Goal: Task Accomplishment & Management: Manage account settings

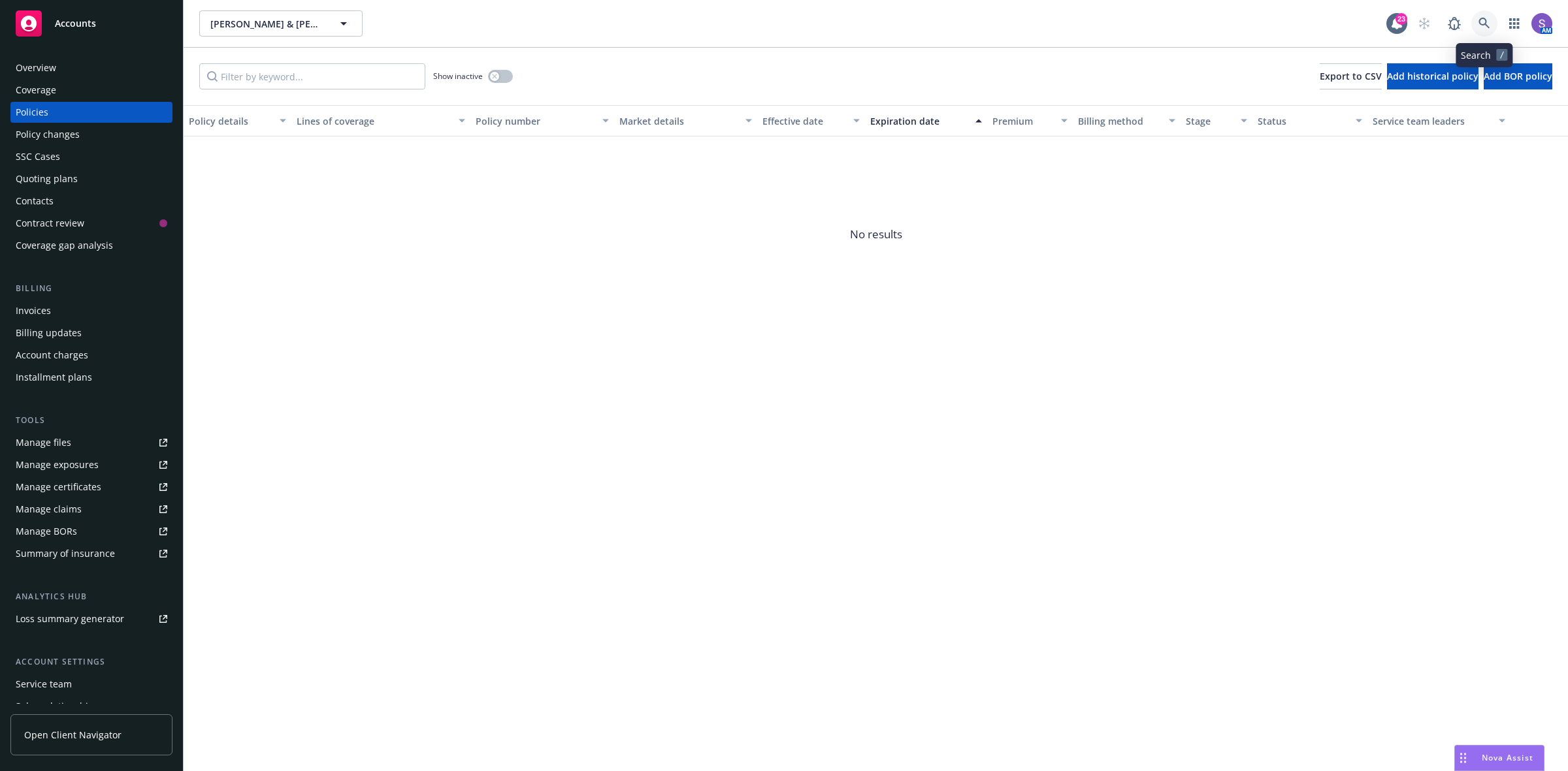
click at [1483, 18] on icon at bounding box center [1483, 22] width 11 height 11
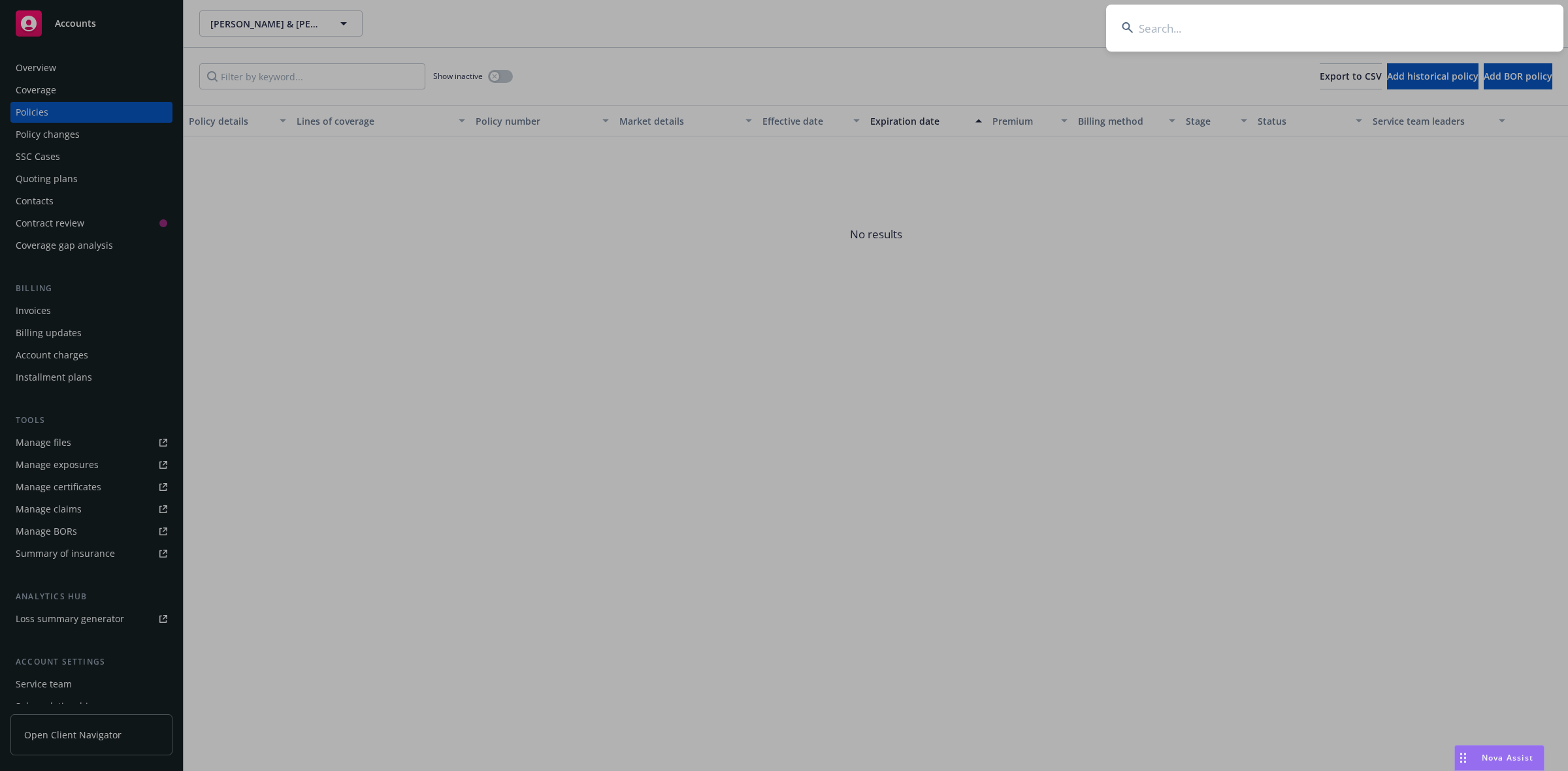
click at [1269, 20] on input at bounding box center [1335, 28] width 457 height 47
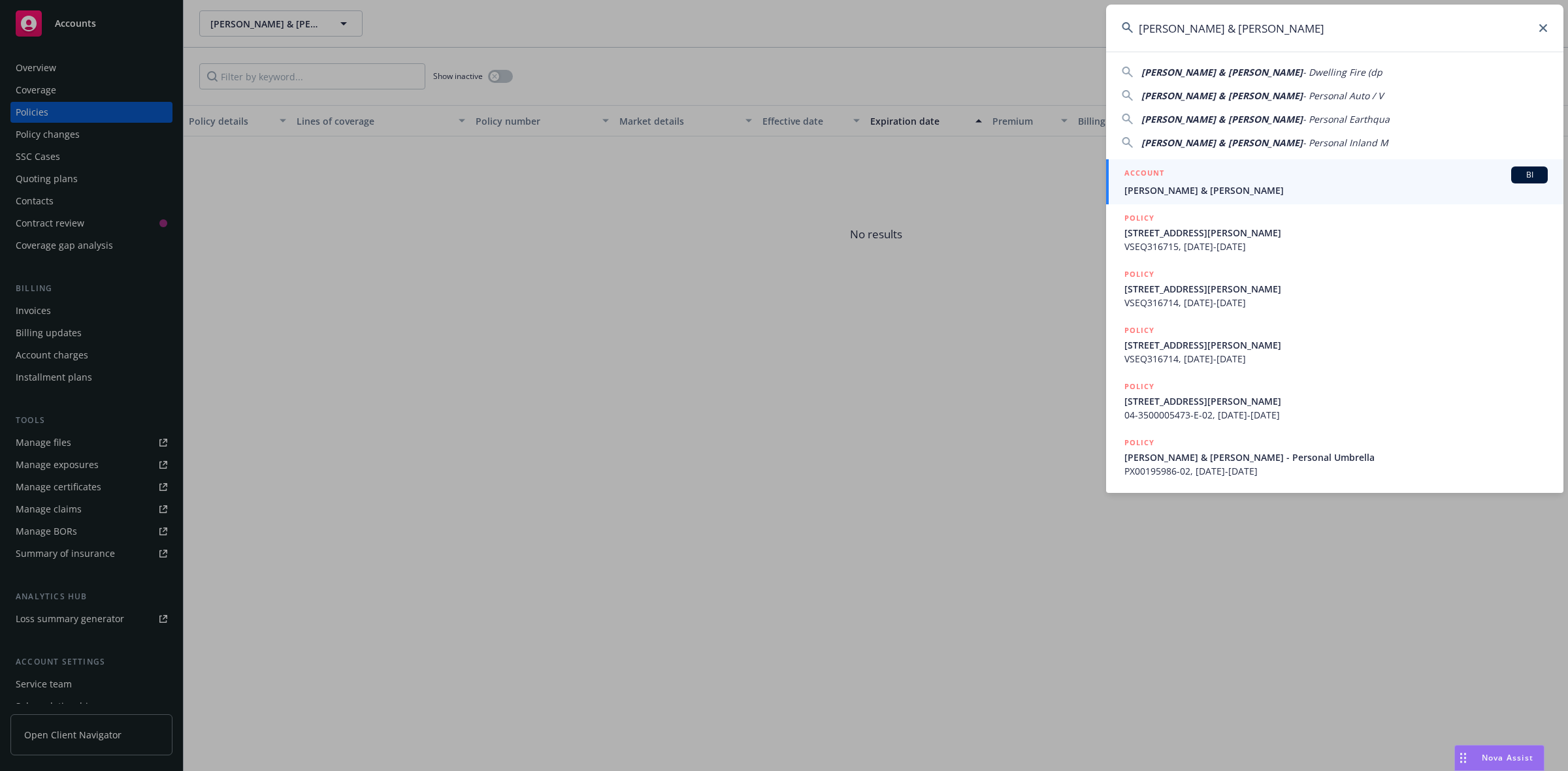
type input "[PERSON_NAME] & [PERSON_NAME]"
click at [1176, 175] on div "ACCOUNT BI" at bounding box center [1336, 175] width 424 height 17
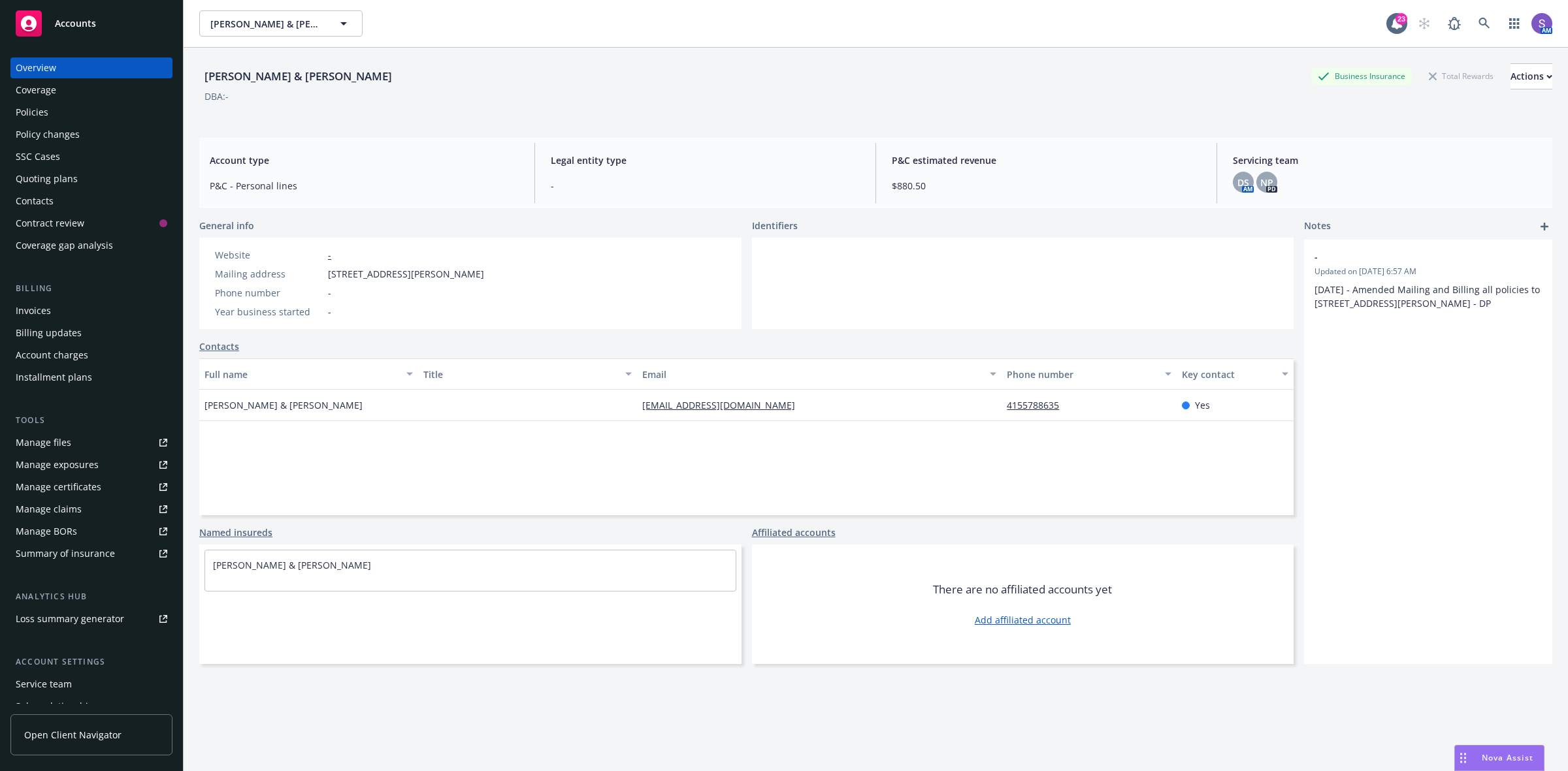
click at [48, 114] on div "Policies" at bounding box center [91, 111] width 151 height 20
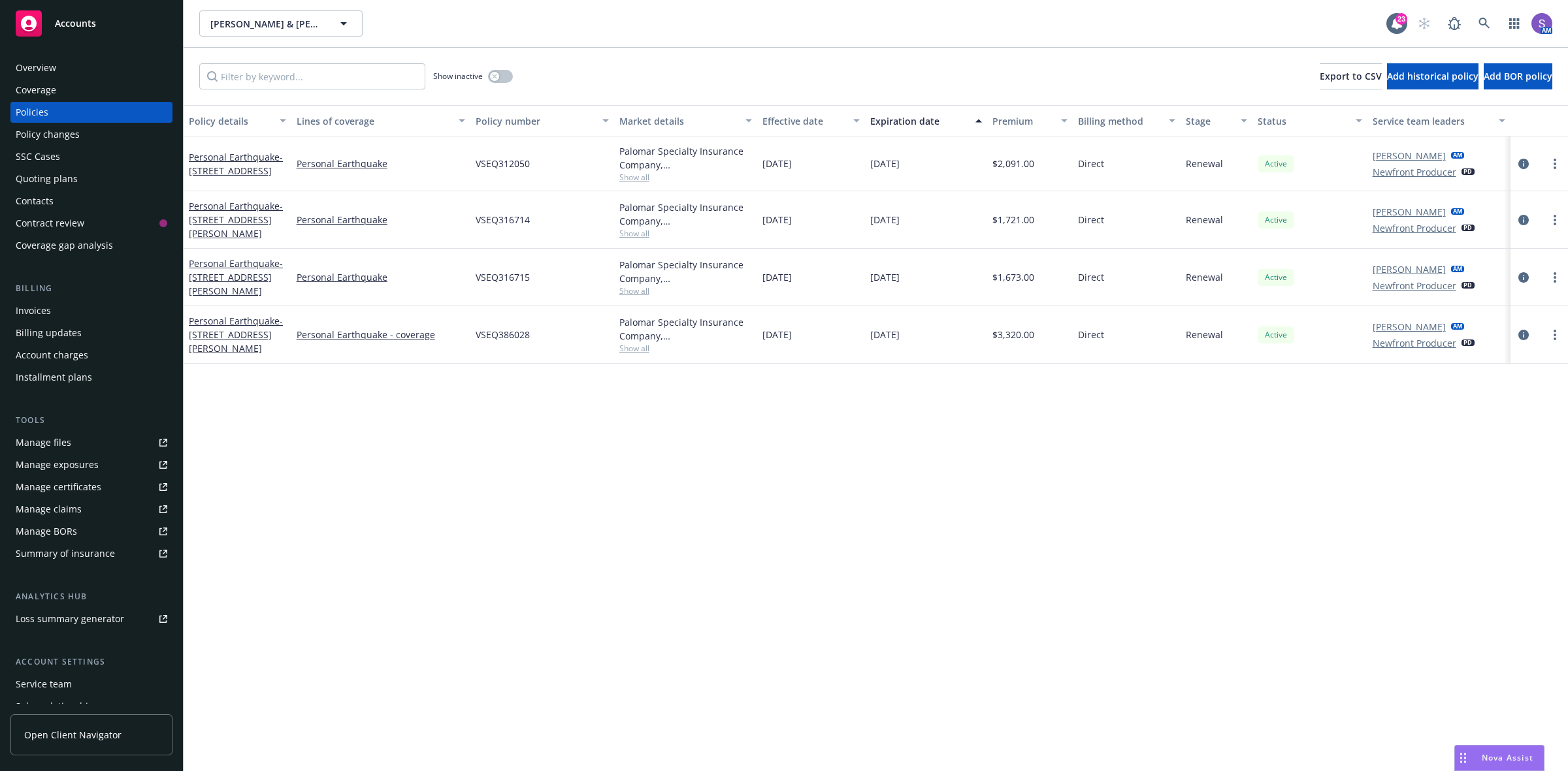
click at [29, 153] on div "SSC Cases" at bounding box center [37, 156] width 44 height 20
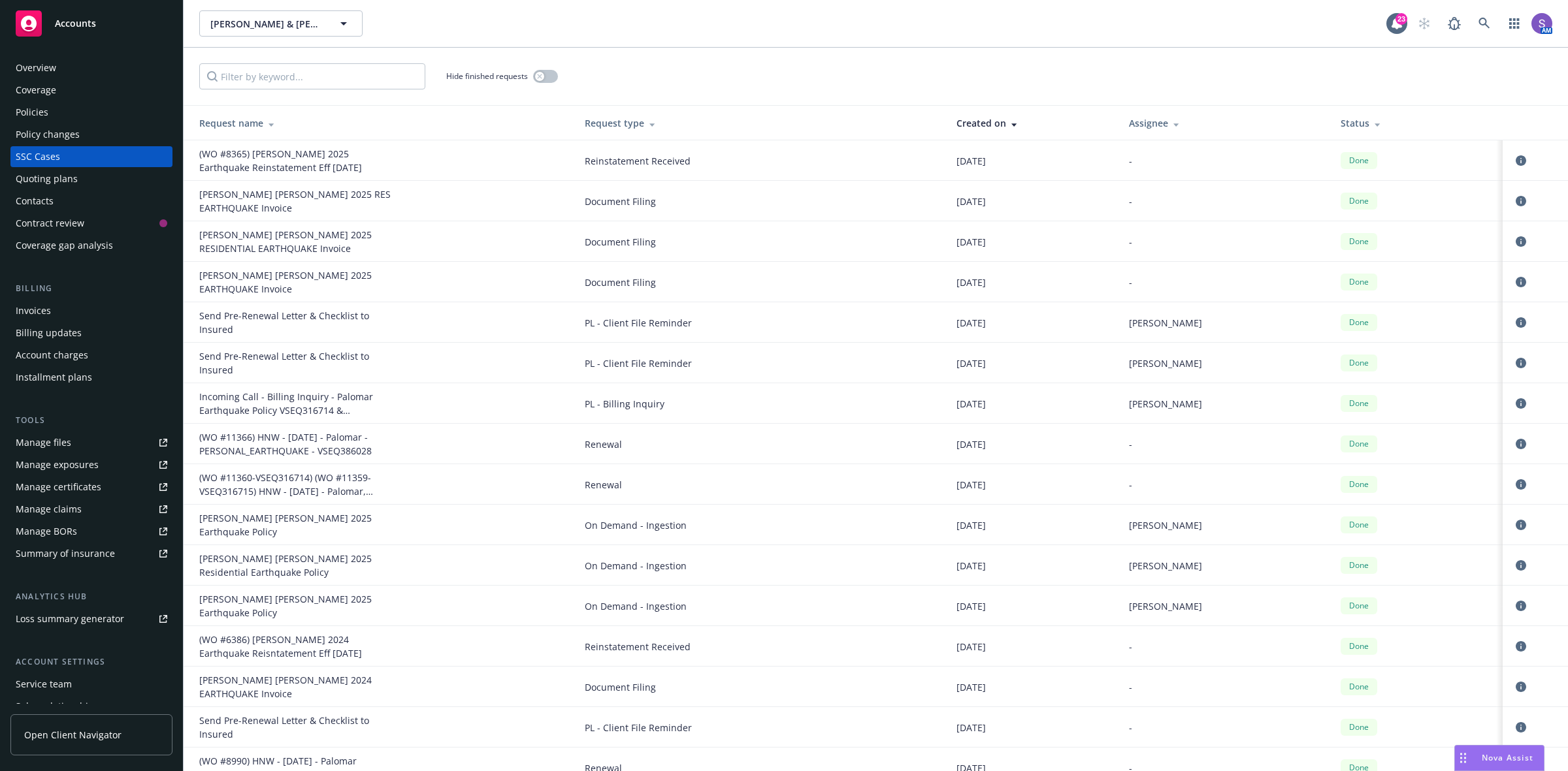
click at [40, 66] on div "Overview" at bounding box center [35, 67] width 40 height 20
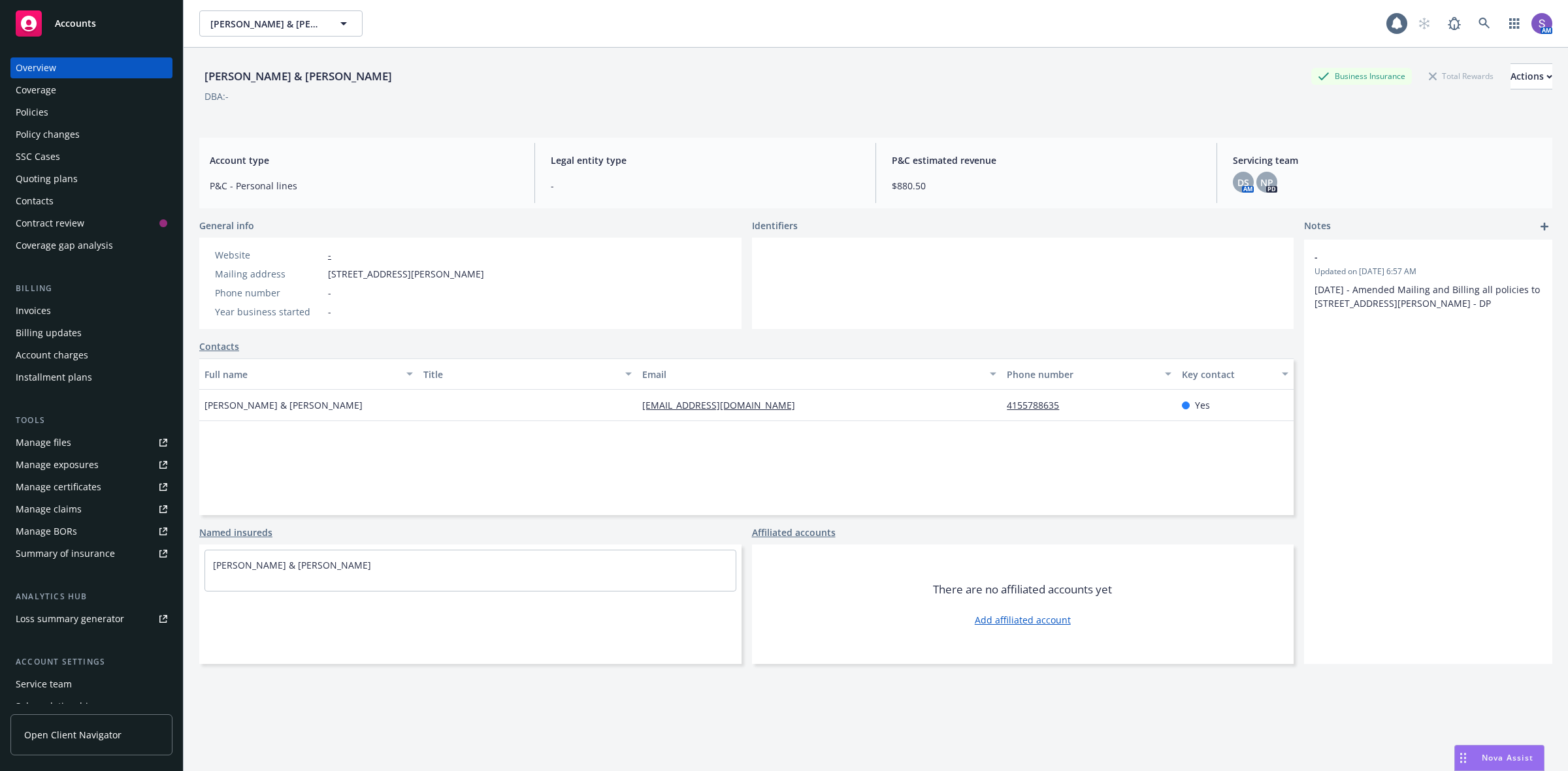
click at [484, 275] on span "[STREET_ADDRESS][PERSON_NAME]" at bounding box center [406, 274] width 156 height 14
copy span "94941"
click at [1478, 26] on icon at bounding box center [1484, 23] width 12 height 12
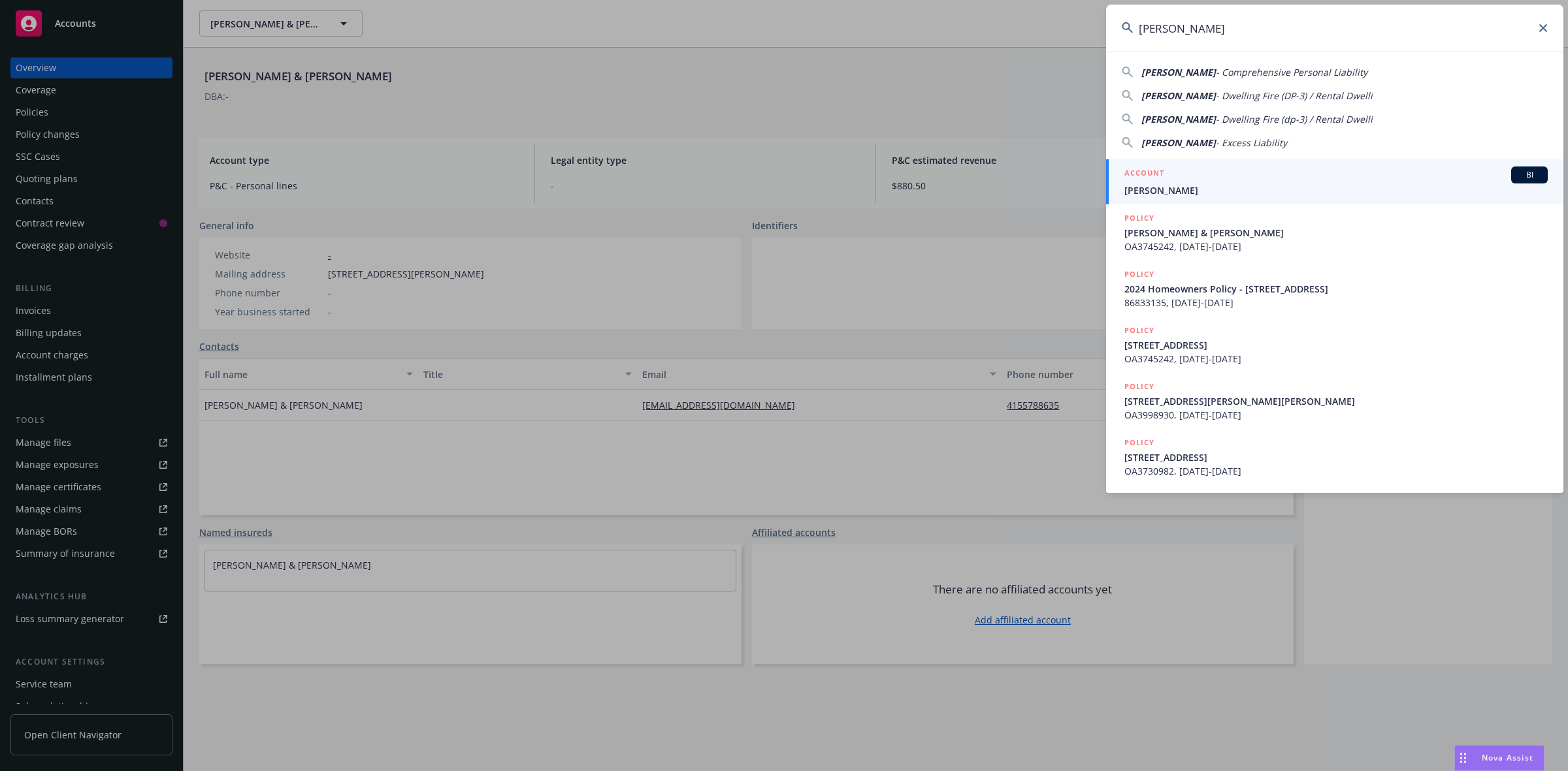
type input "[PERSON_NAME]"
click at [1161, 167] on h5 "ACCOUNT" at bounding box center [1143, 175] width 40 height 16
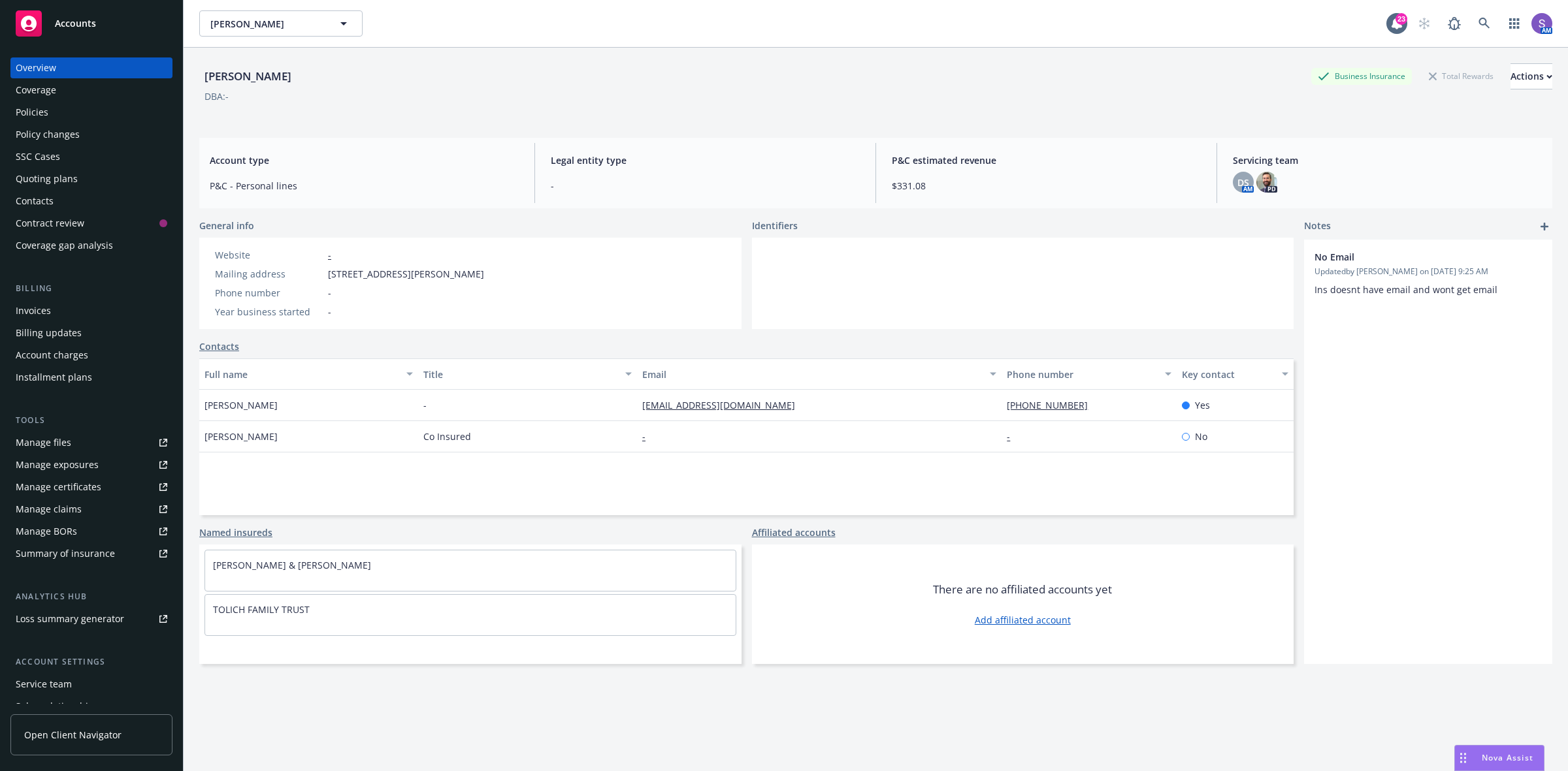
click at [484, 272] on span "[STREET_ADDRESS][PERSON_NAME]" at bounding box center [406, 274] width 156 height 14
copy span "90731"
click at [1478, 20] on icon at bounding box center [1484, 23] width 12 height 12
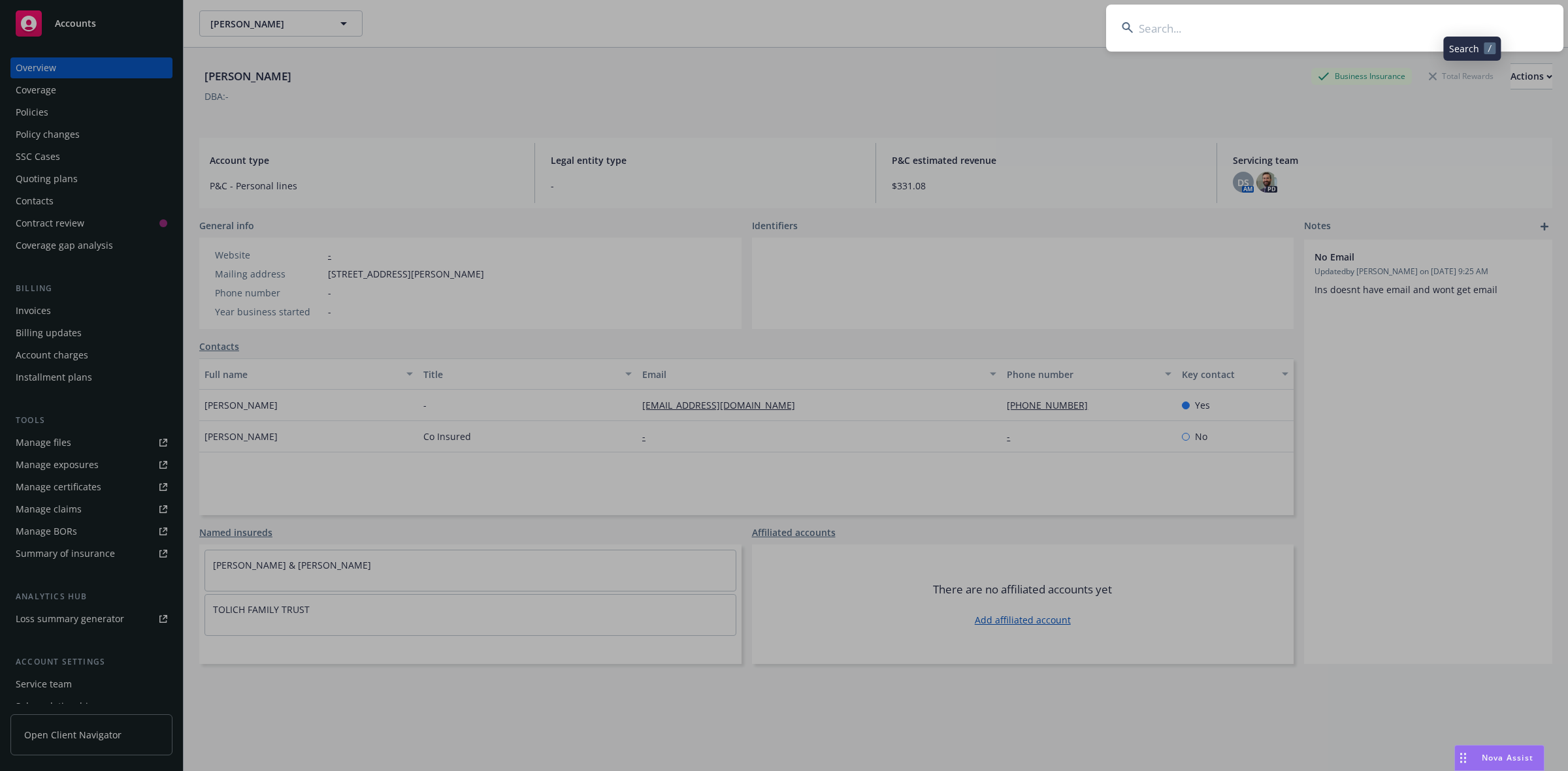
click at [1222, 20] on input at bounding box center [1335, 28] width 457 height 47
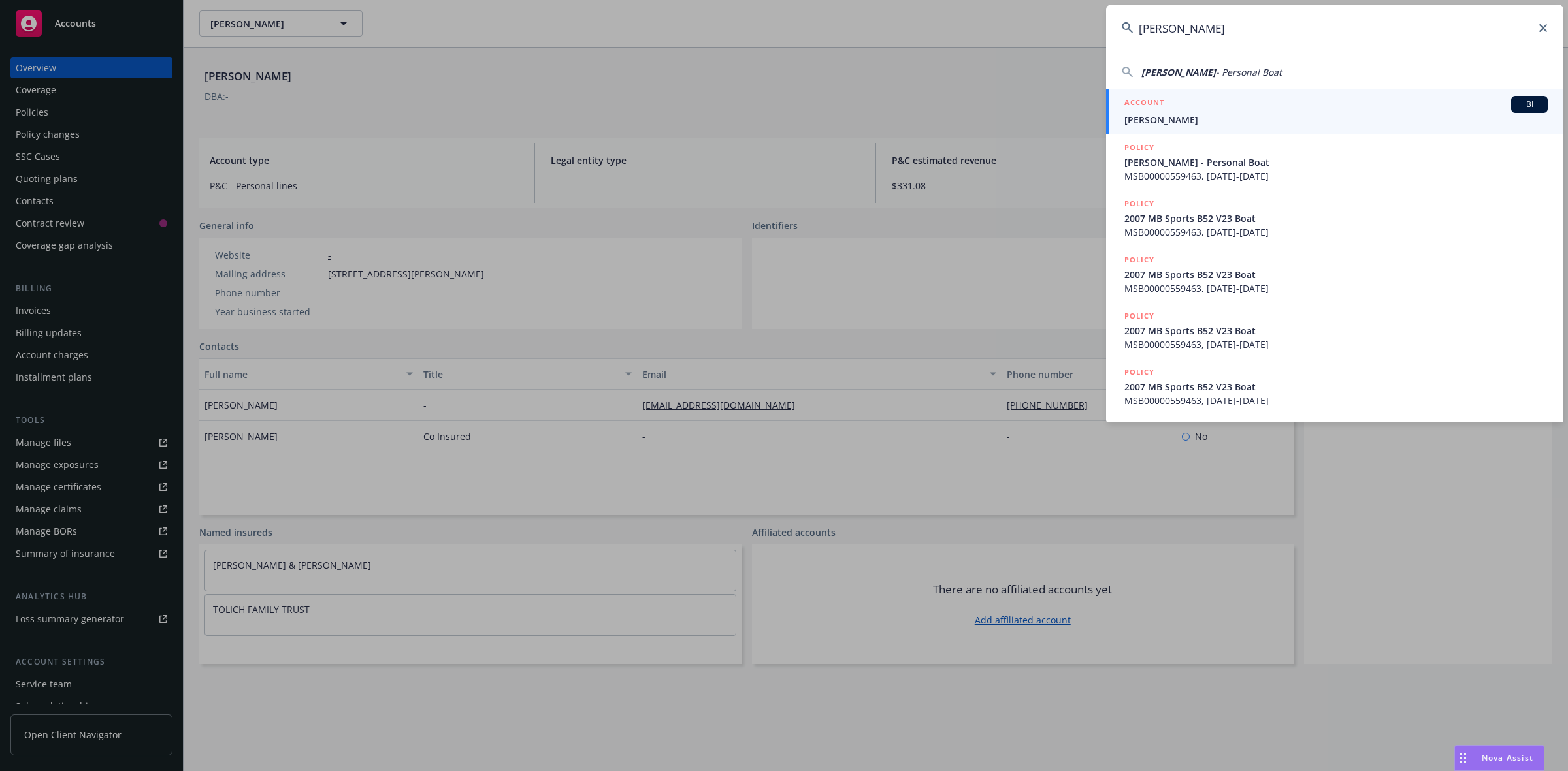
type input "[PERSON_NAME]"
click at [1152, 115] on span "[PERSON_NAME]" at bounding box center [1336, 120] width 424 height 14
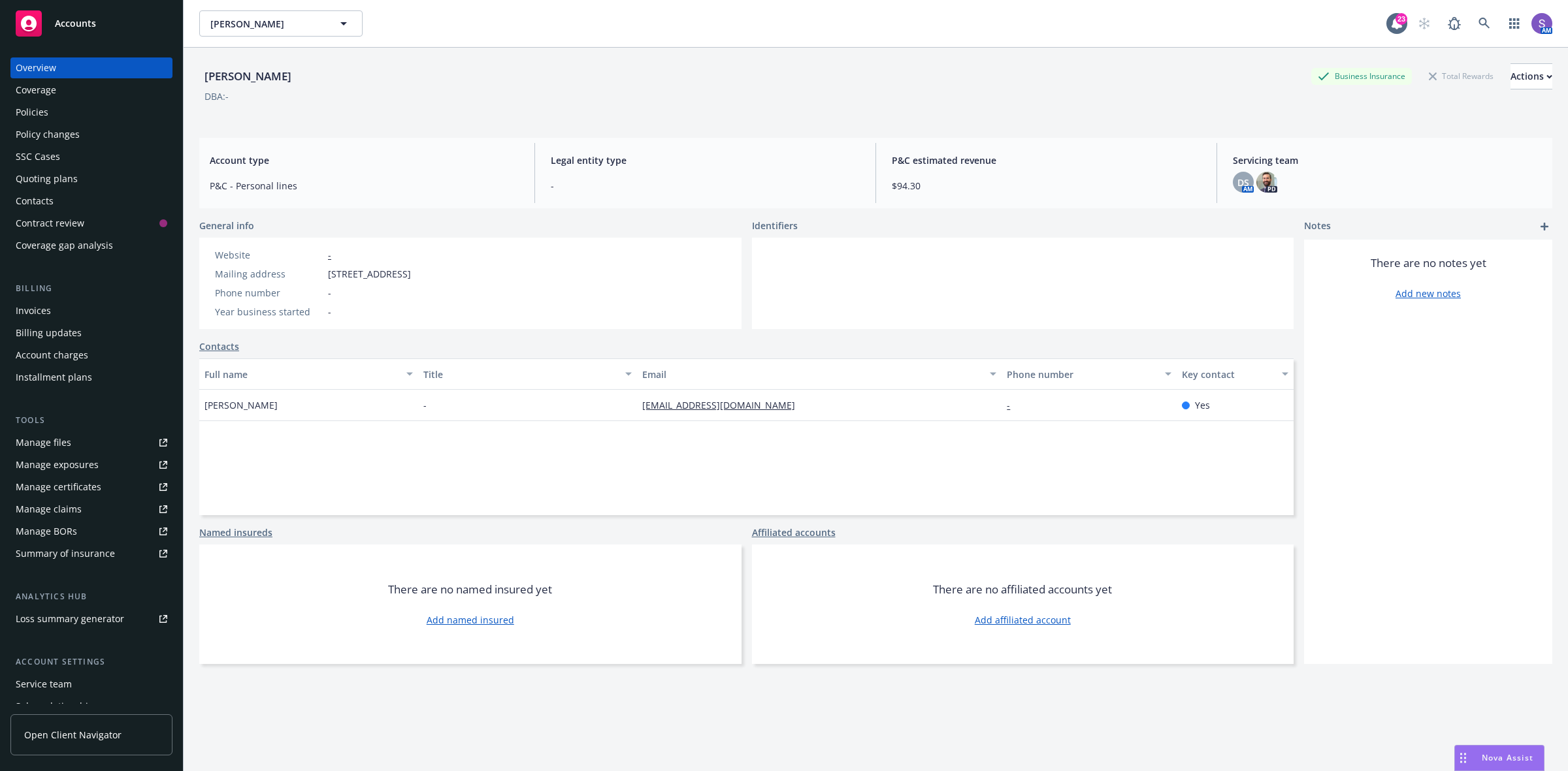
click at [411, 267] on span "[STREET_ADDRESS]" at bounding box center [369, 274] width 83 height 14
copy span "78133"
click at [1478, 24] on icon at bounding box center [1484, 23] width 12 height 12
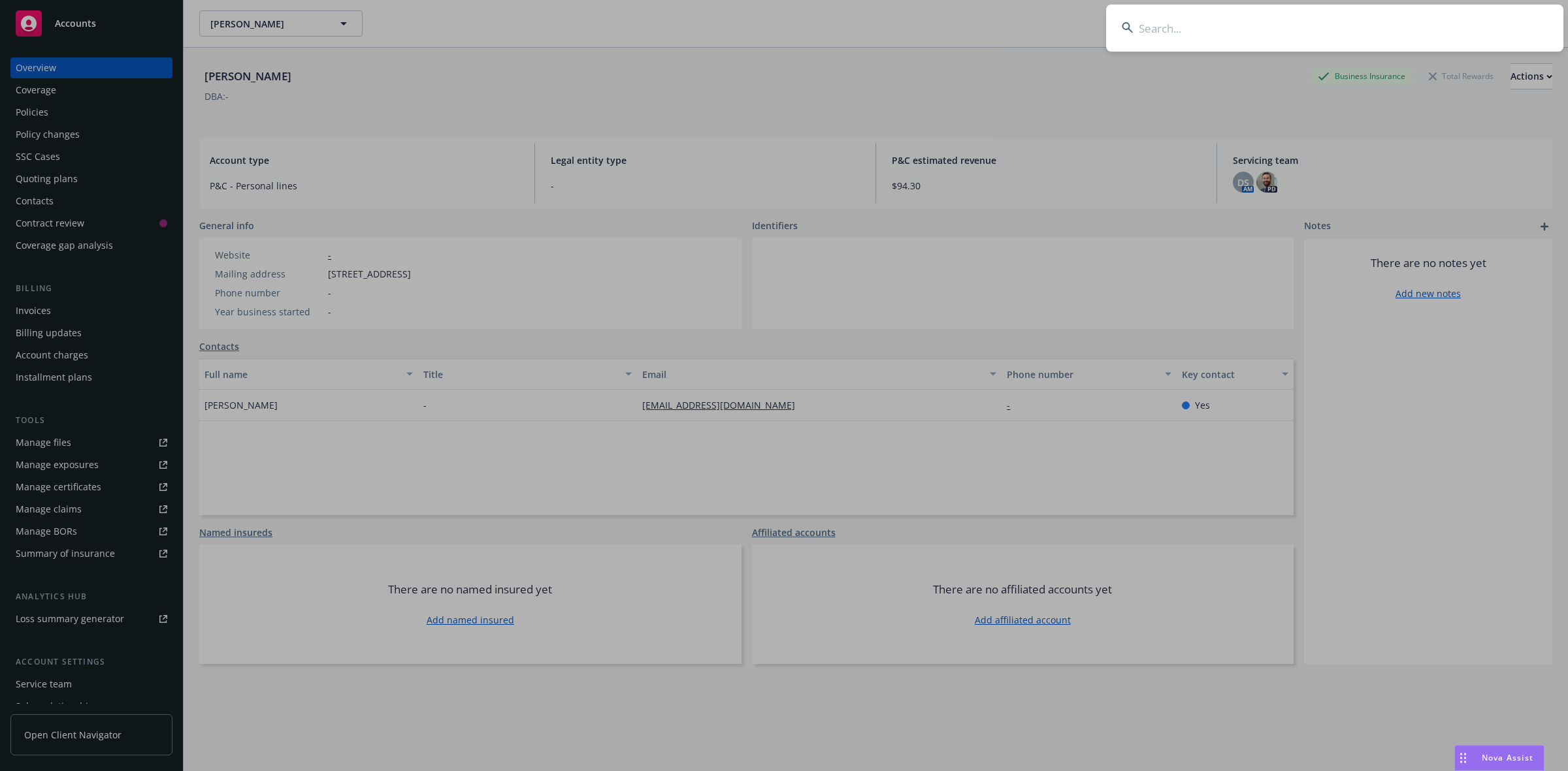
click at [1216, 21] on input at bounding box center [1335, 28] width 457 height 47
click at [1179, 26] on input at bounding box center [1335, 28] width 457 height 47
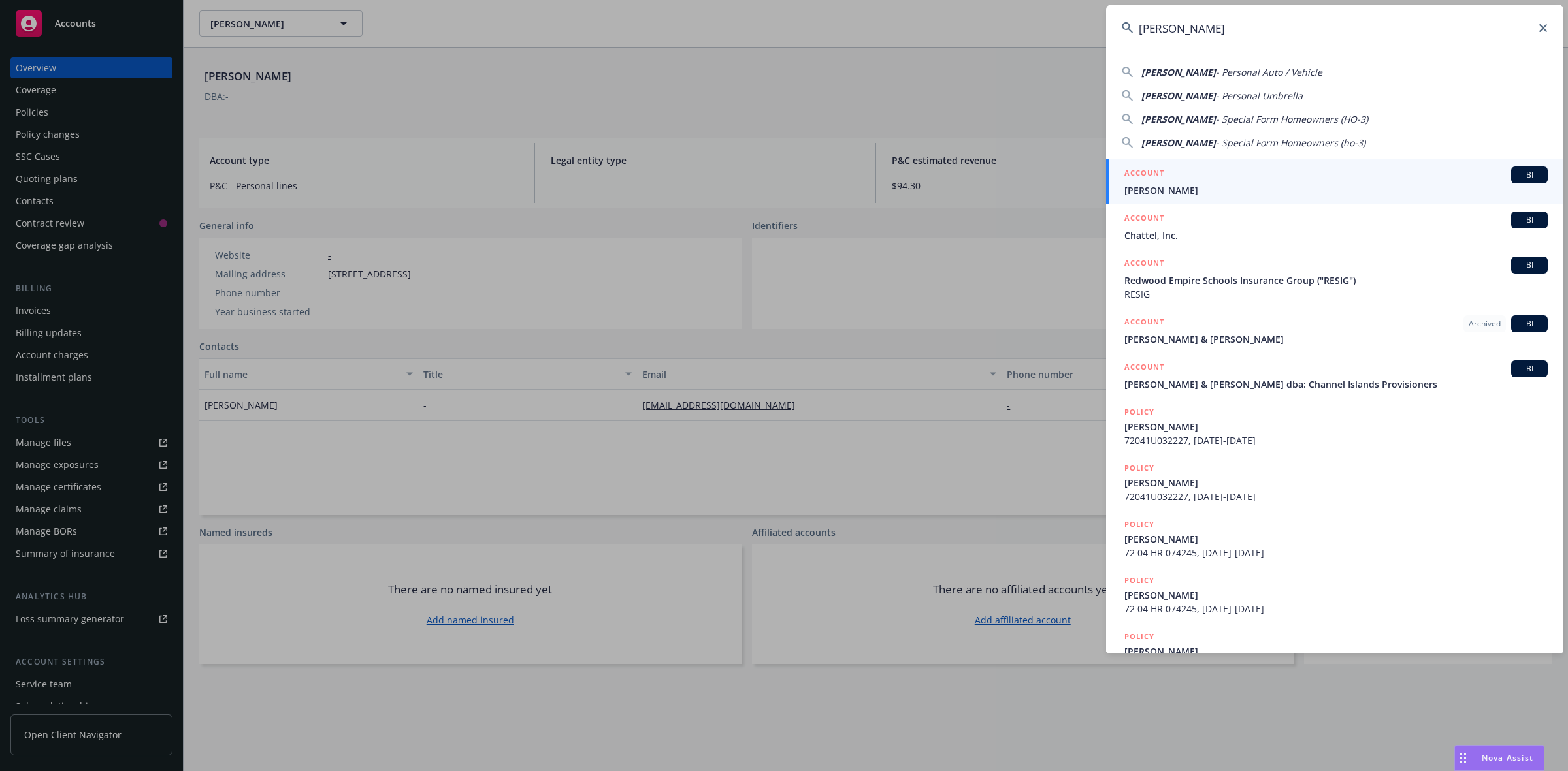
type input "[PERSON_NAME]"
click at [1174, 179] on div "ACCOUNT BI" at bounding box center [1336, 175] width 424 height 17
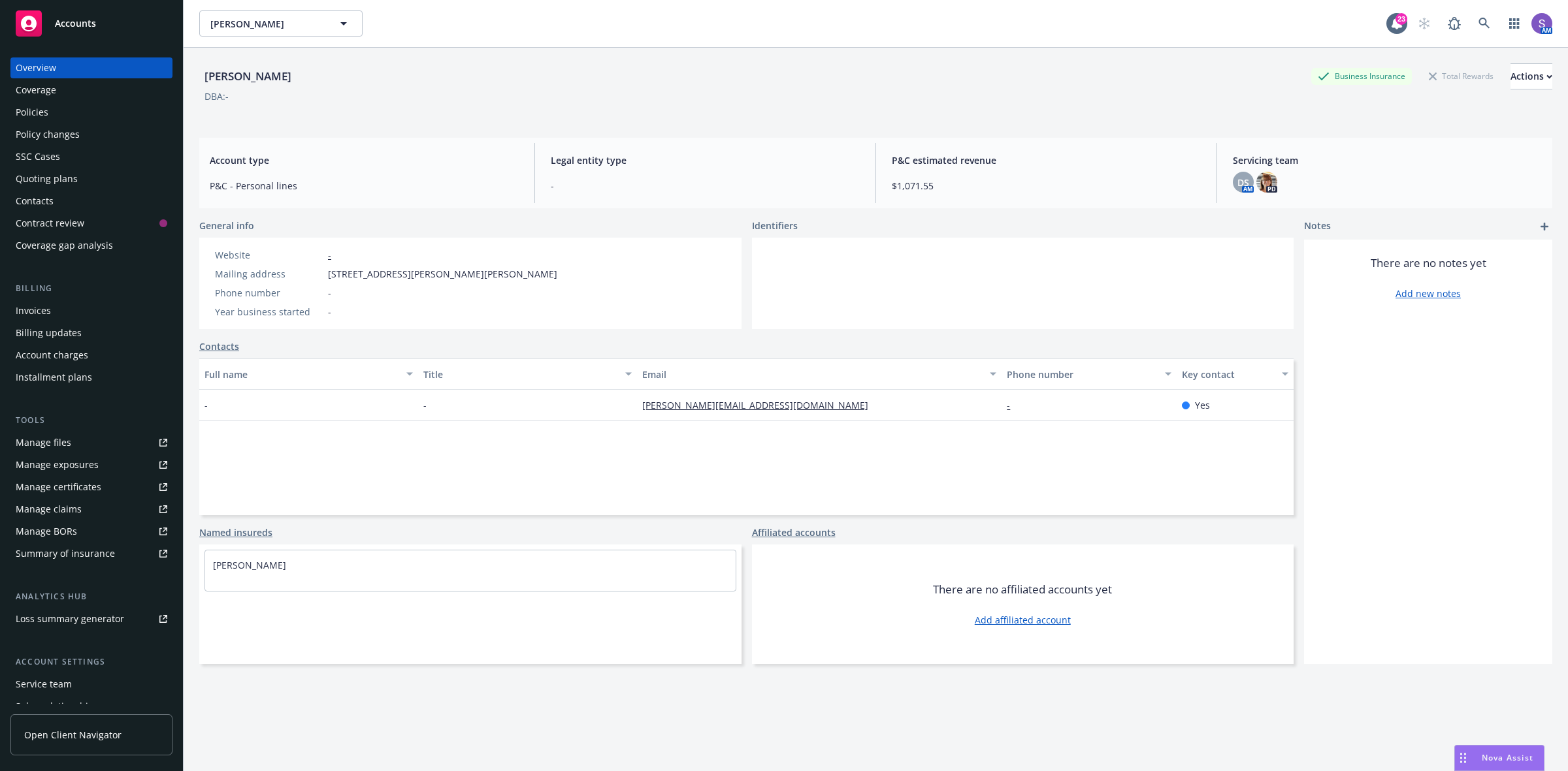
click at [528, 274] on span "[STREET_ADDRESS][PERSON_NAME][PERSON_NAME]" at bounding box center [442, 274] width 229 height 14
copy span "91401"
click at [42, 114] on div "Policies" at bounding box center [31, 111] width 32 height 20
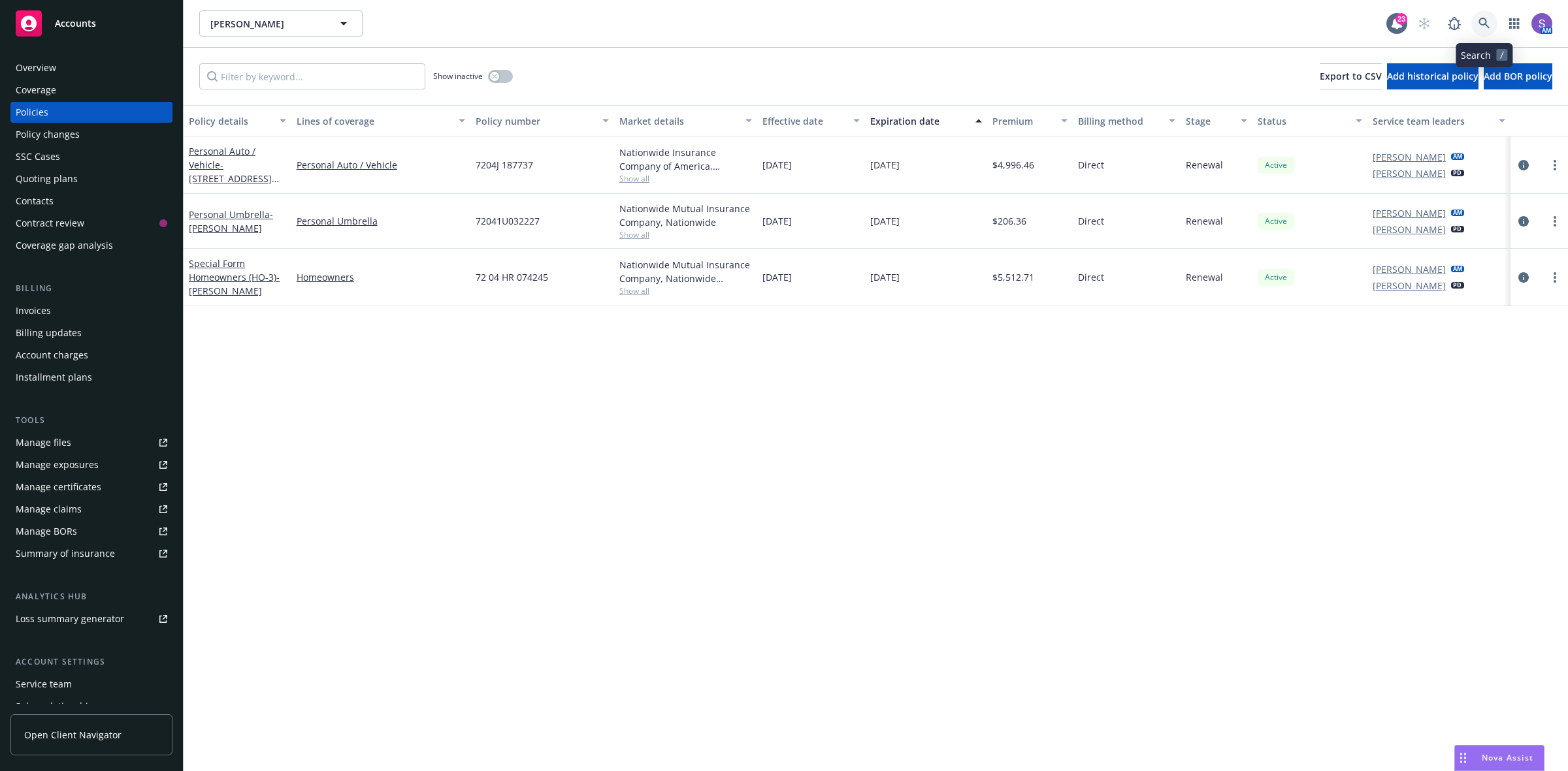
click at [1487, 26] on icon at bounding box center [1483, 22] width 11 height 11
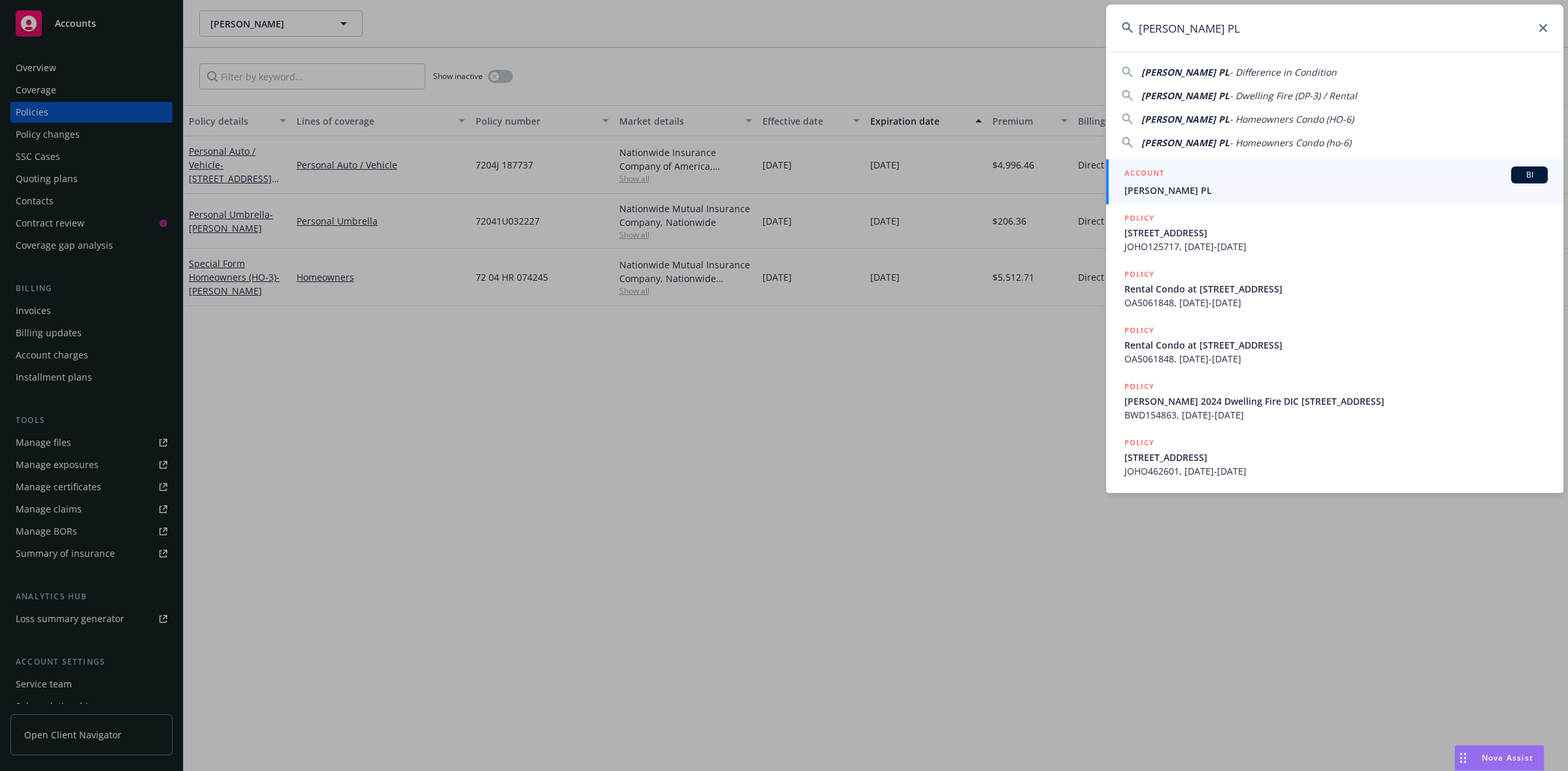
type input "[PERSON_NAME] PL"
click at [1176, 191] on span "[PERSON_NAME] PL" at bounding box center [1336, 190] width 424 height 14
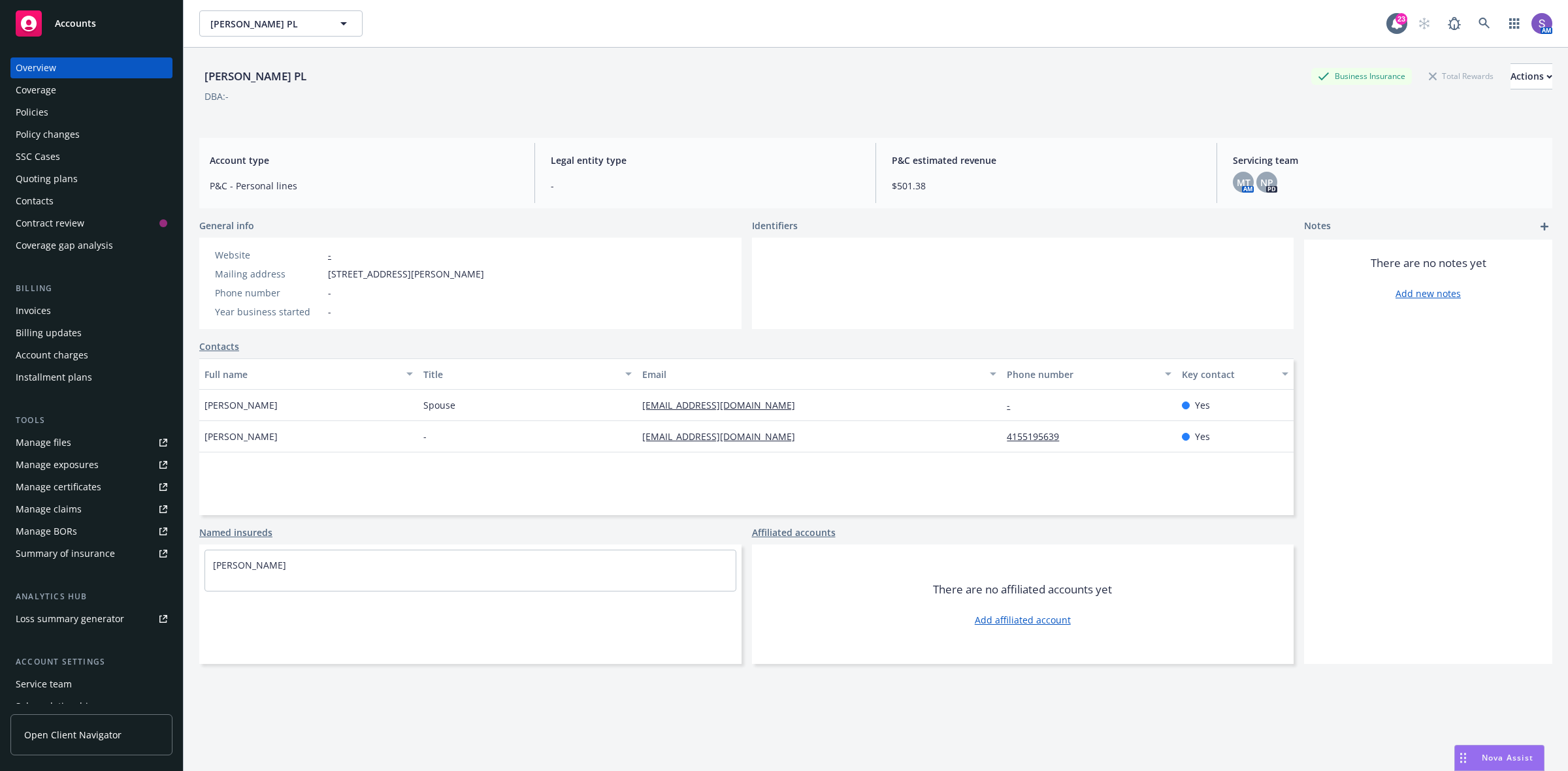
click at [51, 113] on div "Policies" at bounding box center [91, 111] width 151 height 20
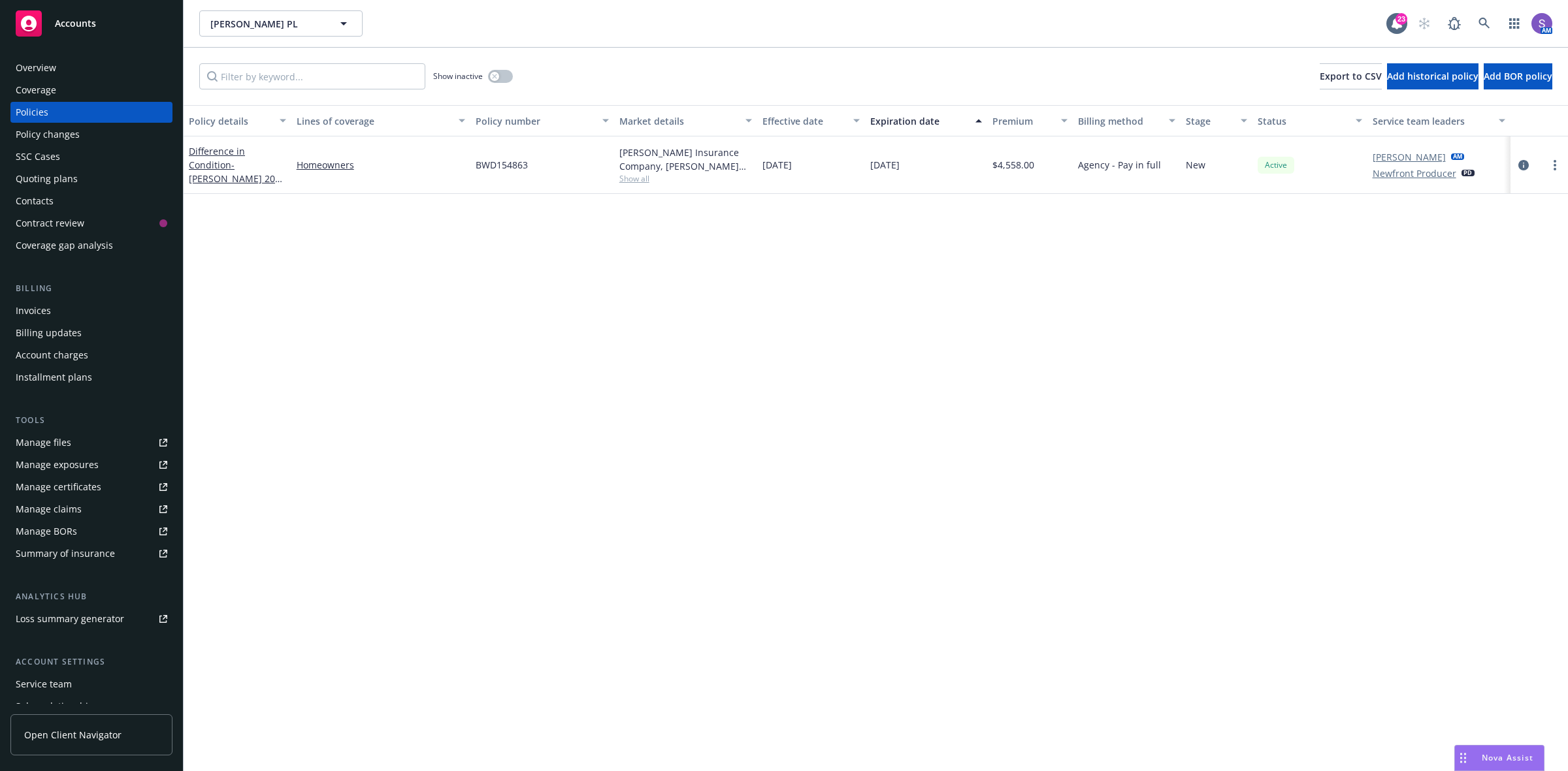
click at [42, 65] on div "Overview" at bounding box center [35, 67] width 40 height 20
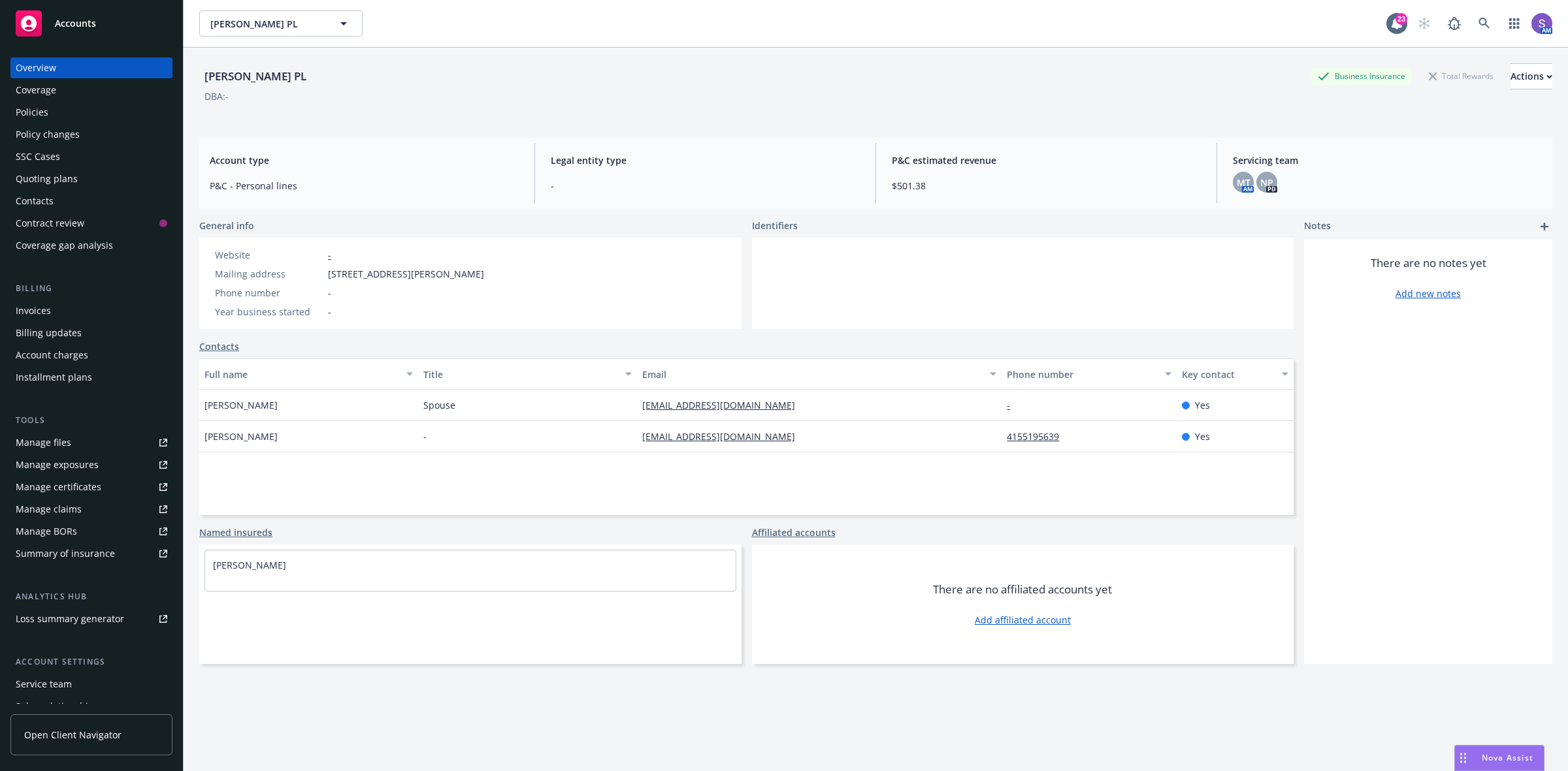
click at [33, 115] on div "Policies" at bounding box center [31, 111] width 32 height 20
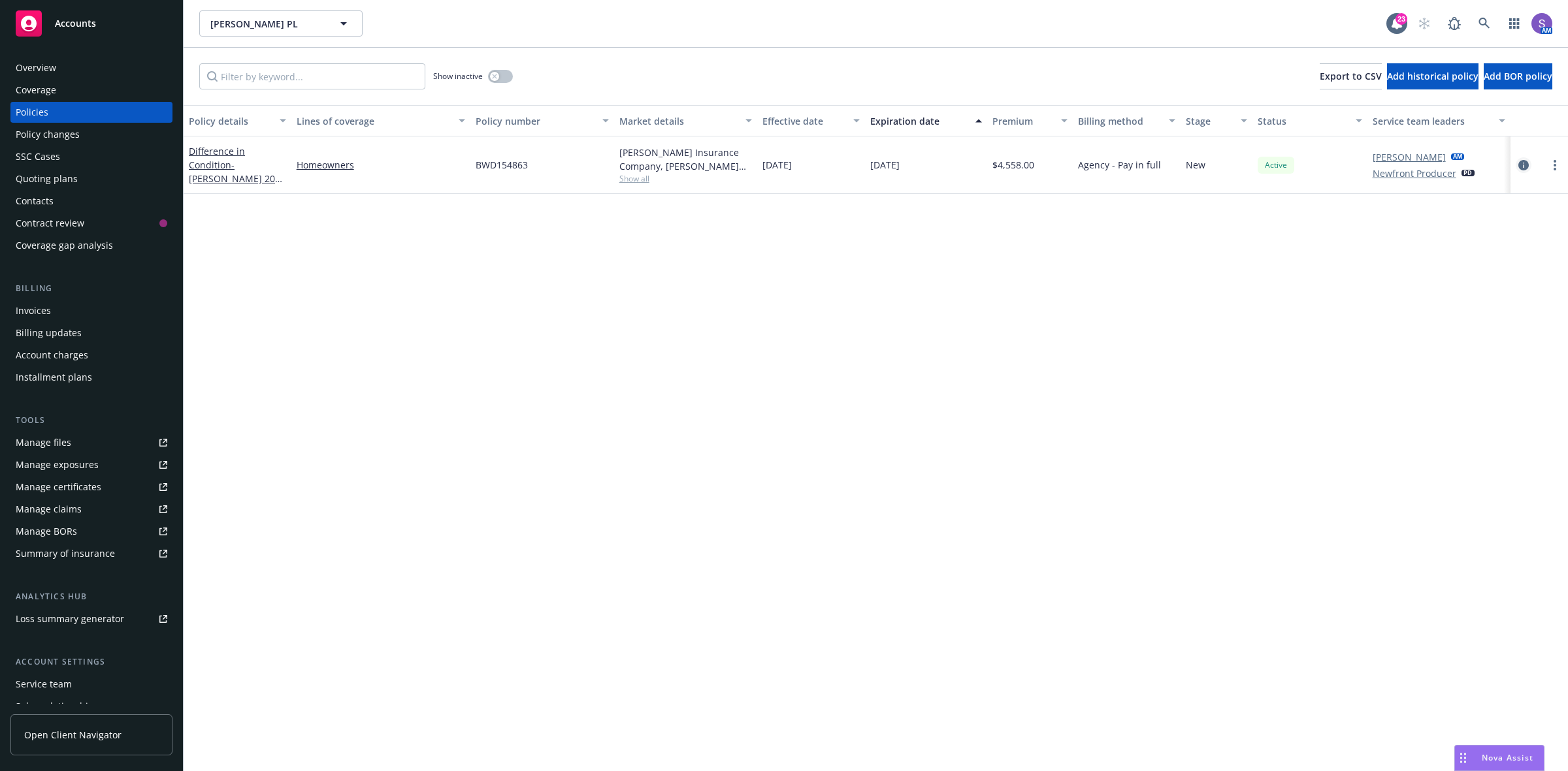
click at [1519, 163] on icon "circleInformation" at bounding box center [1523, 165] width 11 height 11
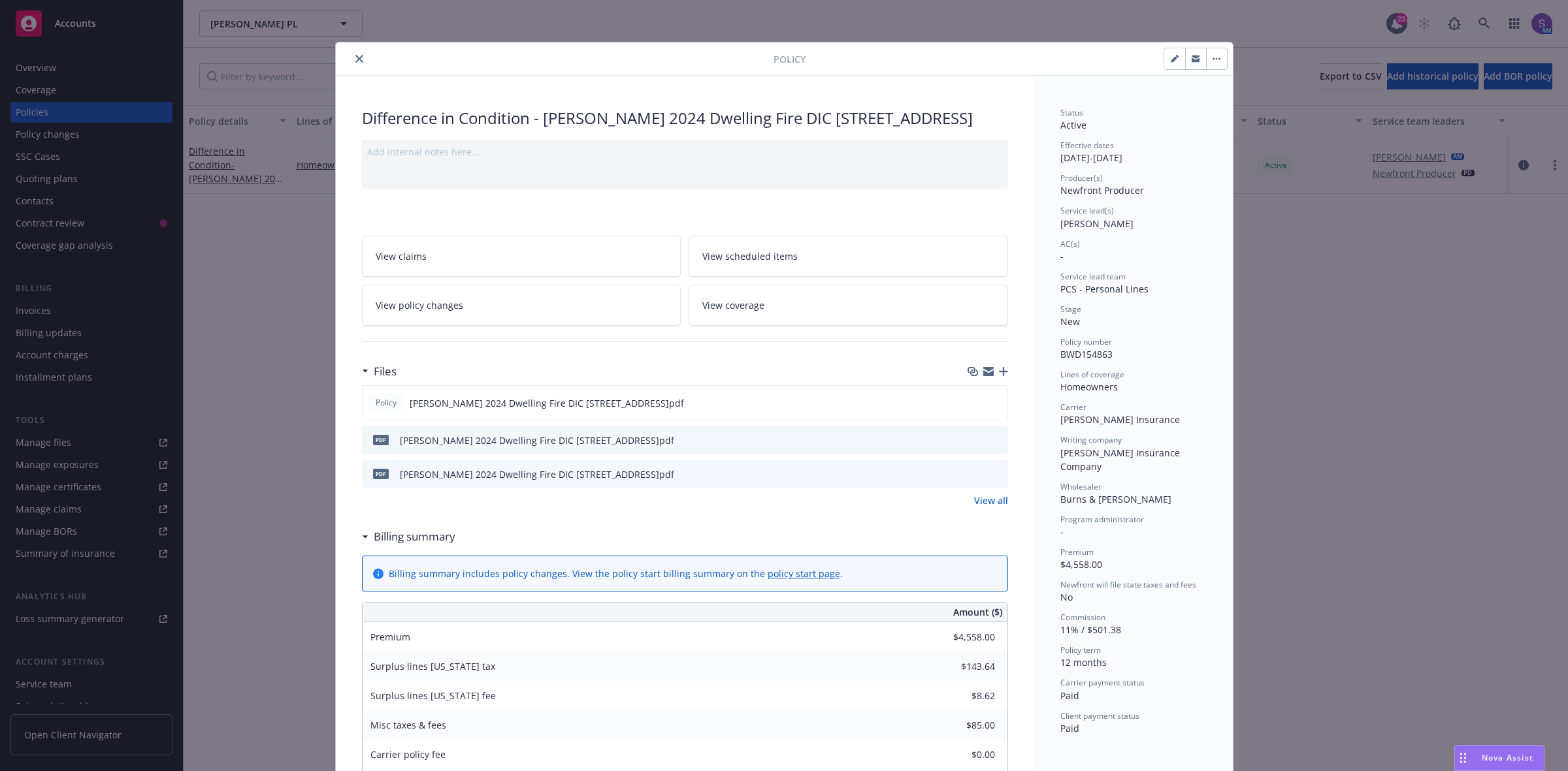
click at [766, 254] on span "View scheduled items" at bounding box center [750, 257] width 96 height 14
click at [991, 405] on icon "preview file" at bounding box center [995, 401] width 12 height 9
click at [1000, 20] on div "Policy Difference in Condition - [PERSON_NAME] 2024 Dwelling Fire DIC [STREET_A…" at bounding box center [784, 386] width 1568 height 771
click at [356, 59] on icon "close" at bounding box center [359, 59] width 8 height 8
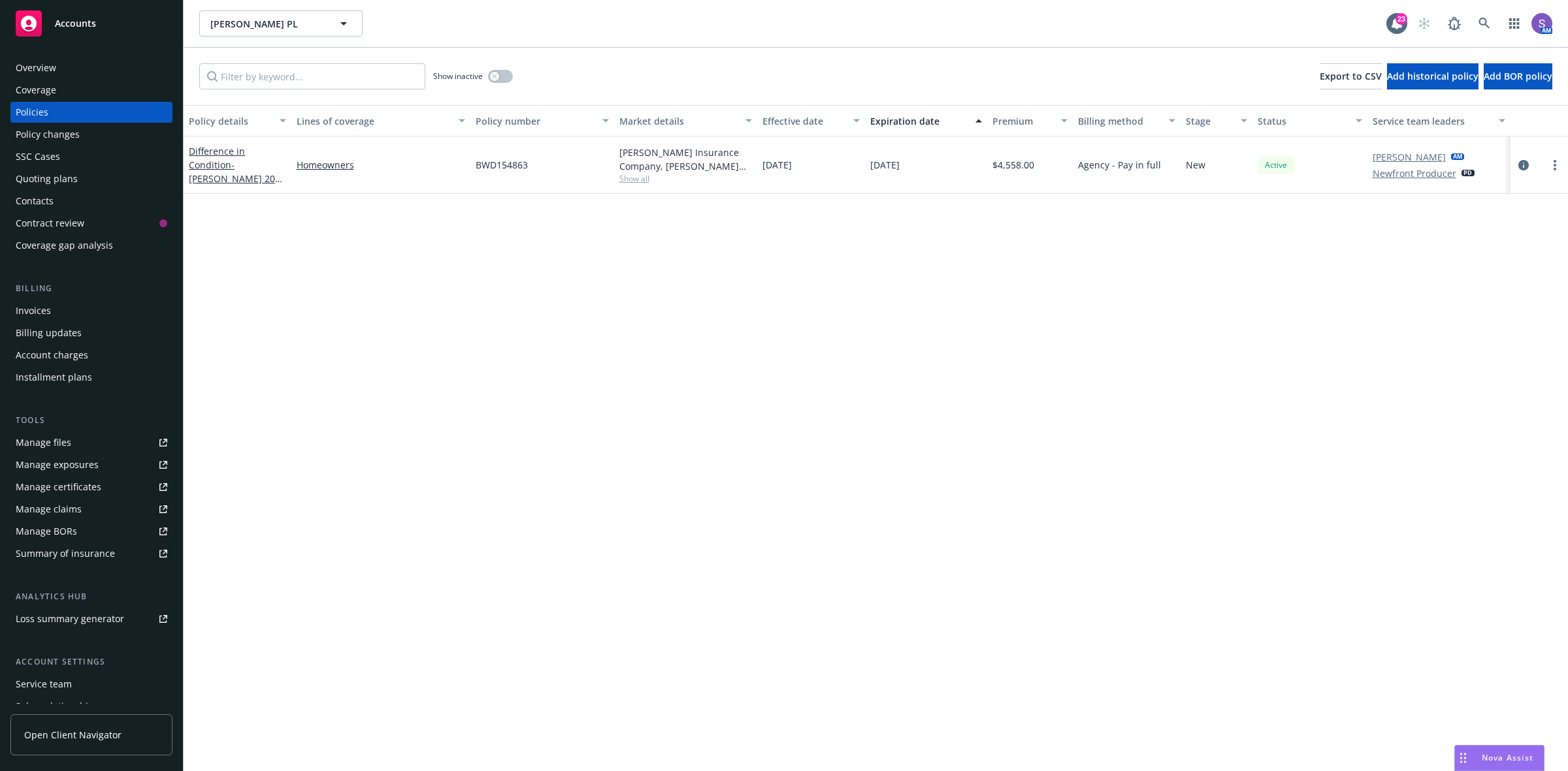
click at [82, 67] on div "Overview" at bounding box center [91, 67] width 151 height 20
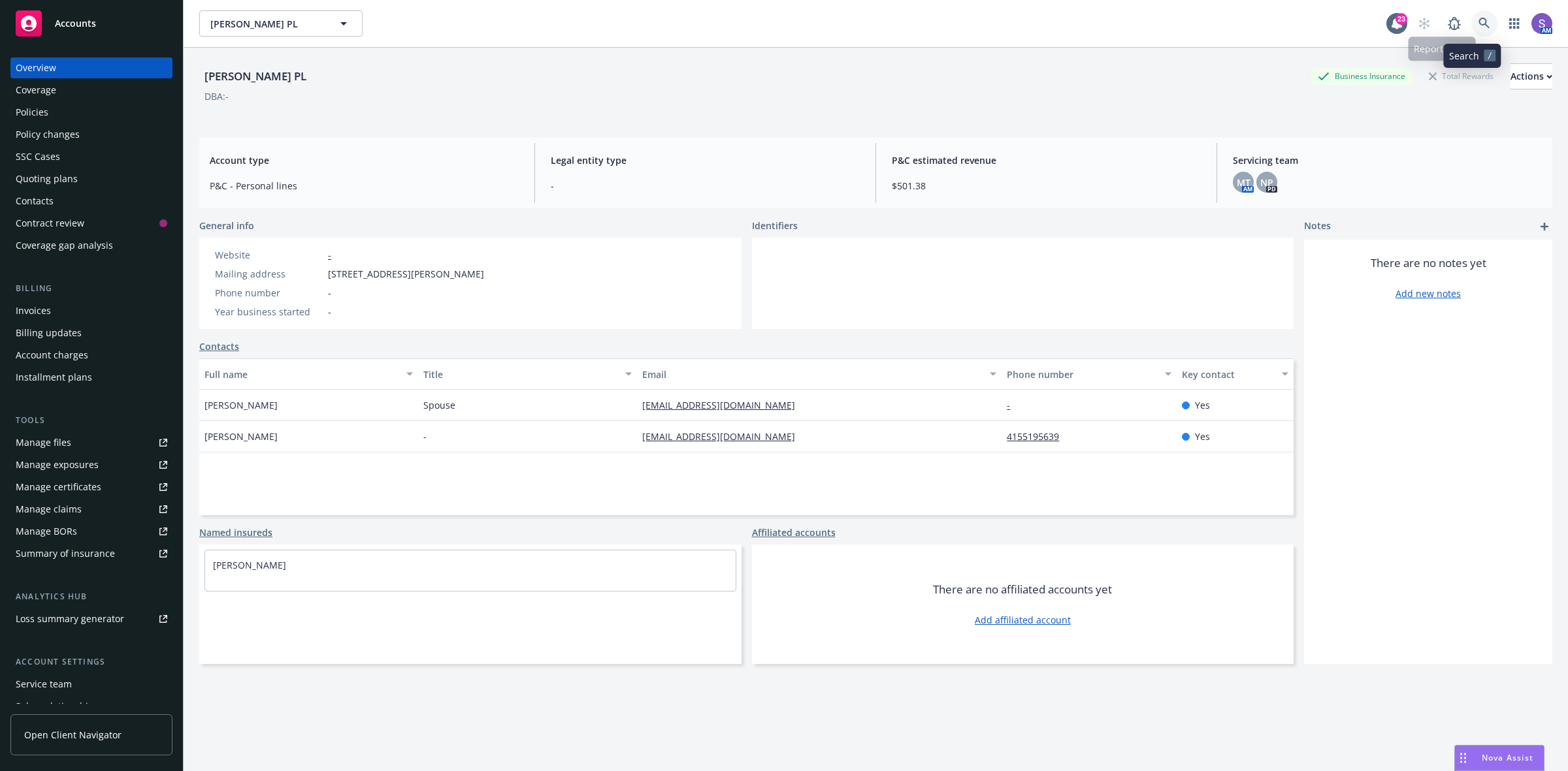
click at [1478, 20] on icon at bounding box center [1484, 23] width 12 height 12
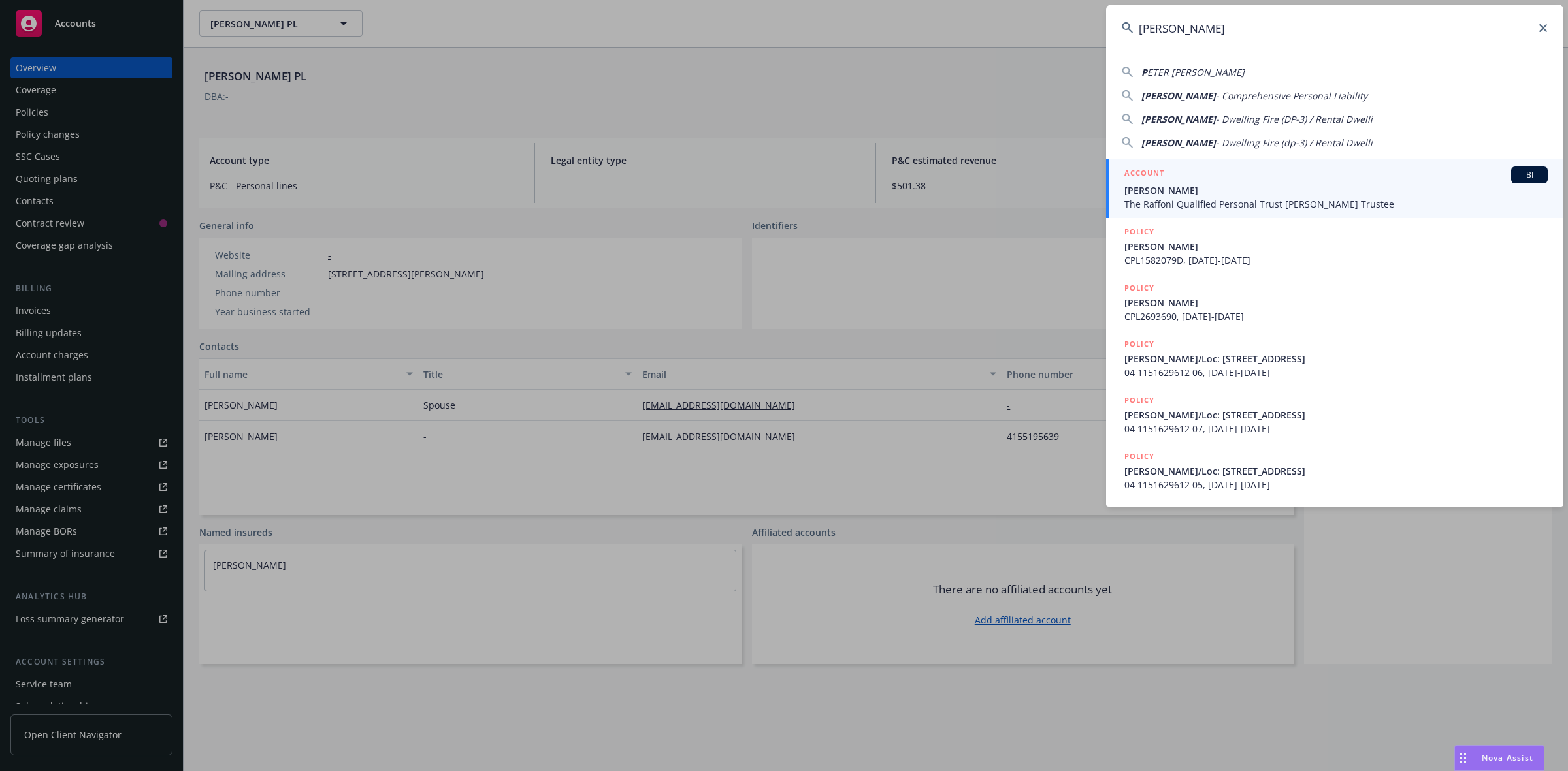
type input "[PERSON_NAME]"
click at [1174, 181] on div "ACCOUNT BI" at bounding box center [1336, 175] width 424 height 17
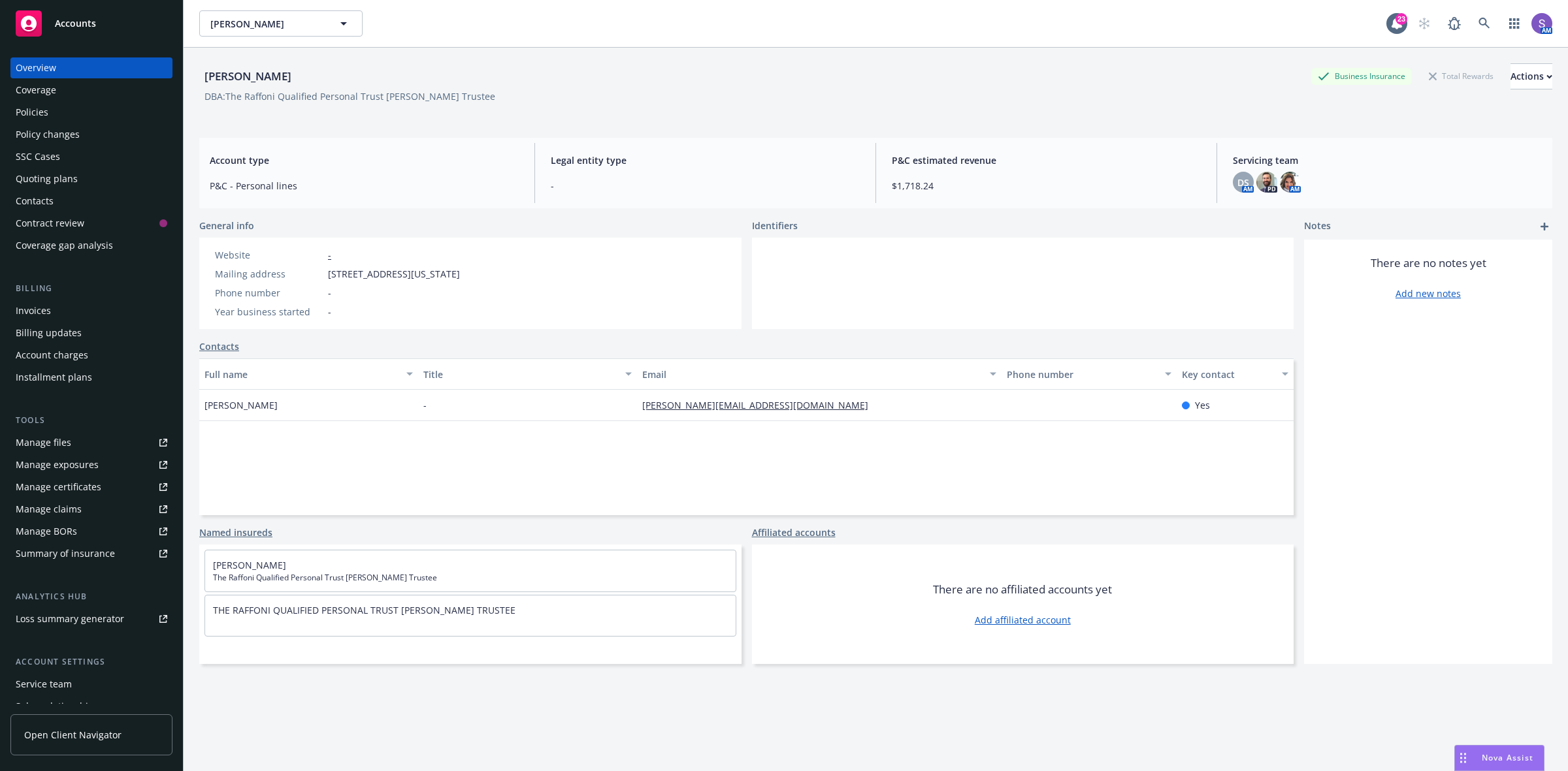
click at [36, 115] on div "Policies" at bounding box center [31, 111] width 32 height 20
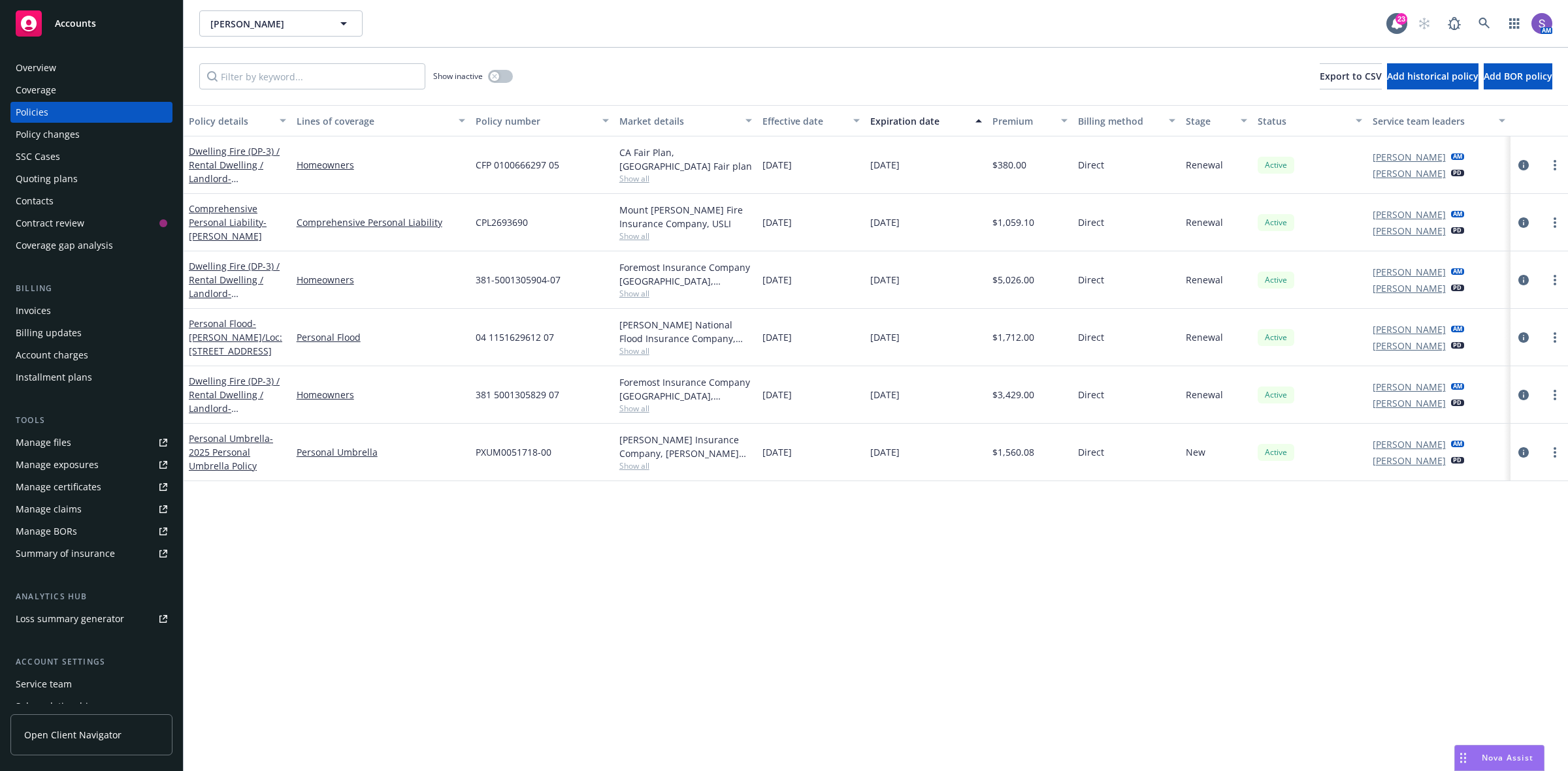
click at [16, 157] on div "SSC Cases" at bounding box center [37, 156] width 44 height 20
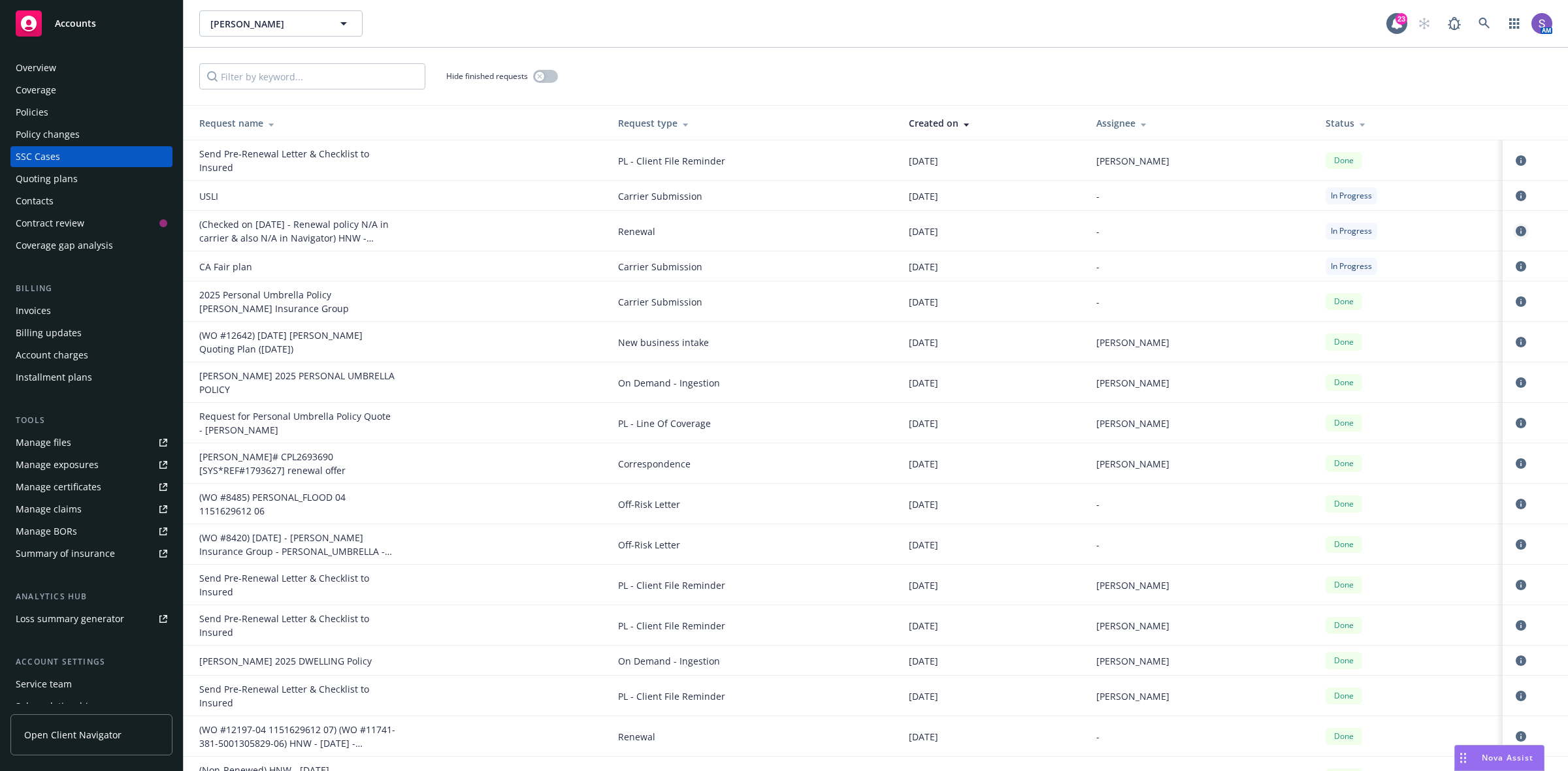
click at [1515, 229] on icon "circleInformation" at bounding box center [1520, 230] width 11 height 11
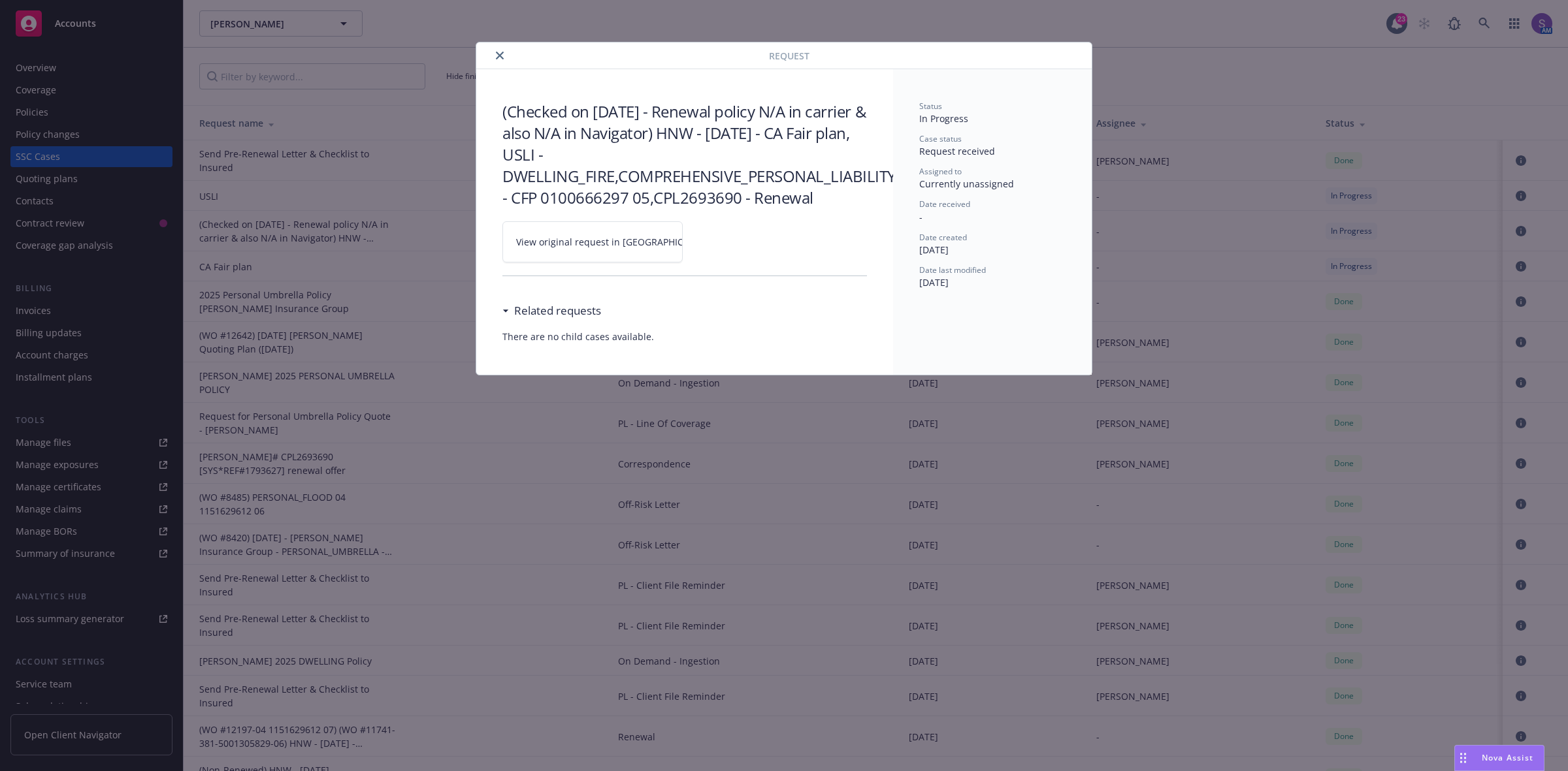
click at [554, 240] on span "View original request in [GEOGRAPHIC_DATA]" at bounding box center [615, 242] width 198 height 14
click at [495, 60] on button "close" at bounding box center [500, 56] width 16 height 16
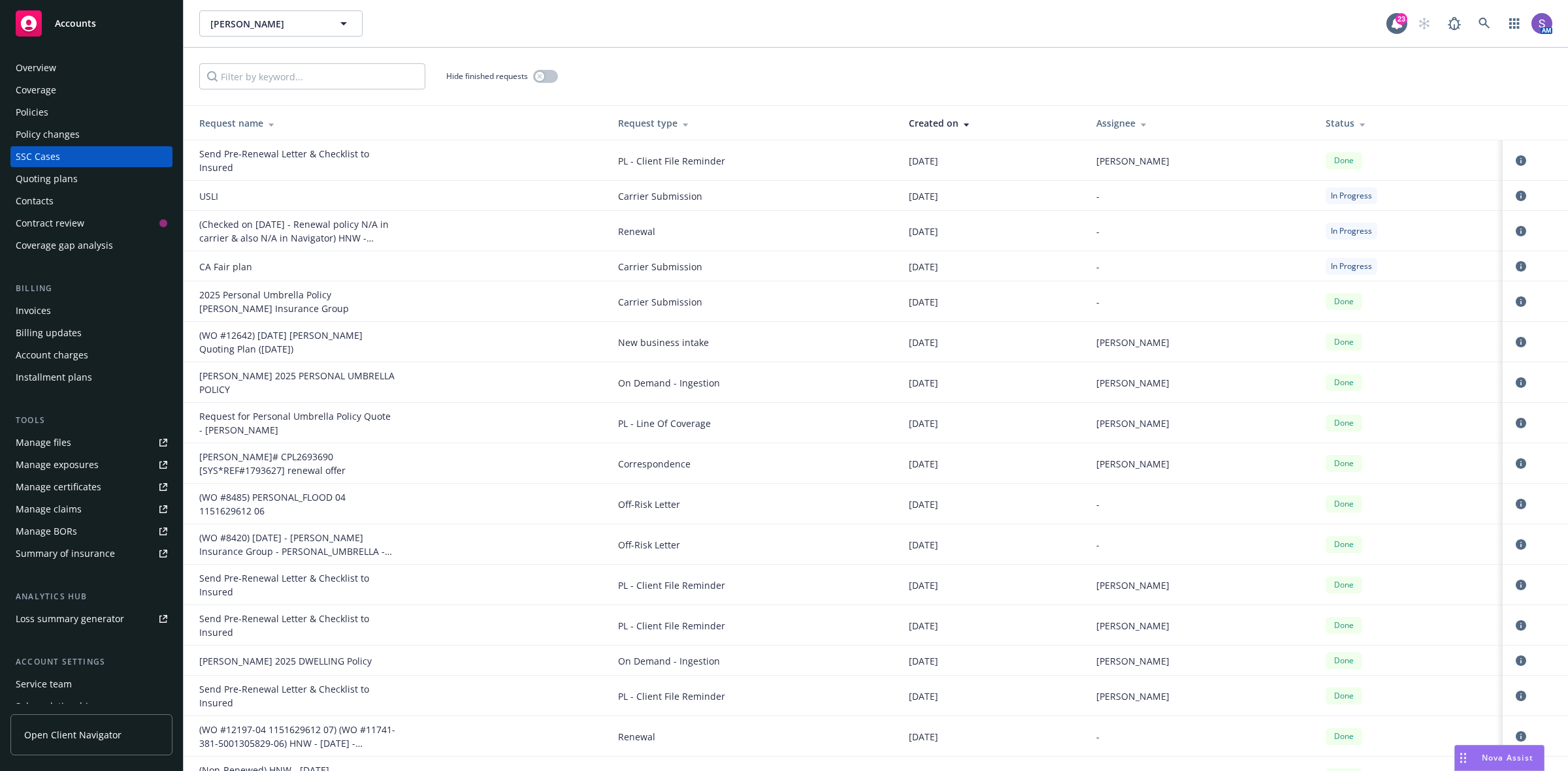
click at [43, 115] on div "Policies" at bounding box center [31, 111] width 32 height 20
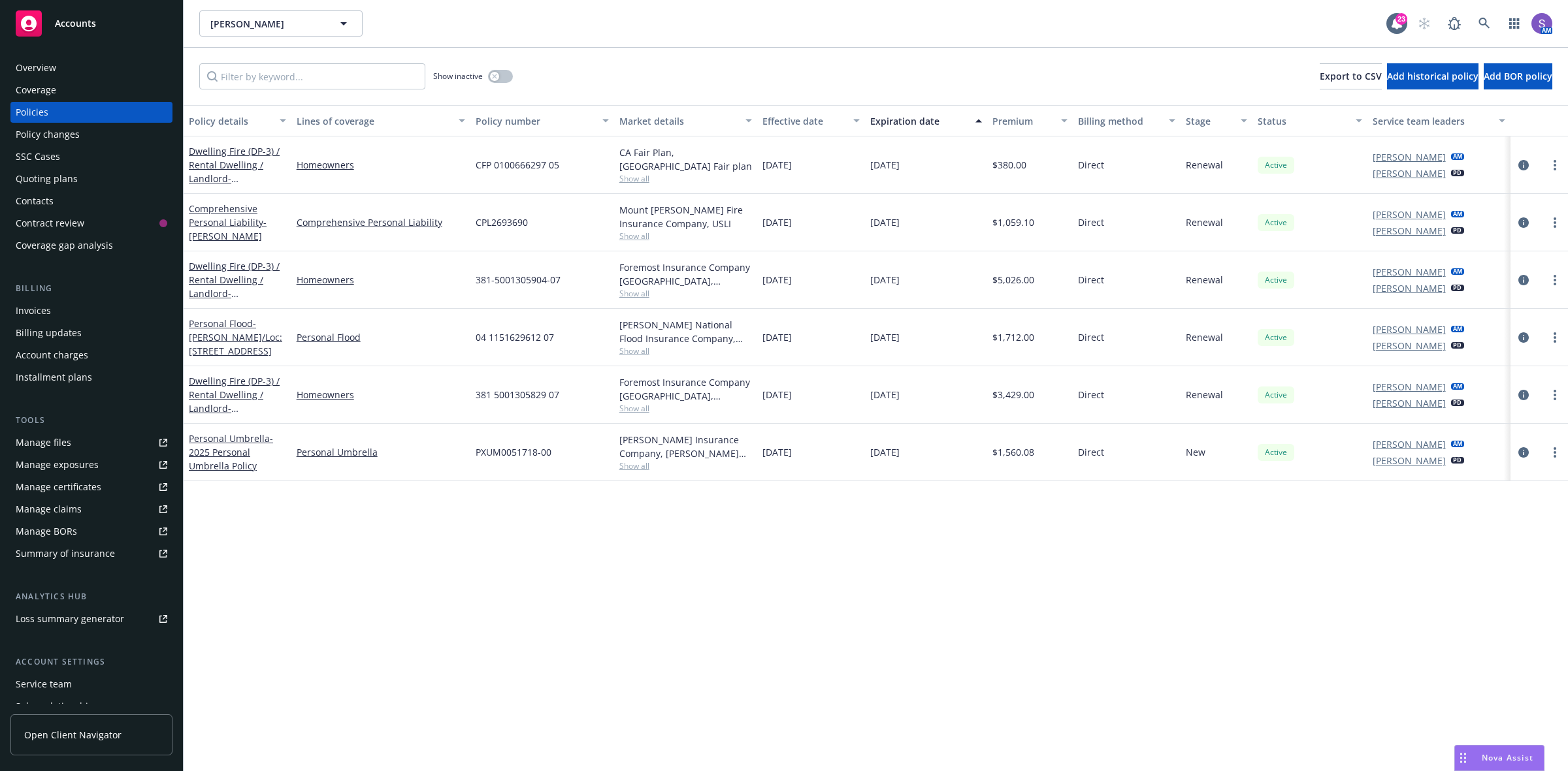
click at [53, 68] on div "Overview" at bounding box center [35, 67] width 40 height 20
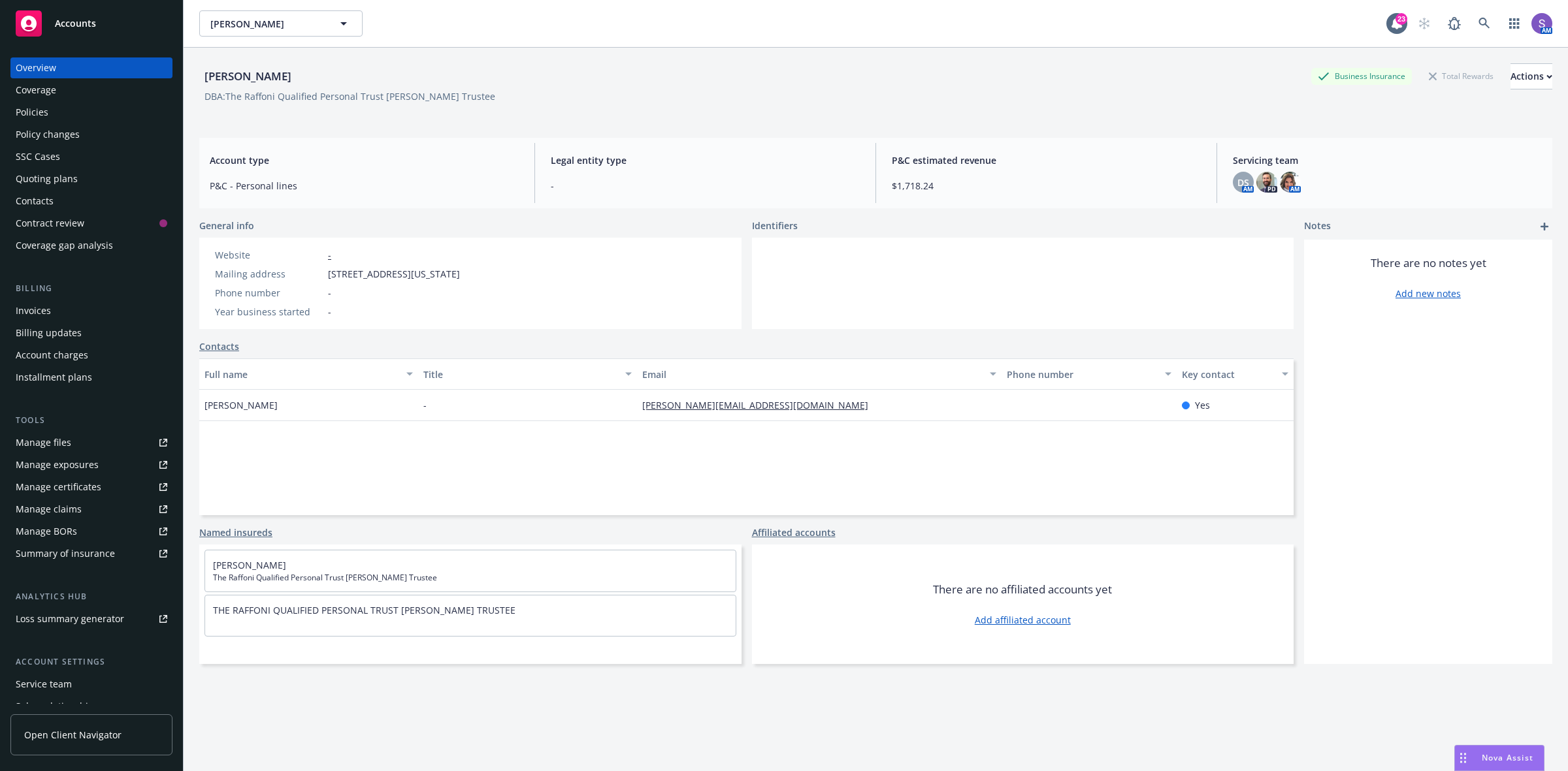
click at [40, 109] on div "Policies" at bounding box center [31, 111] width 32 height 20
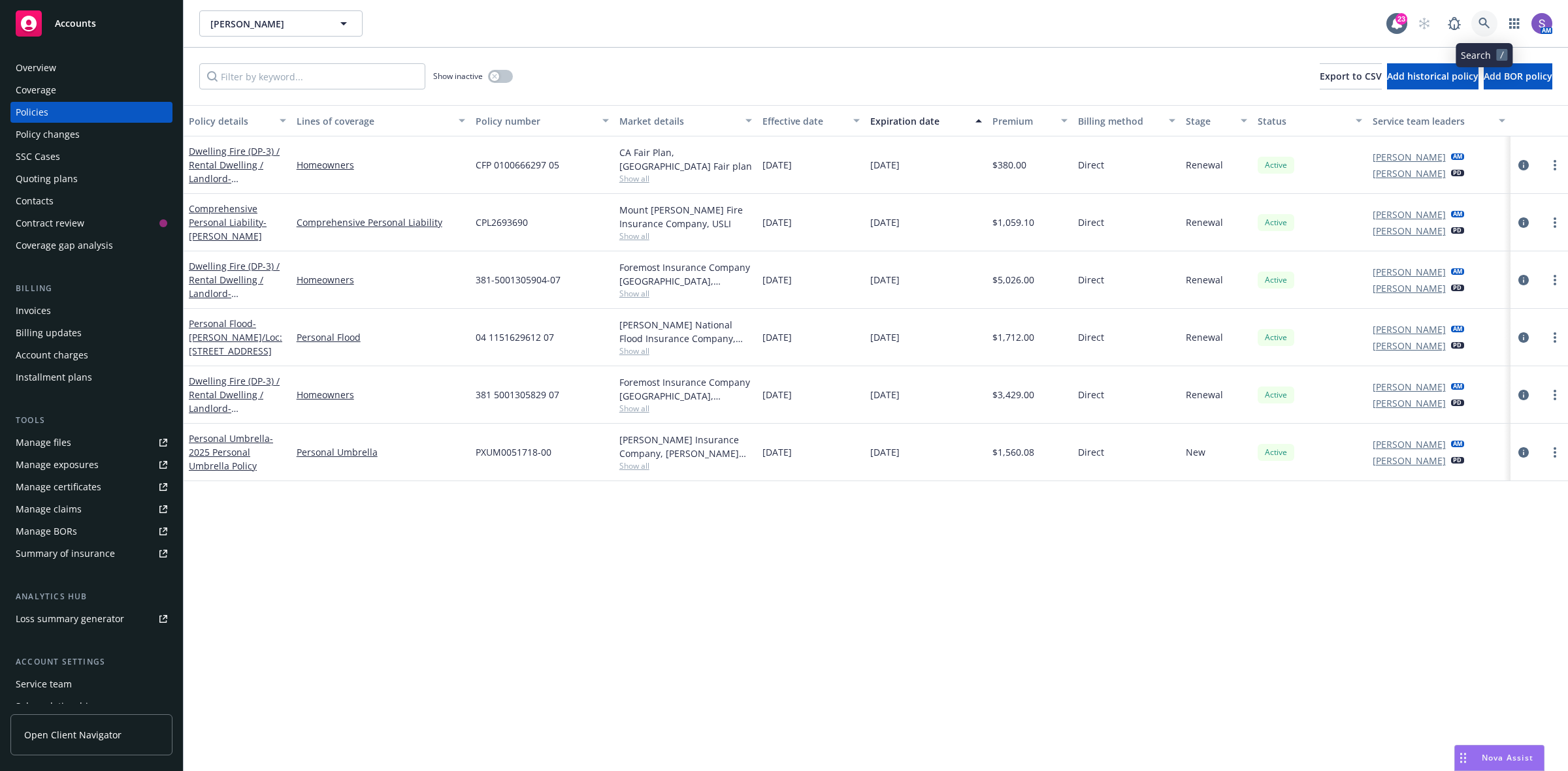
click at [1483, 26] on icon at bounding box center [1484, 23] width 12 height 12
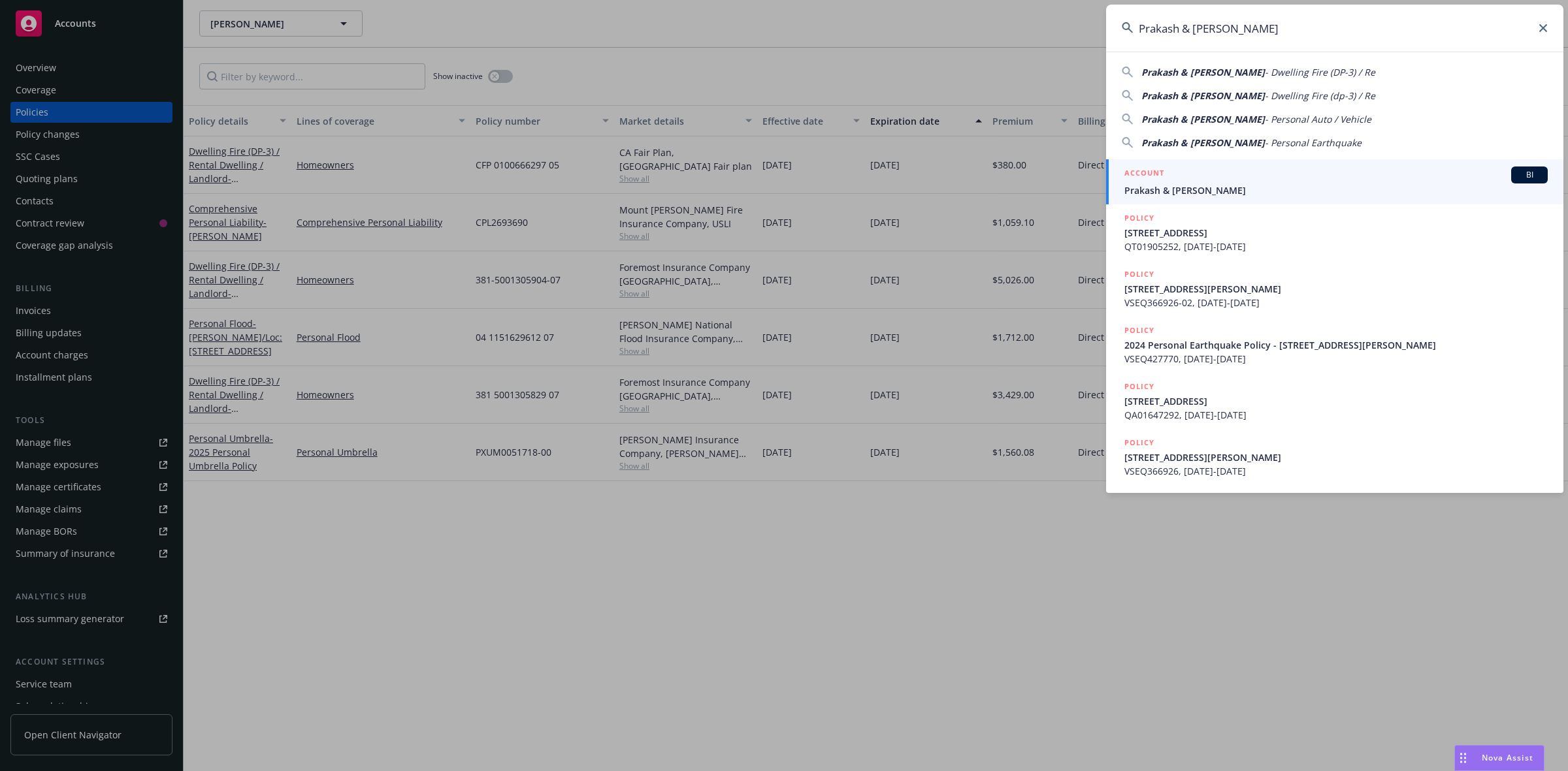
type input "Prakash & [PERSON_NAME]"
drag, startPoint x: 1193, startPoint y: 183, endPoint x: 1175, endPoint y: 183, distance: 18.0
click at [1192, 183] on span "Prakash & [PERSON_NAME]" at bounding box center [1336, 190] width 424 height 14
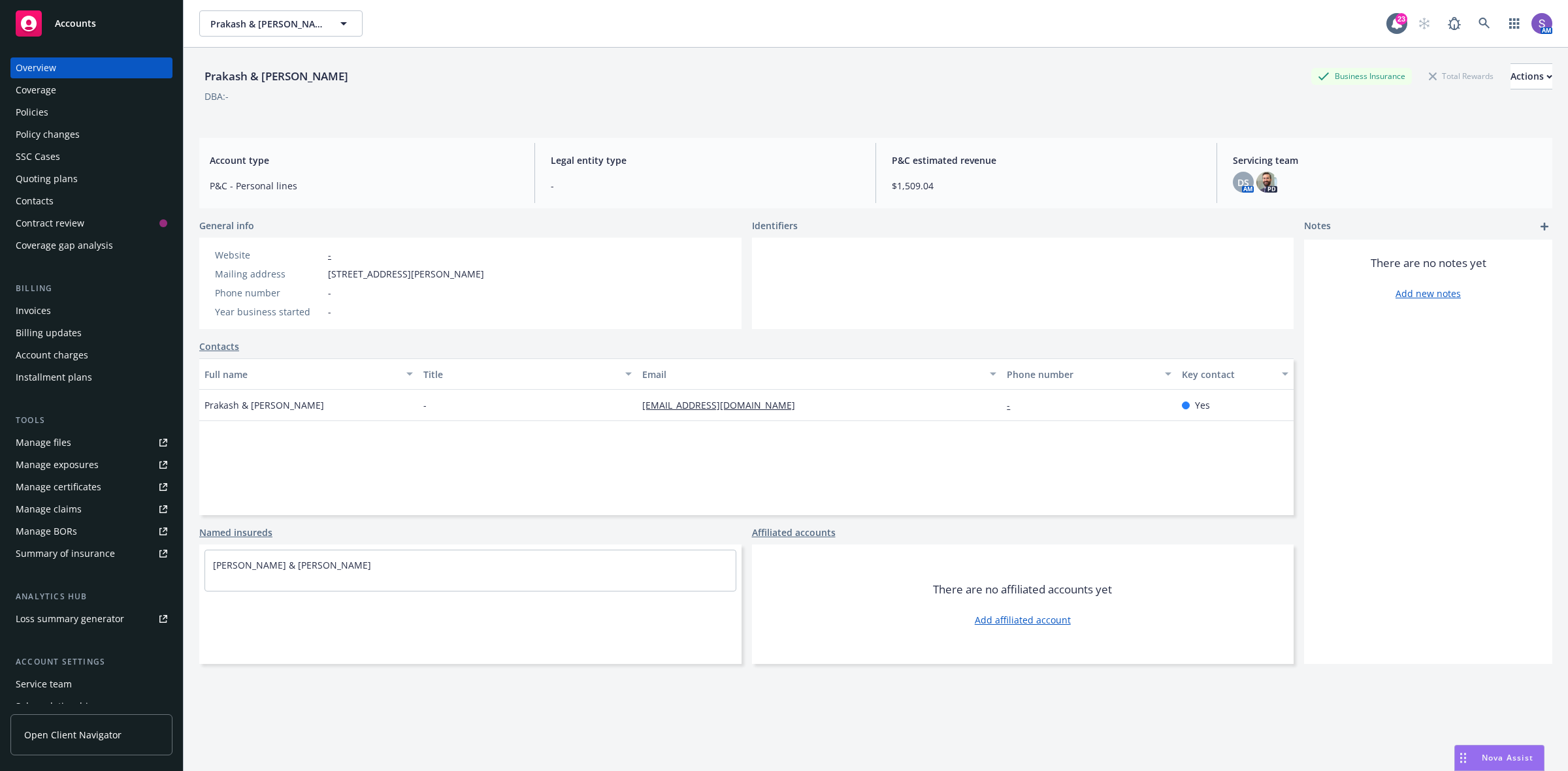
click at [87, 102] on div "Policies" at bounding box center [91, 111] width 151 height 20
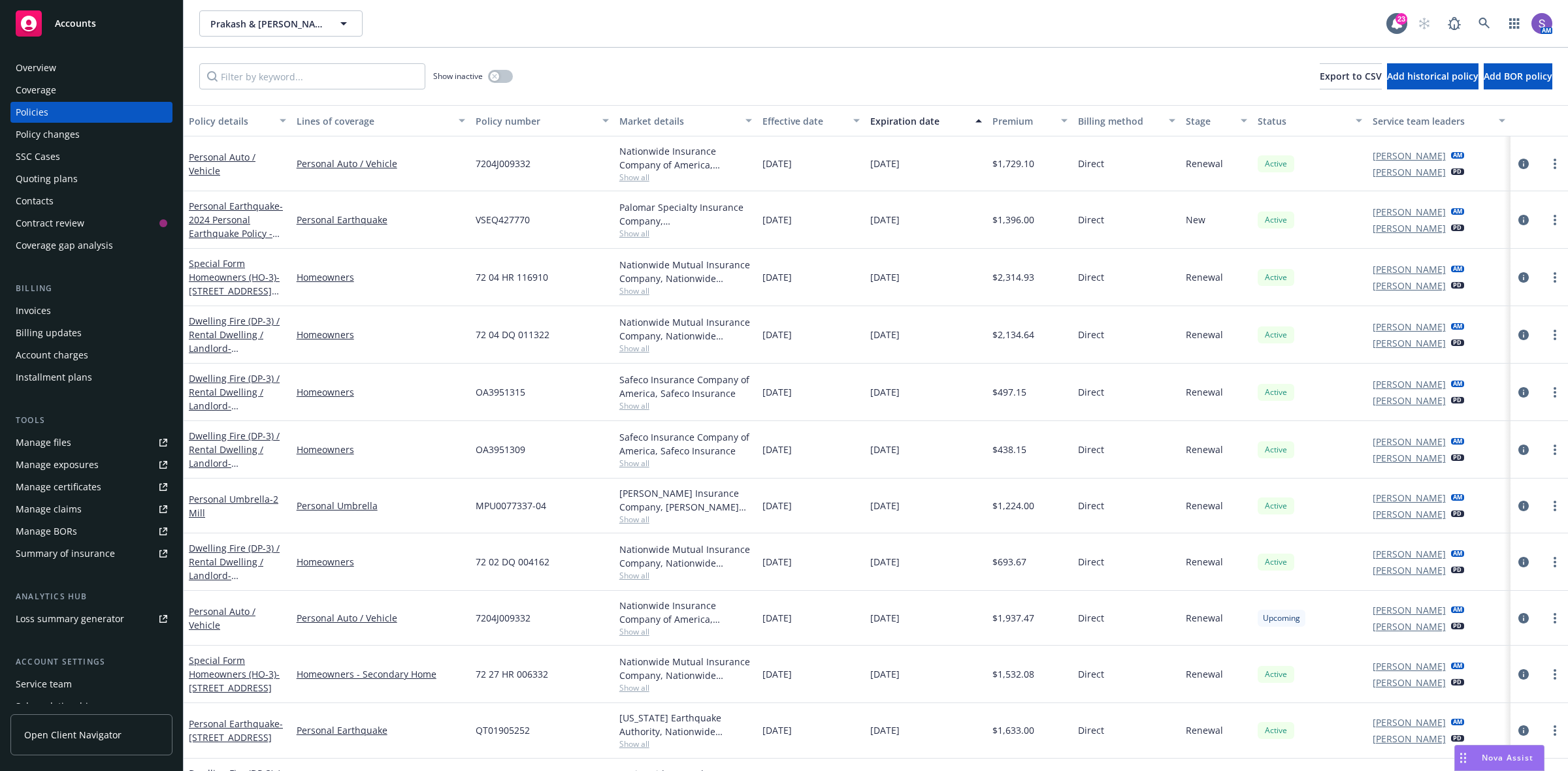
click at [57, 153] on div "SSC Cases" at bounding box center [37, 156] width 44 height 20
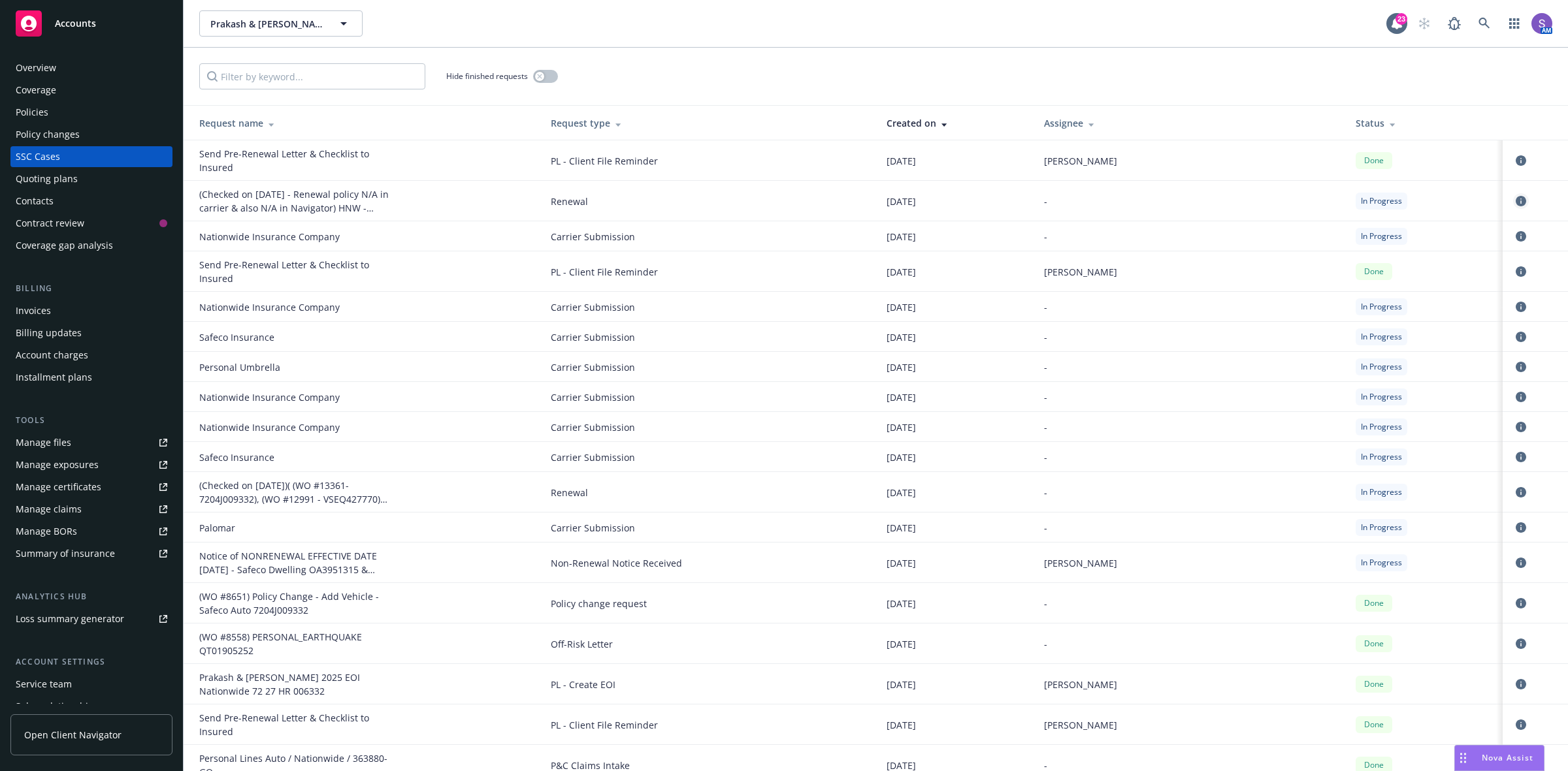
click at [1515, 200] on icon "circleInformation" at bounding box center [1520, 201] width 11 height 11
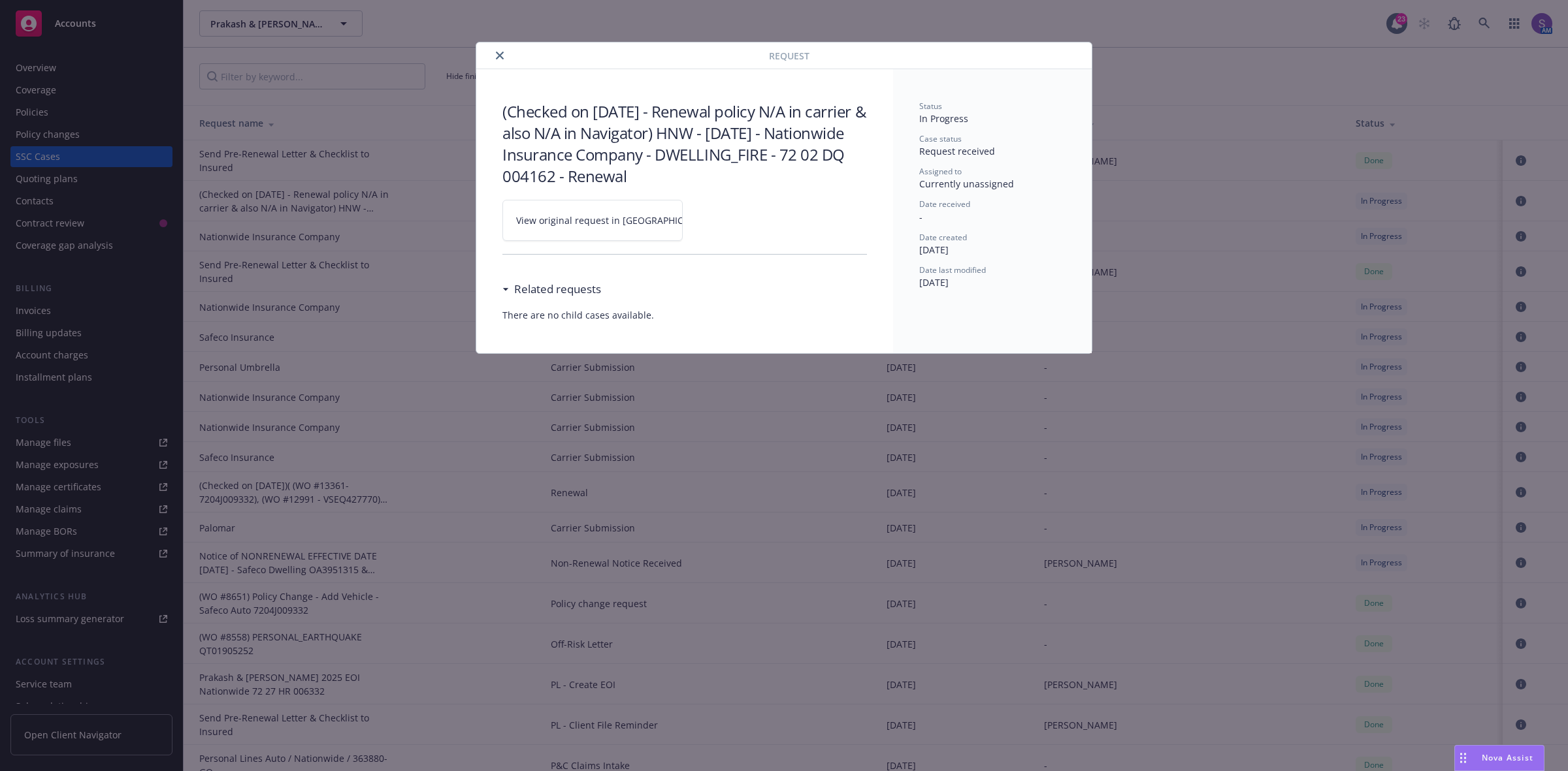
click at [576, 223] on span "View original request in [GEOGRAPHIC_DATA]" at bounding box center [615, 221] width 198 height 14
click at [503, 54] on icon "close" at bounding box center [500, 56] width 8 height 8
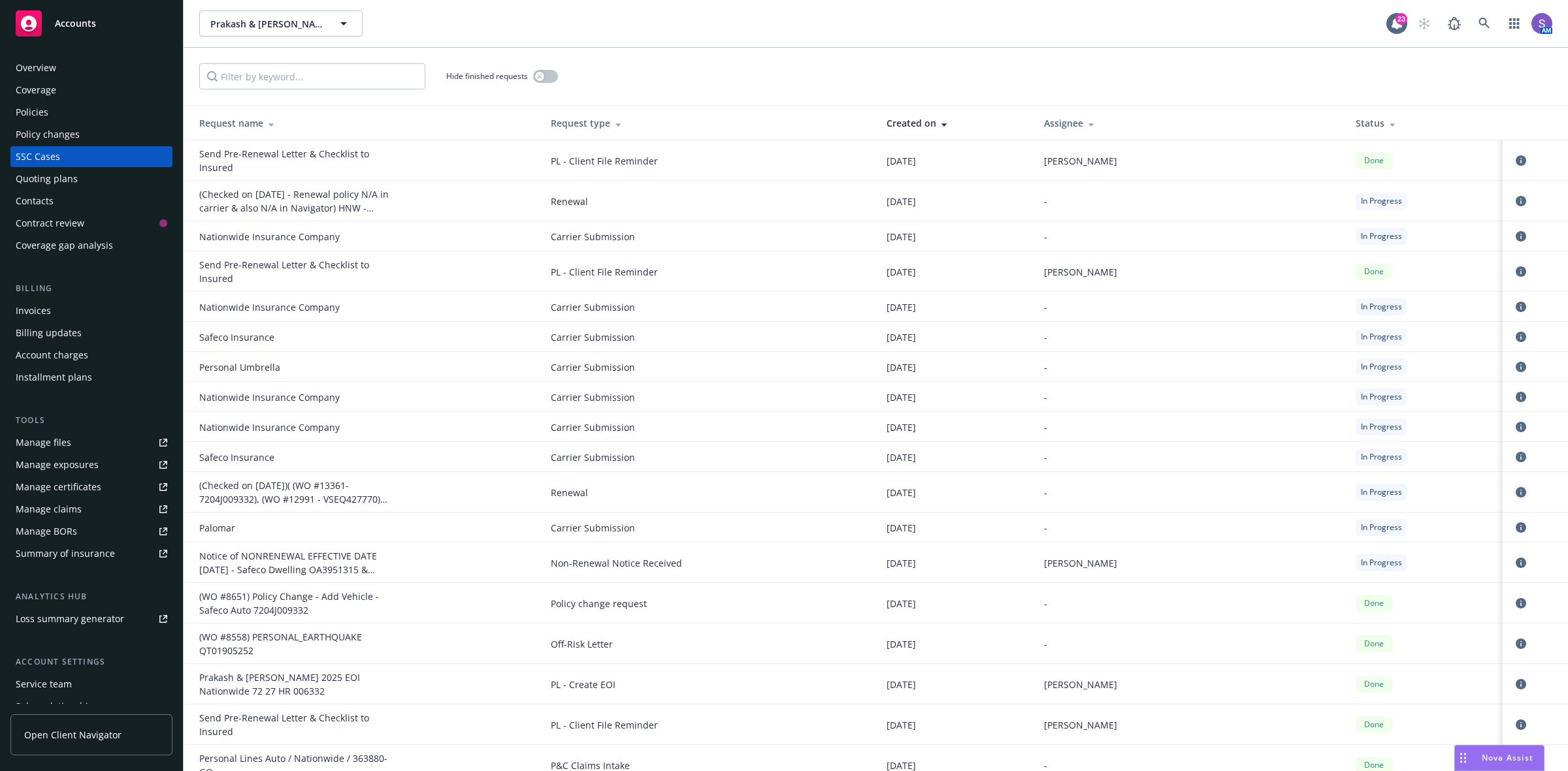
click at [1515, 492] on icon "circleInformation" at bounding box center [1520, 492] width 11 height 11
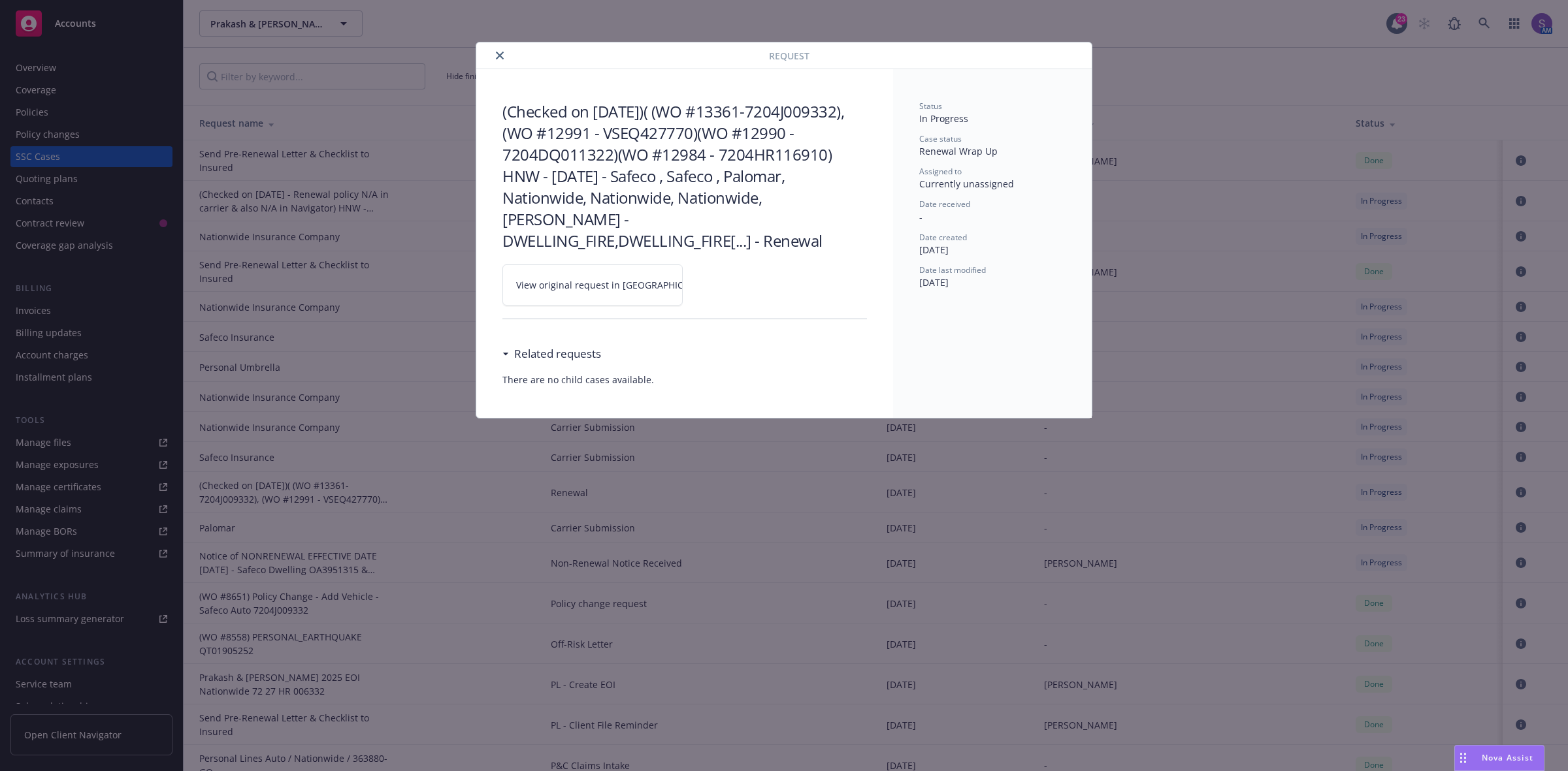
click at [602, 292] on span "View original request in [GEOGRAPHIC_DATA]" at bounding box center [615, 285] width 198 height 14
click at [498, 54] on icon "close" at bounding box center [500, 56] width 8 height 8
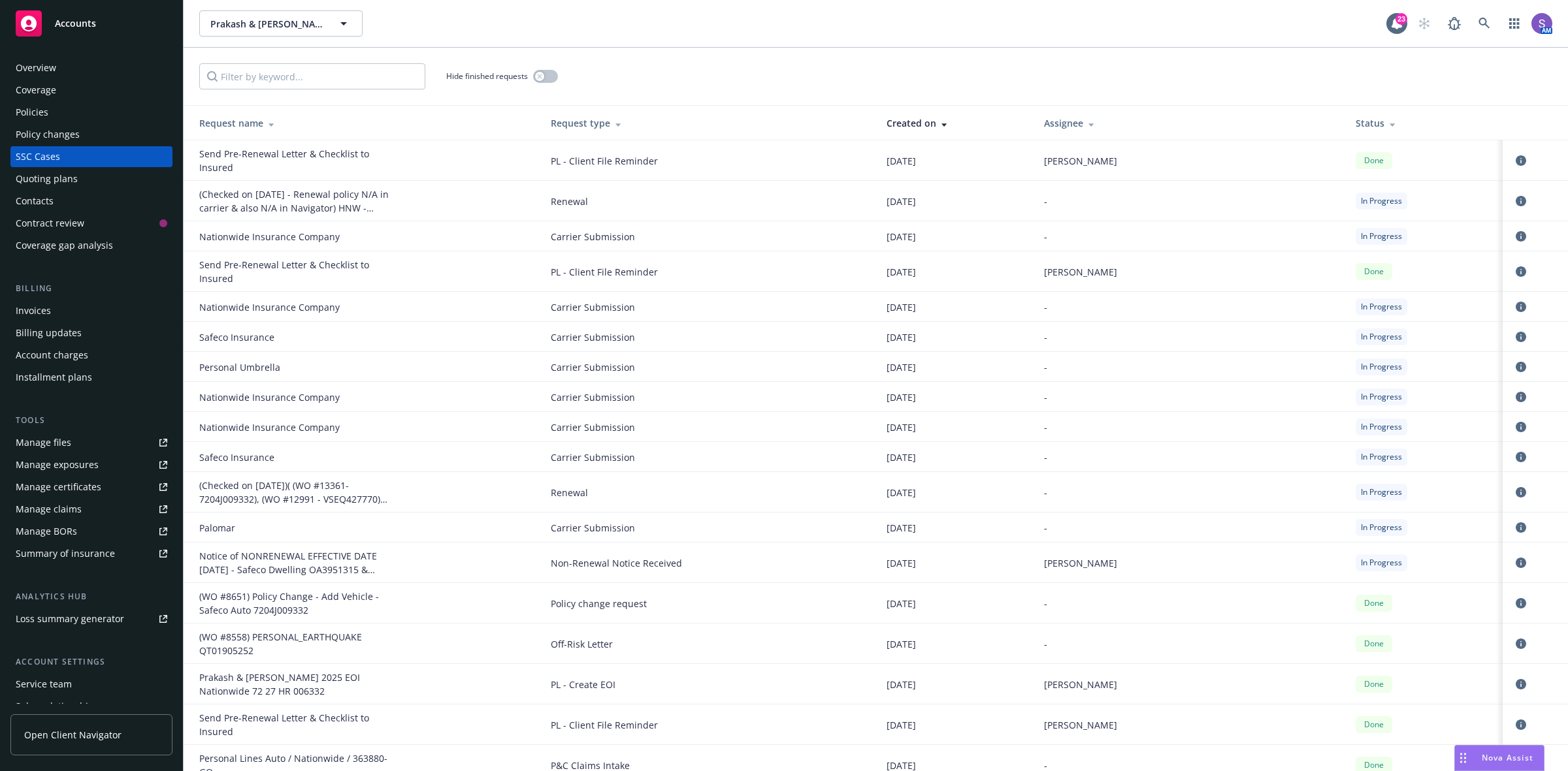
click at [40, 111] on div "Policies" at bounding box center [31, 111] width 32 height 20
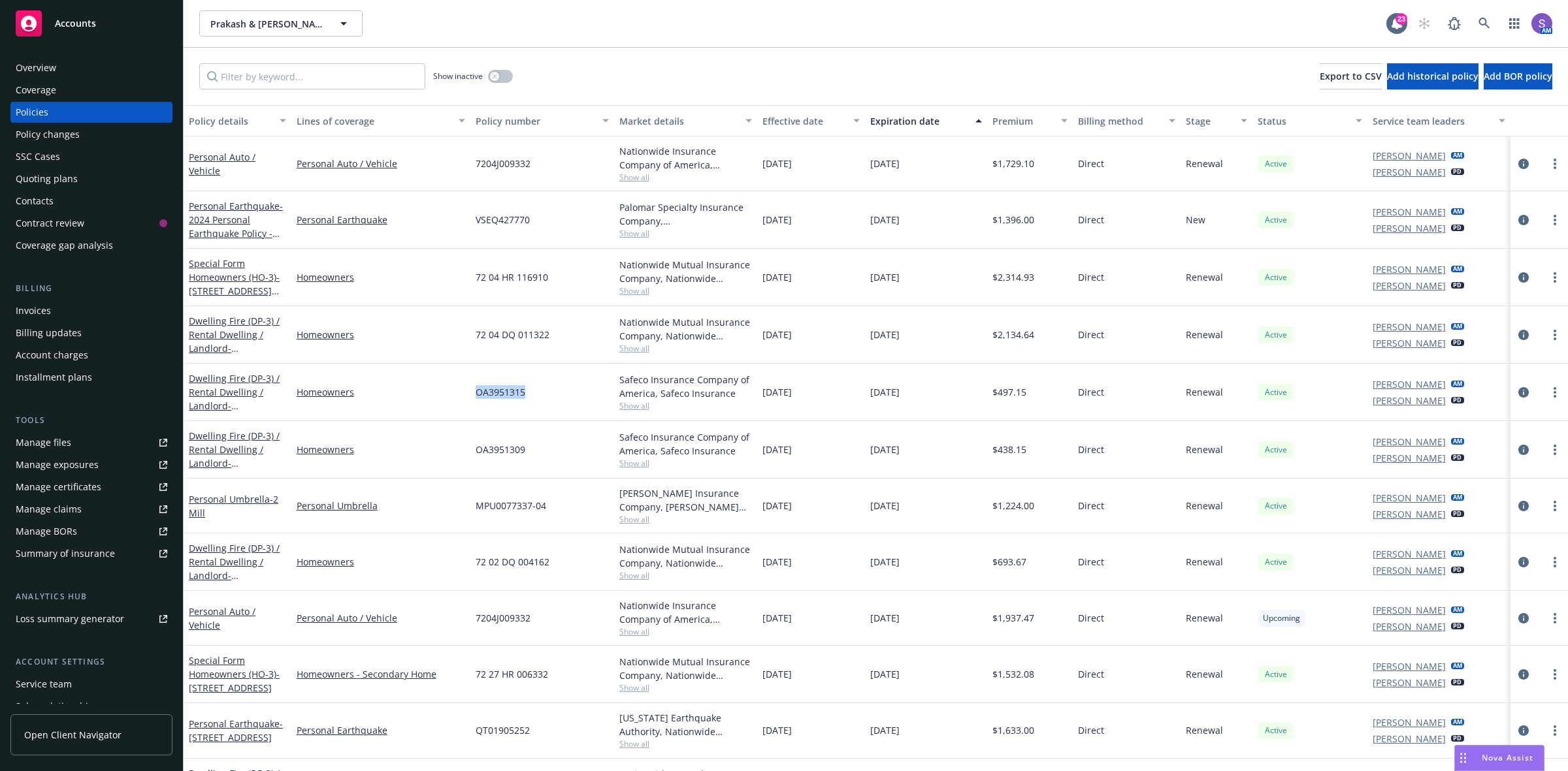
drag, startPoint x: 527, startPoint y: 400, endPoint x: 467, endPoint y: 397, distance: 60.1
click at [467, 397] on div "Dwelling Fire (DP-3) / Rental Dwelling / Landlord - [STREET_ADDRESS] Homeowners…" at bounding box center [876, 392] width 1384 height 58
copy div "OA3951315"
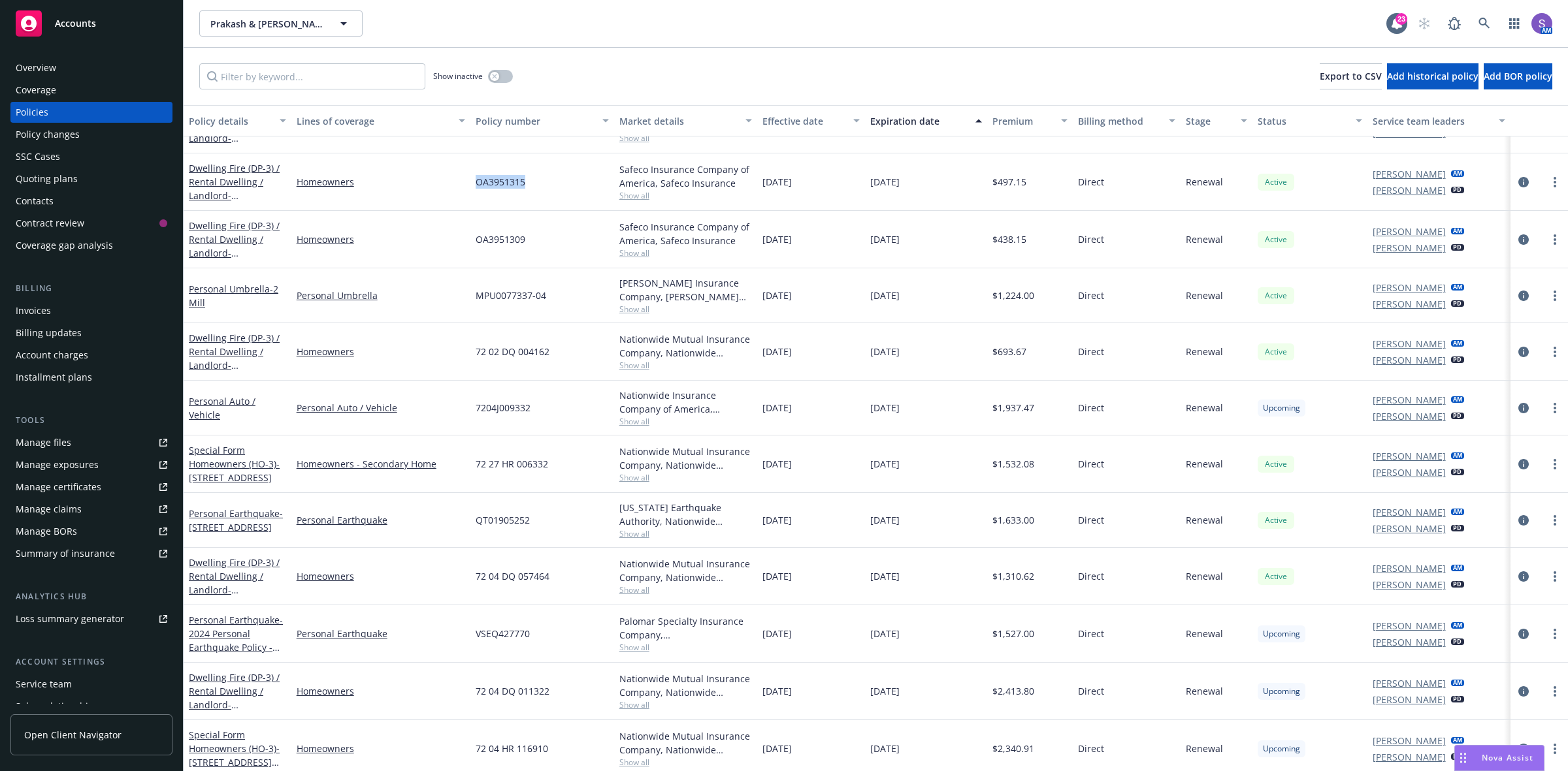
scroll to position [126, 0]
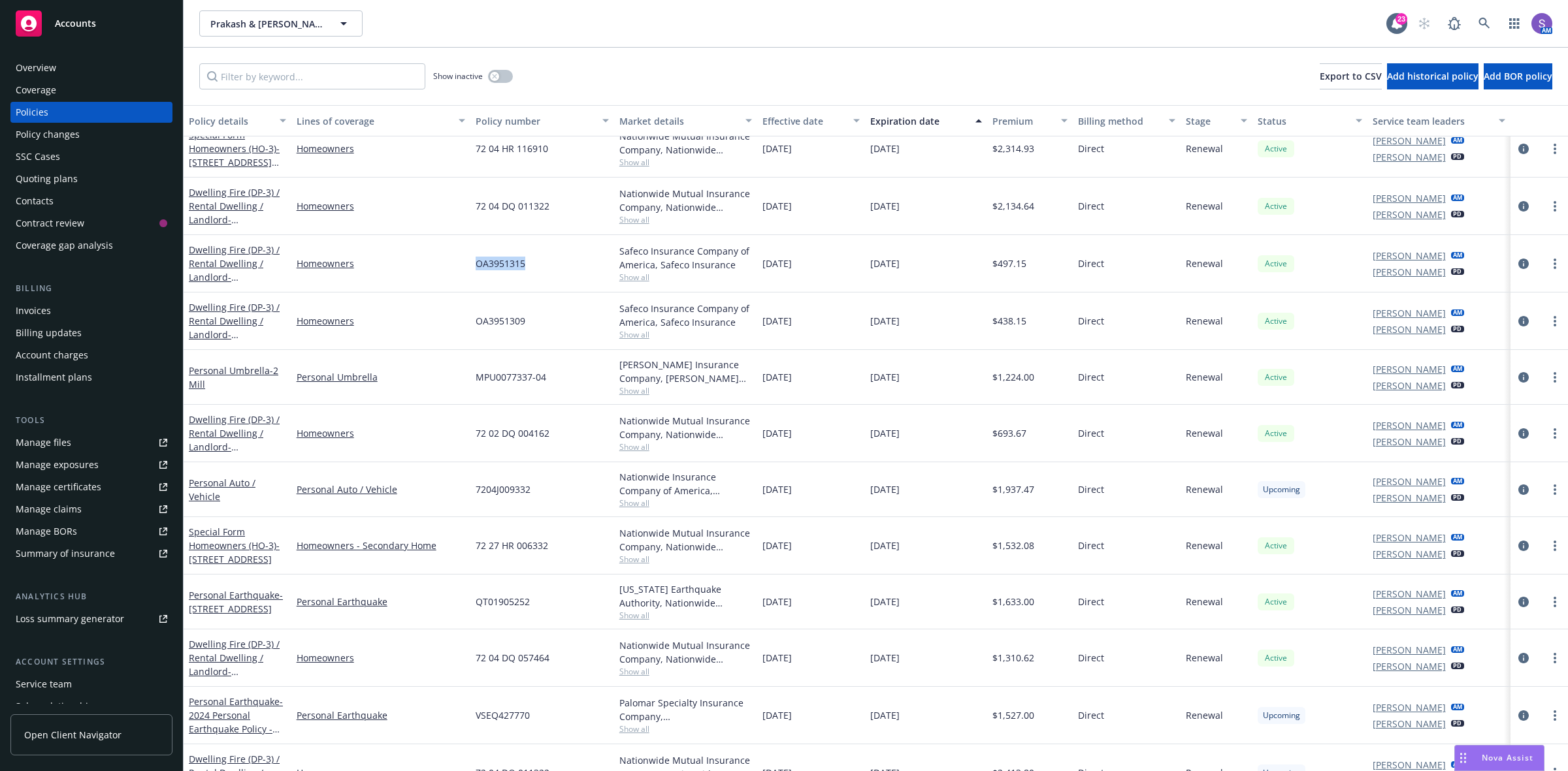
click at [544, 271] on div "OA3951315" at bounding box center [542, 264] width 144 height 58
drag, startPoint x: 544, startPoint y: 271, endPoint x: 475, endPoint y: 268, distance: 69.1
click at [475, 268] on div "OA3951315" at bounding box center [542, 264] width 144 height 58
drag, startPoint x: 531, startPoint y: 332, endPoint x: 471, endPoint y: 327, distance: 60.2
click at [471, 327] on div "OA3951309" at bounding box center [542, 321] width 144 height 58
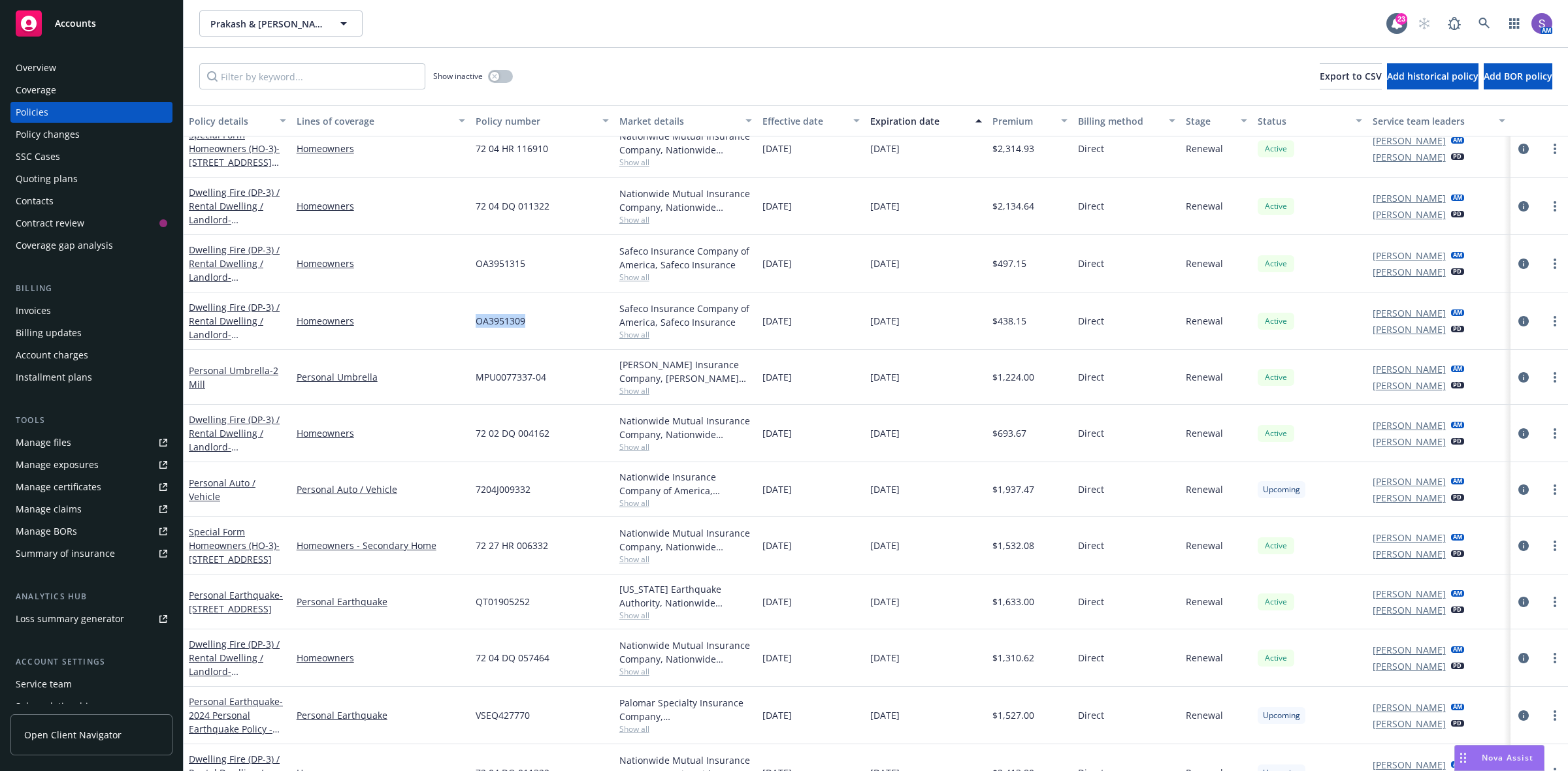
copy span "OA3951309"
drag, startPoint x: 528, startPoint y: 264, endPoint x: 469, endPoint y: 263, distance: 59.0
click at [471, 263] on div "OA3951315" at bounding box center [542, 264] width 144 height 58
copy span "OA3951315"
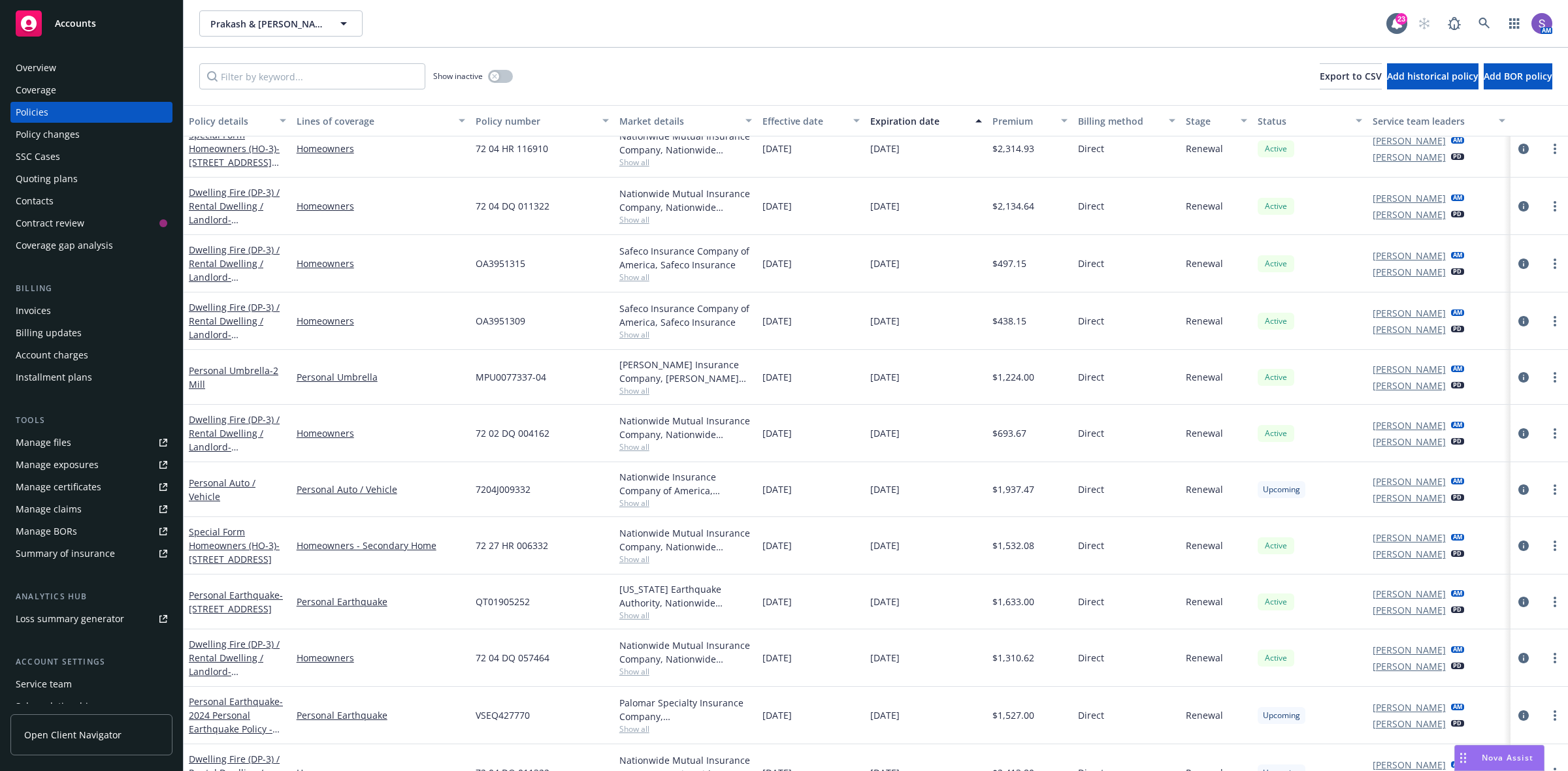
click at [486, 324] on span "OA3951309" at bounding box center [500, 321] width 50 height 14
copy span "OA3951309"
click at [32, 151] on div "SSC Cases" at bounding box center [37, 156] width 44 height 20
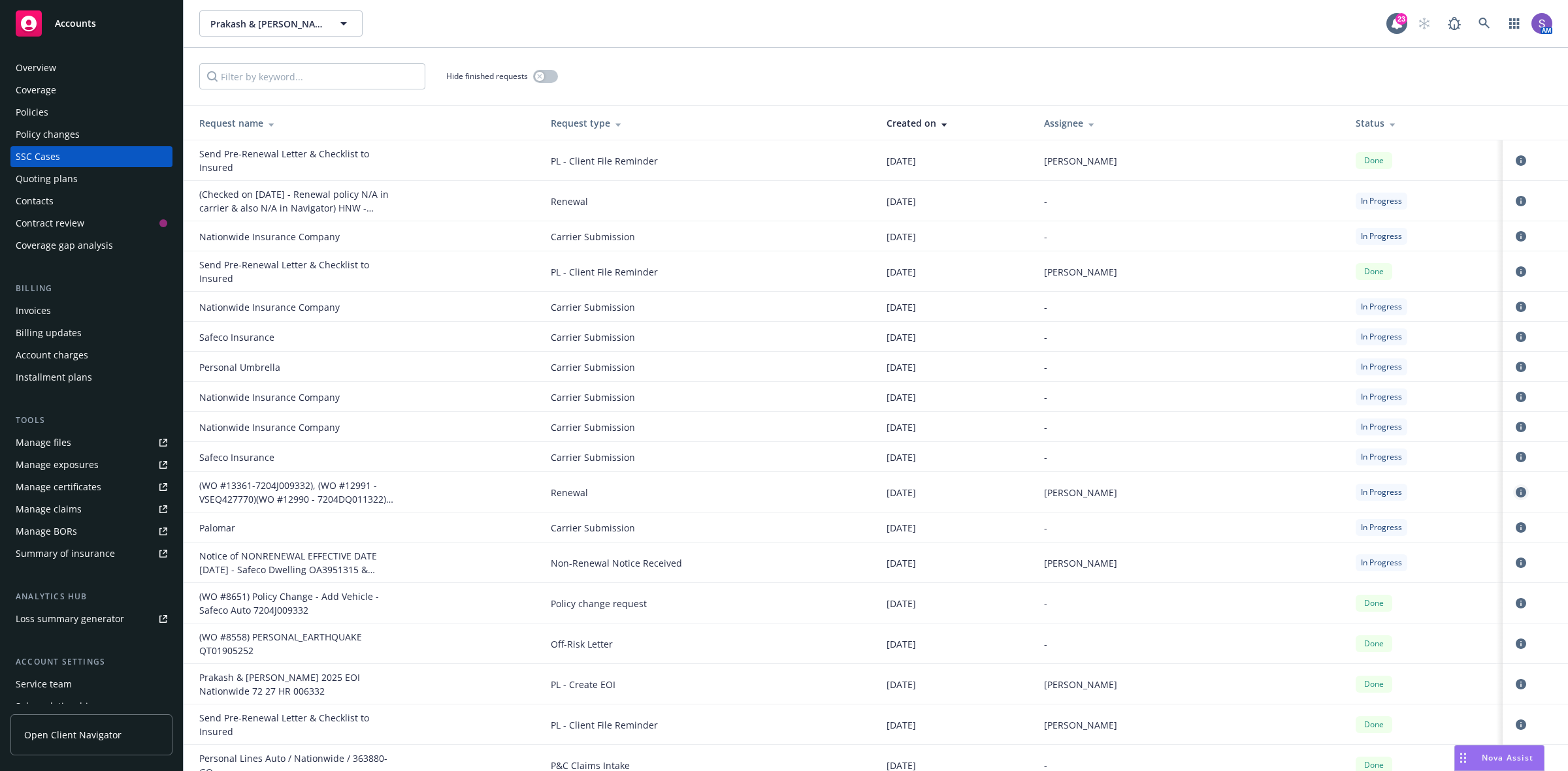
click at [1515, 493] on icon "circleInformation" at bounding box center [1520, 492] width 11 height 11
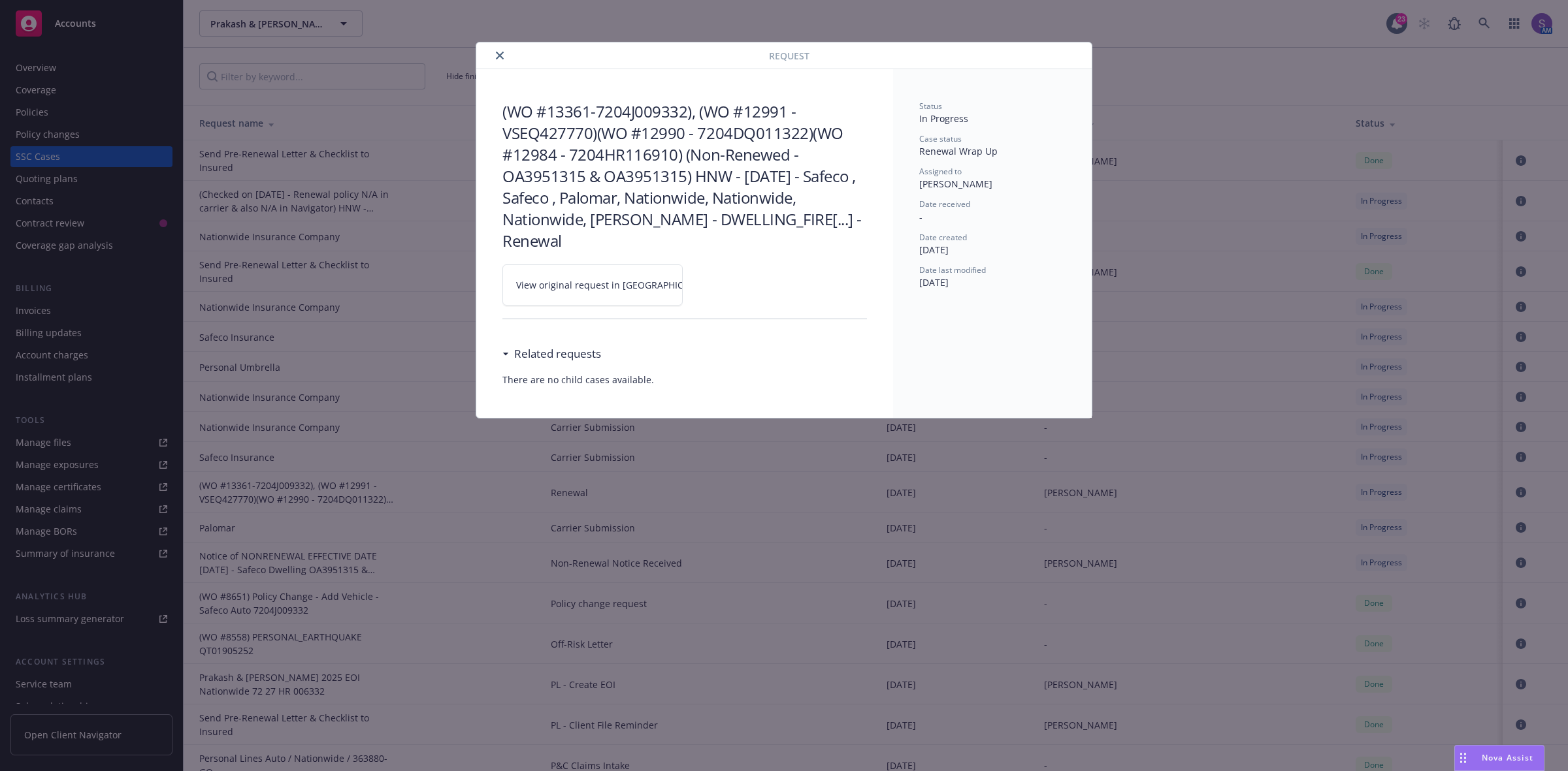
click at [629, 11] on div "Request (WO #13361-7204J009332), (WO #12991 - VSEQ427770)(WO #12990 - 7204DQ011…" at bounding box center [784, 386] width 1568 height 771
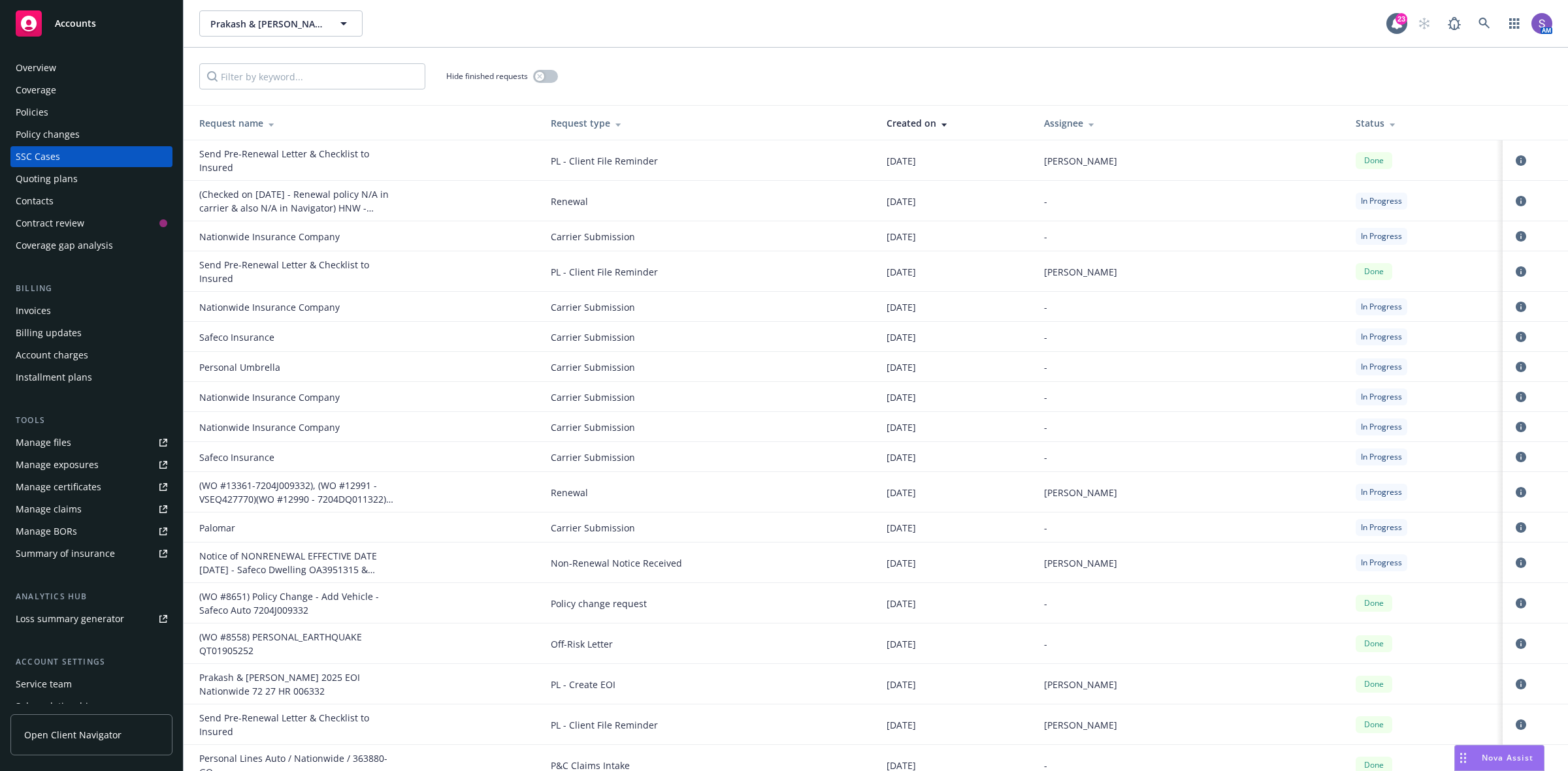
click at [48, 111] on div "Policies" at bounding box center [91, 111] width 151 height 20
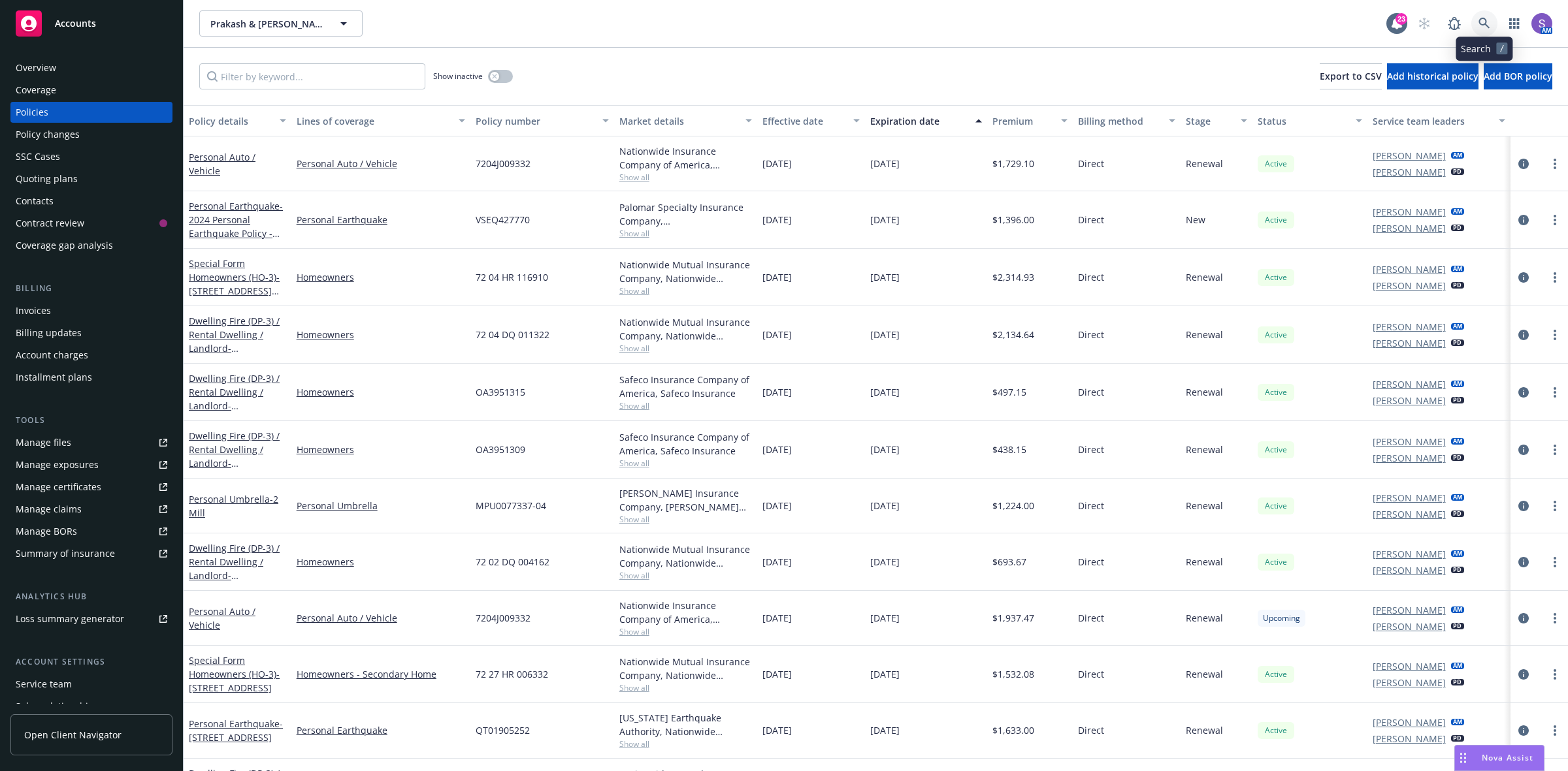
click at [1483, 24] on icon at bounding box center [1483, 22] width 11 height 11
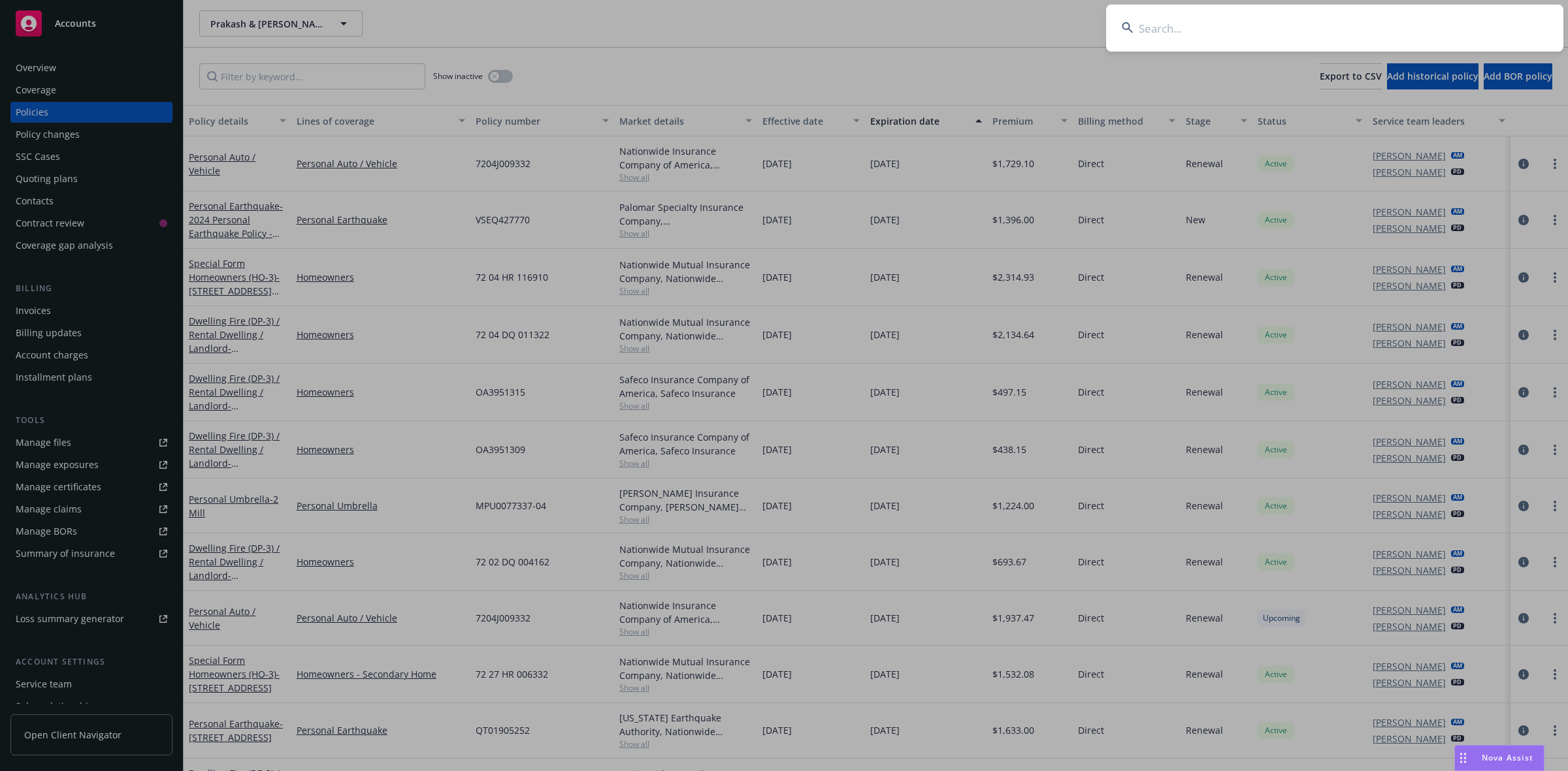
click at [1300, 24] on input at bounding box center [1335, 28] width 457 height 47
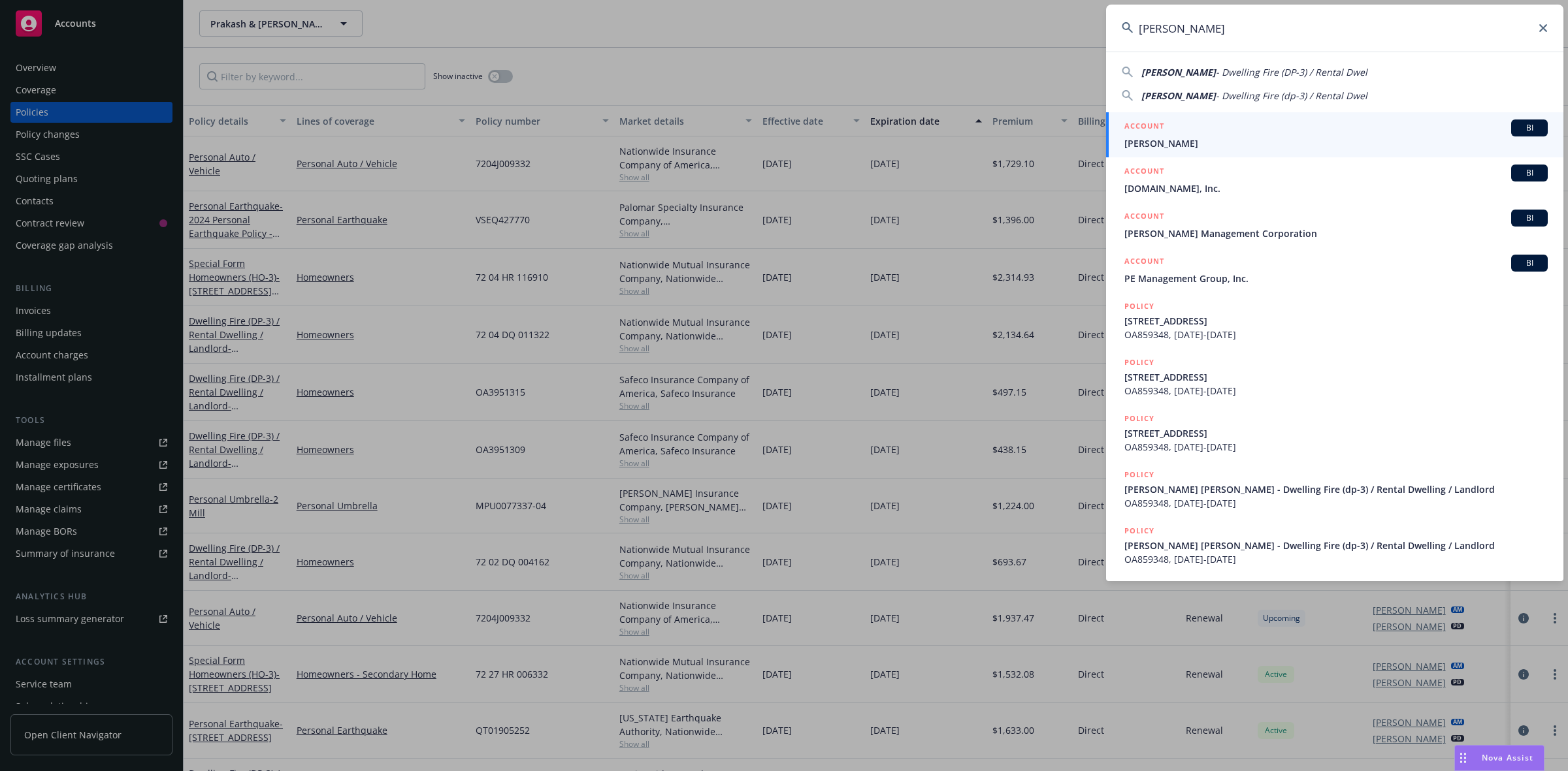
type input "[PERSON_NAME]"
click at [1150, 138] on span "[PERSON_NAME]" at bounding box center [1336, 143] width 424 height 14
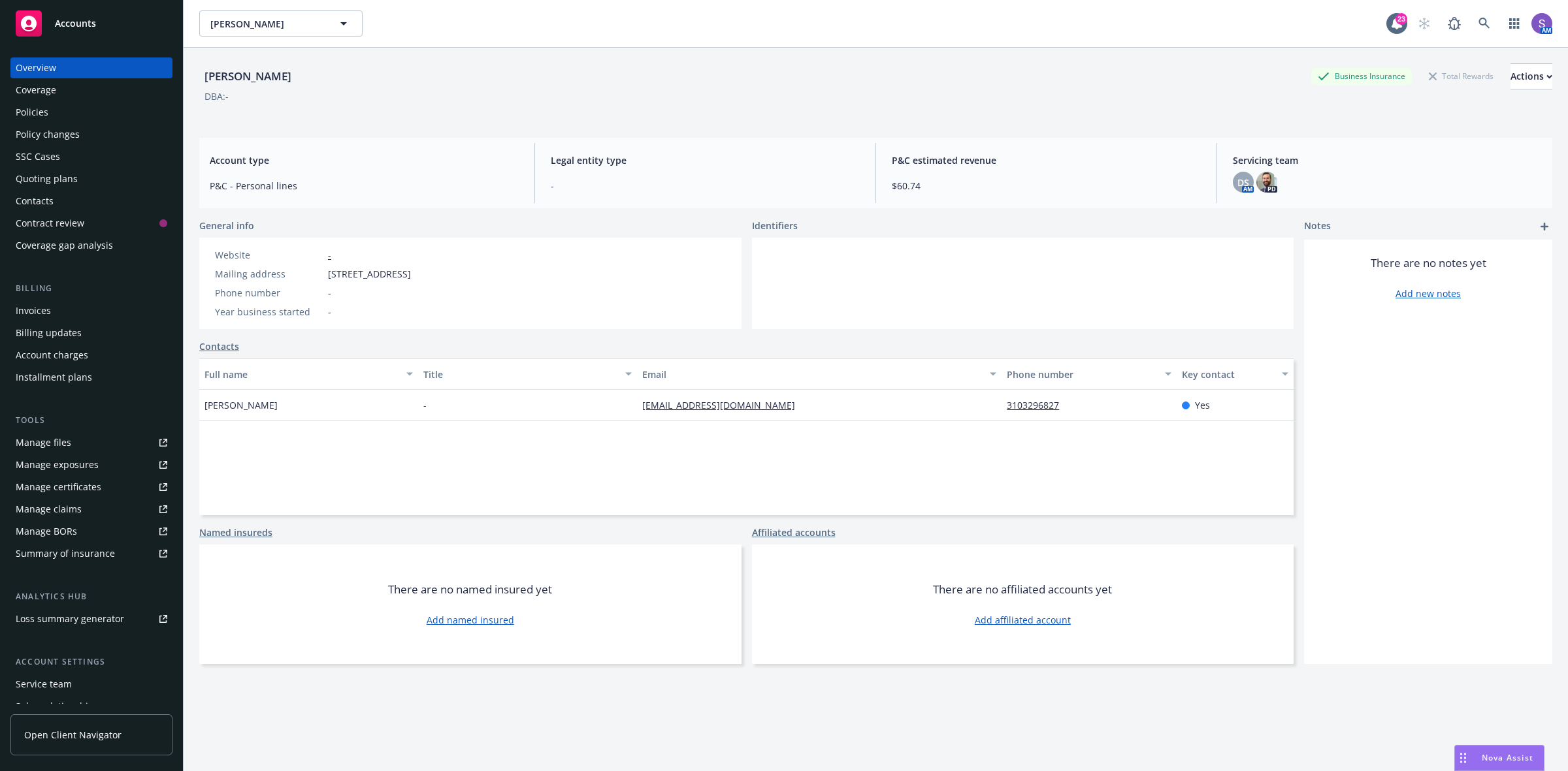
click at [47, 109] on div "Policies" at bounding box center [31, 111] width 32 height 20
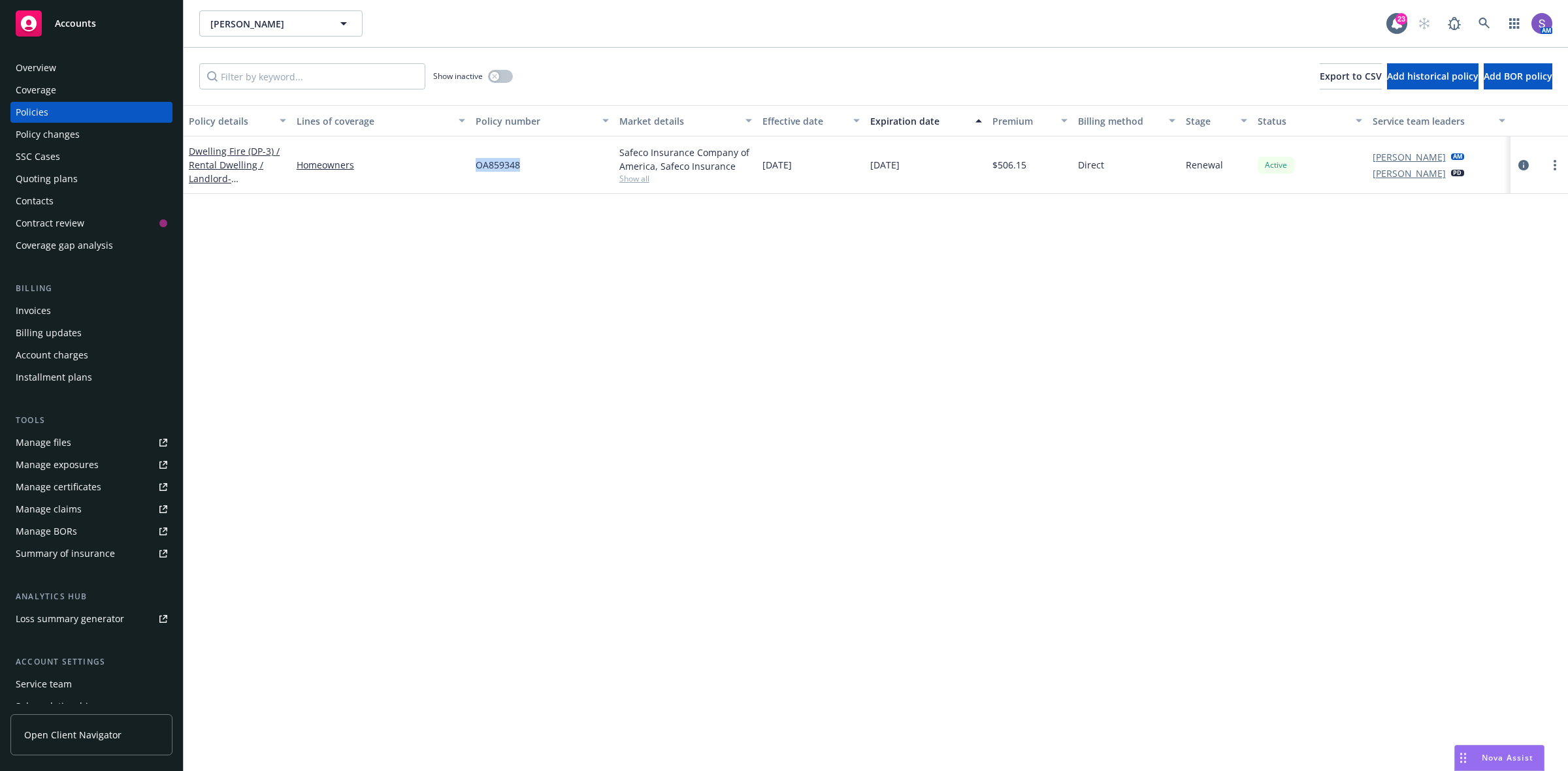
drag, startPoint x: 538, startPoint y: 181, endPoint x: 454, endPoint y: 180, distance: 84.0
click at [454, 180] on div "Dwelling Fire (DP-3) / Rental Dwelling / Landlord - [STREET_ADDRESS] Homeowners…" at bounding box center [876, 165] width 1384 height 58
copy div "OA859348"
click at [710, 264] on div "Policy details Lines of coverage Policy number Market details Effective date Ex…" at bounding box center [876, 438] width 1384 height 666
click at [500, 76] on button "button" at bounding box center [500, 76] width 24 height 13
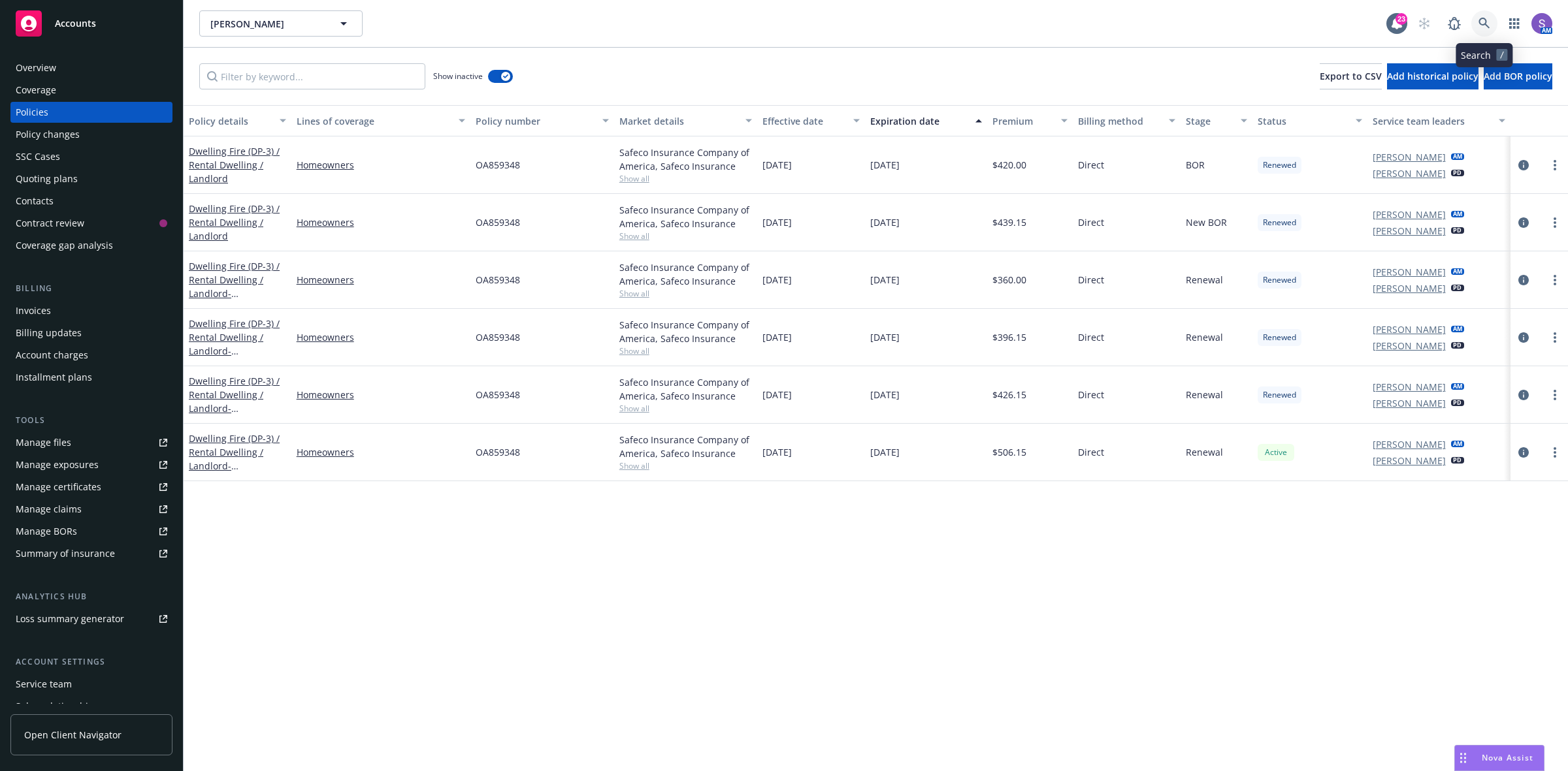
click at [1478, 23] on icon at bounding box center [1484, 23] width 12 height 12
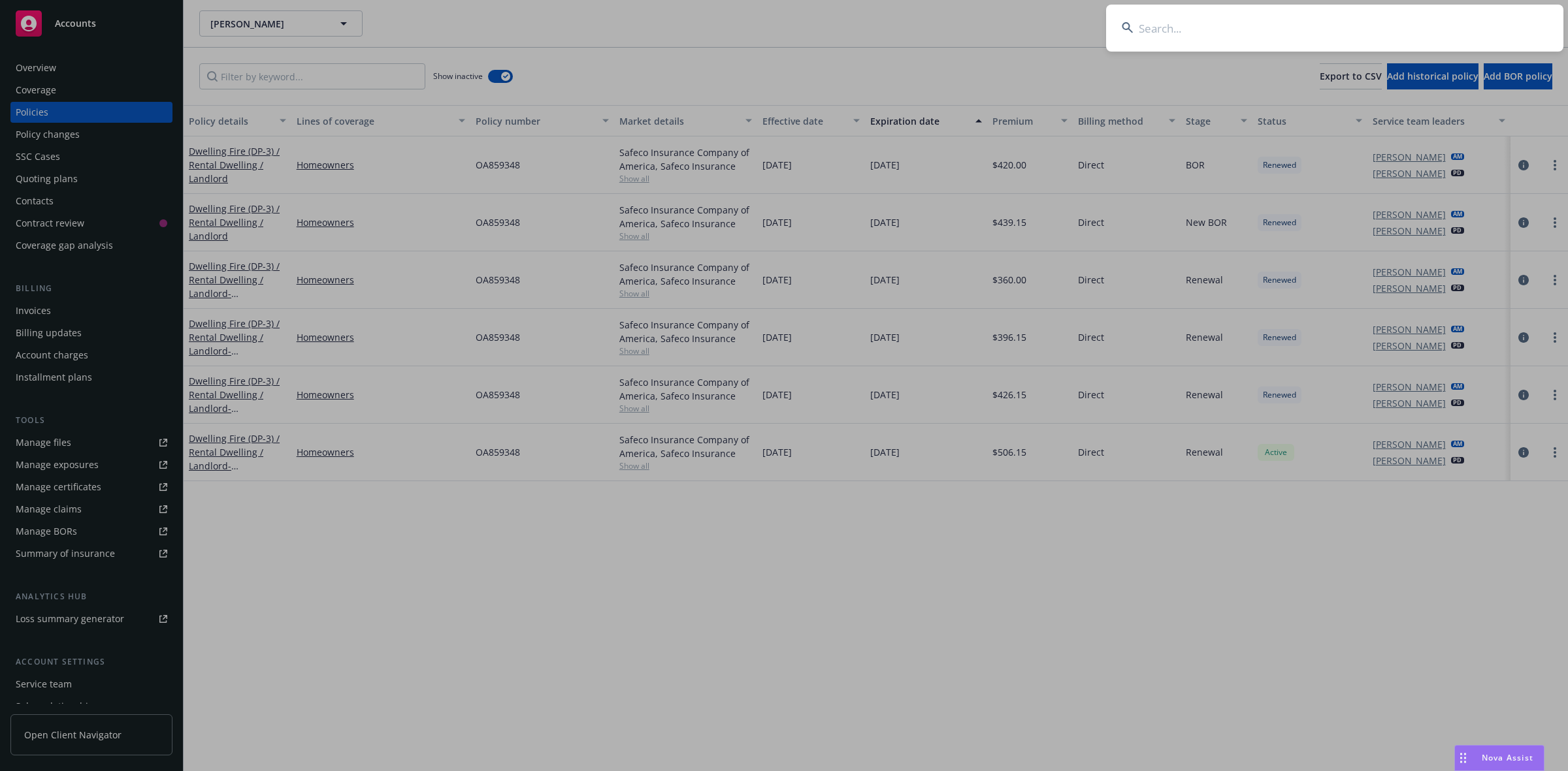
click at [1301, 17] on input at bounding box center [1335, 28] width 457 height 47
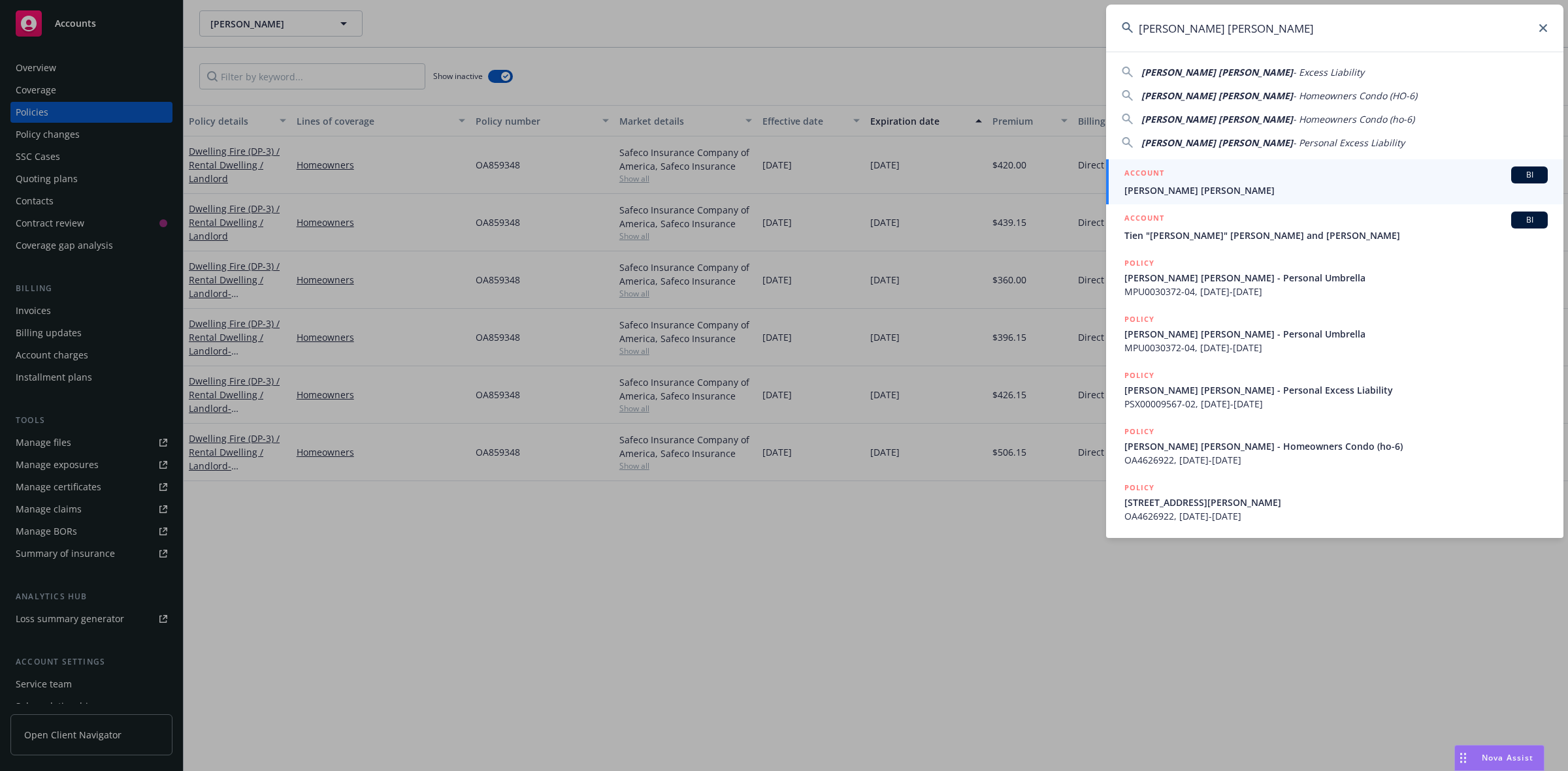
type input "[PERSON_NAME] [PERSON_NAME]"
click at [1180, 180] on div "ACCOUNT BI" at bounding box center [1336, 175] width 424 height 17
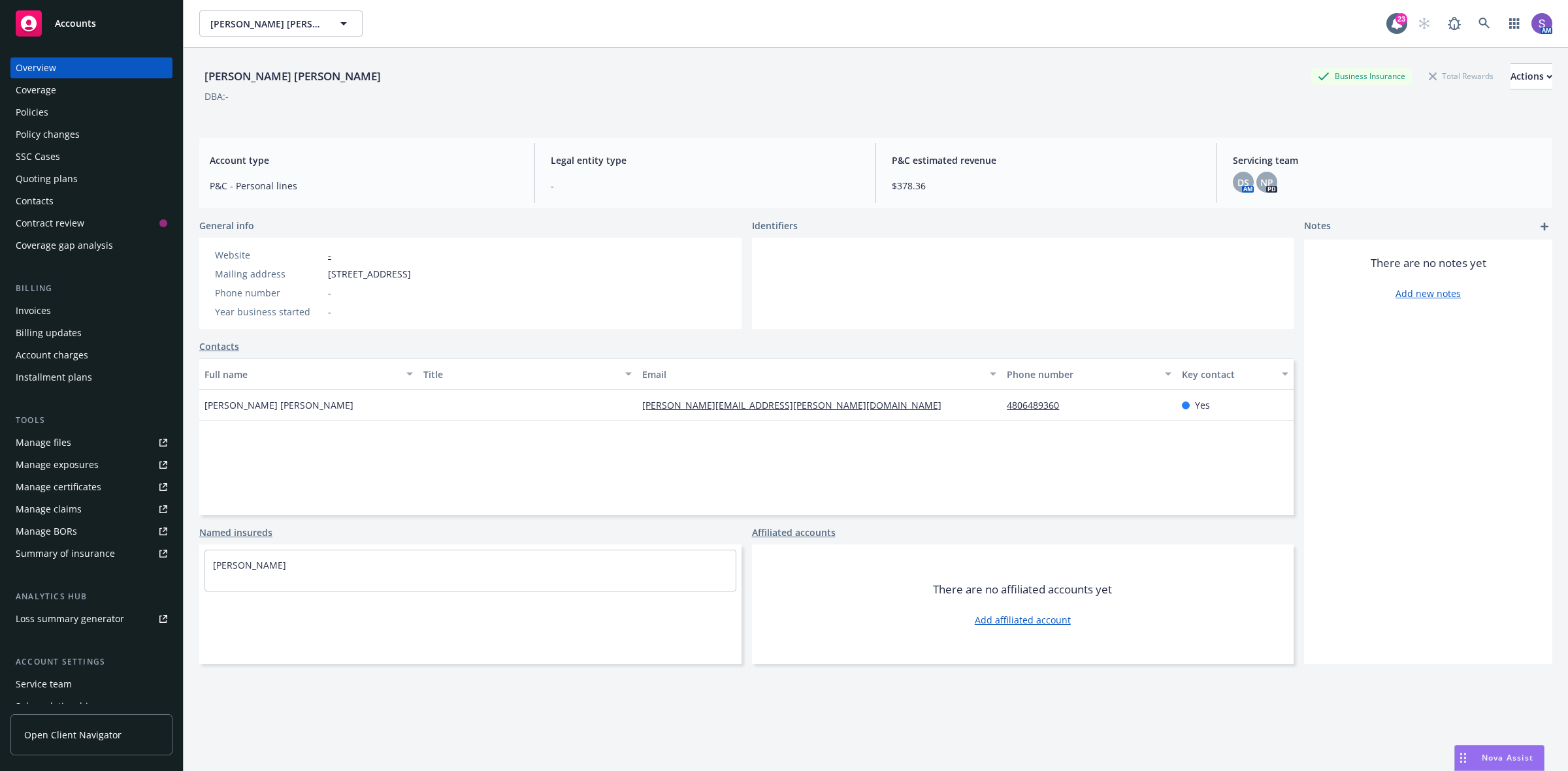
click at [30, 109] on div "Policies" at bounding box center [31, 111] width 32 height 20
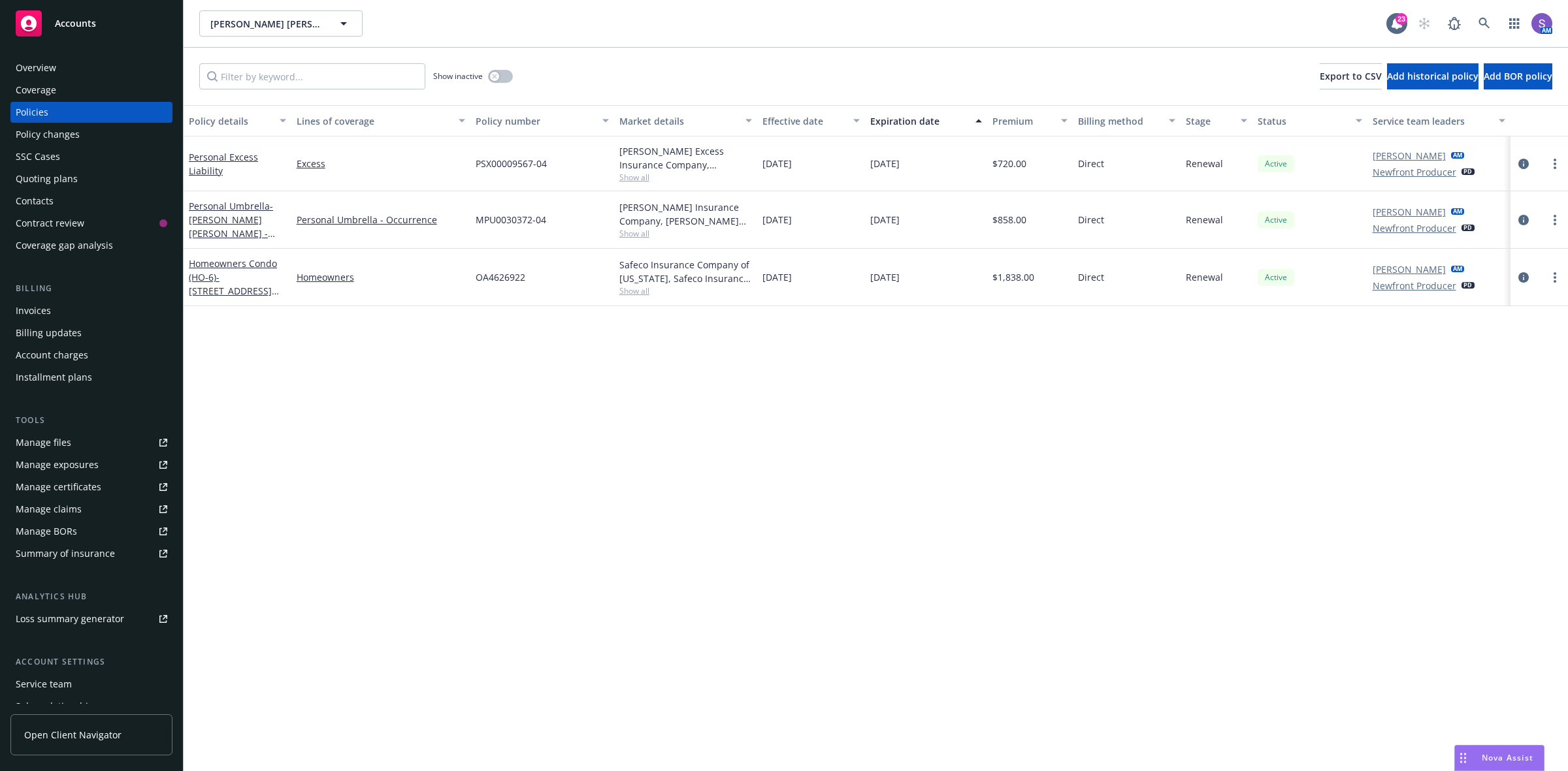
click at [43, 158] on div "SSC Cases" at bounding box center [37, 156] width 44 height 20
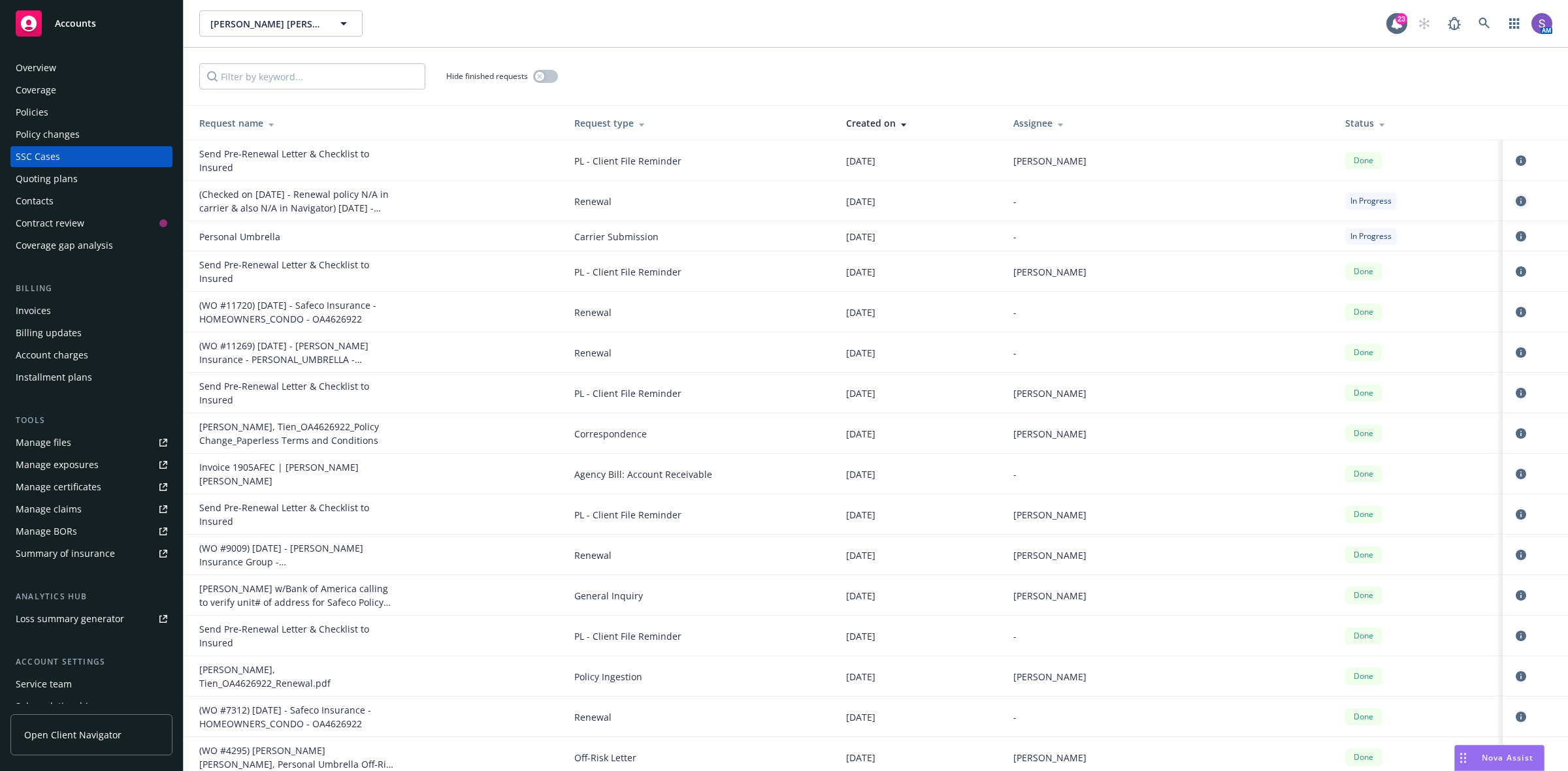
click at [1515, 204] on icon "circleInformation" at bounding box center [1520, 201] width 11 height 11
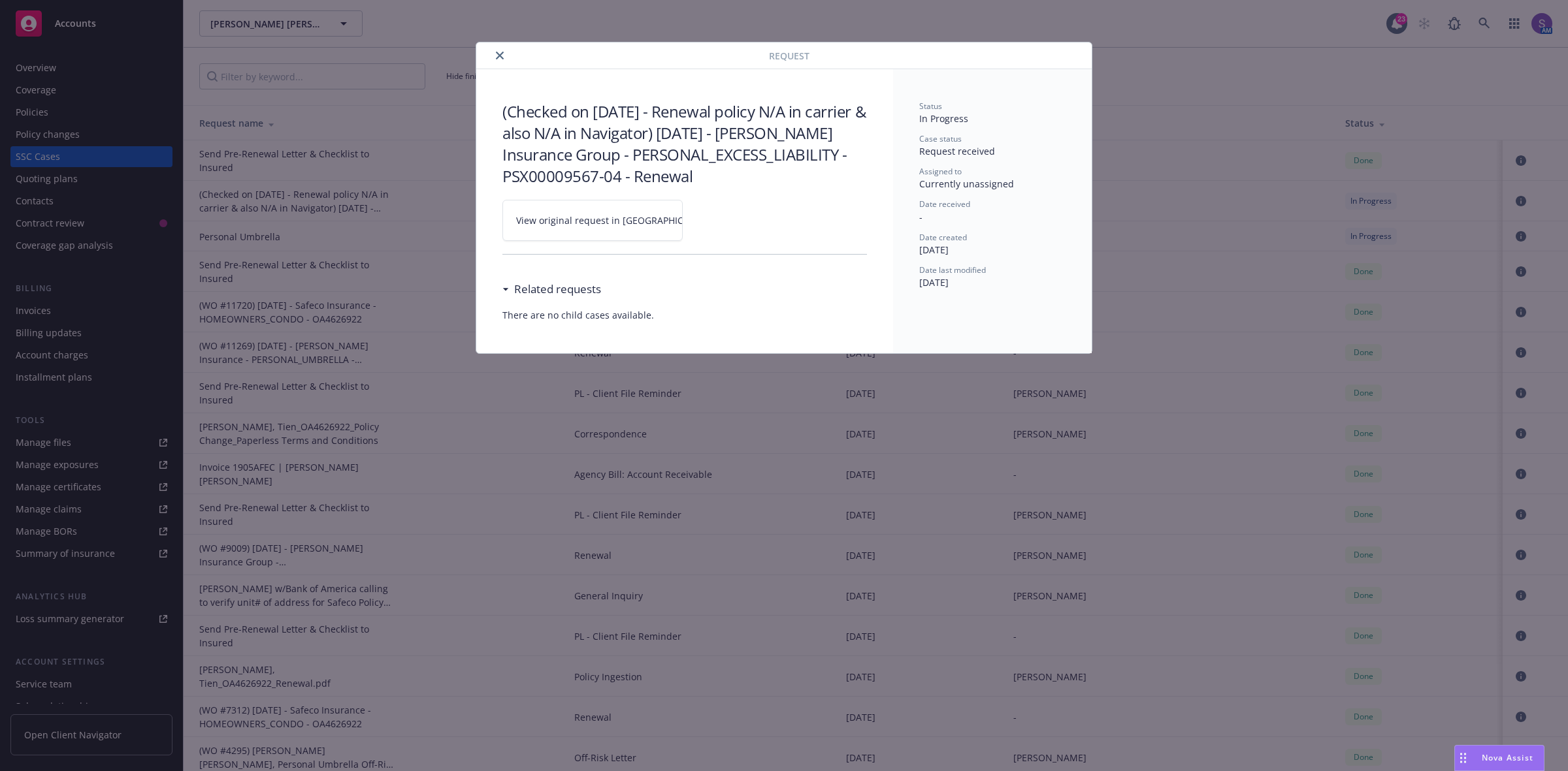
click at [569, 223] on span "View original request in [GEOGRAPHIC_DATA]" at bounding box center [615, 221] width 198 height 14
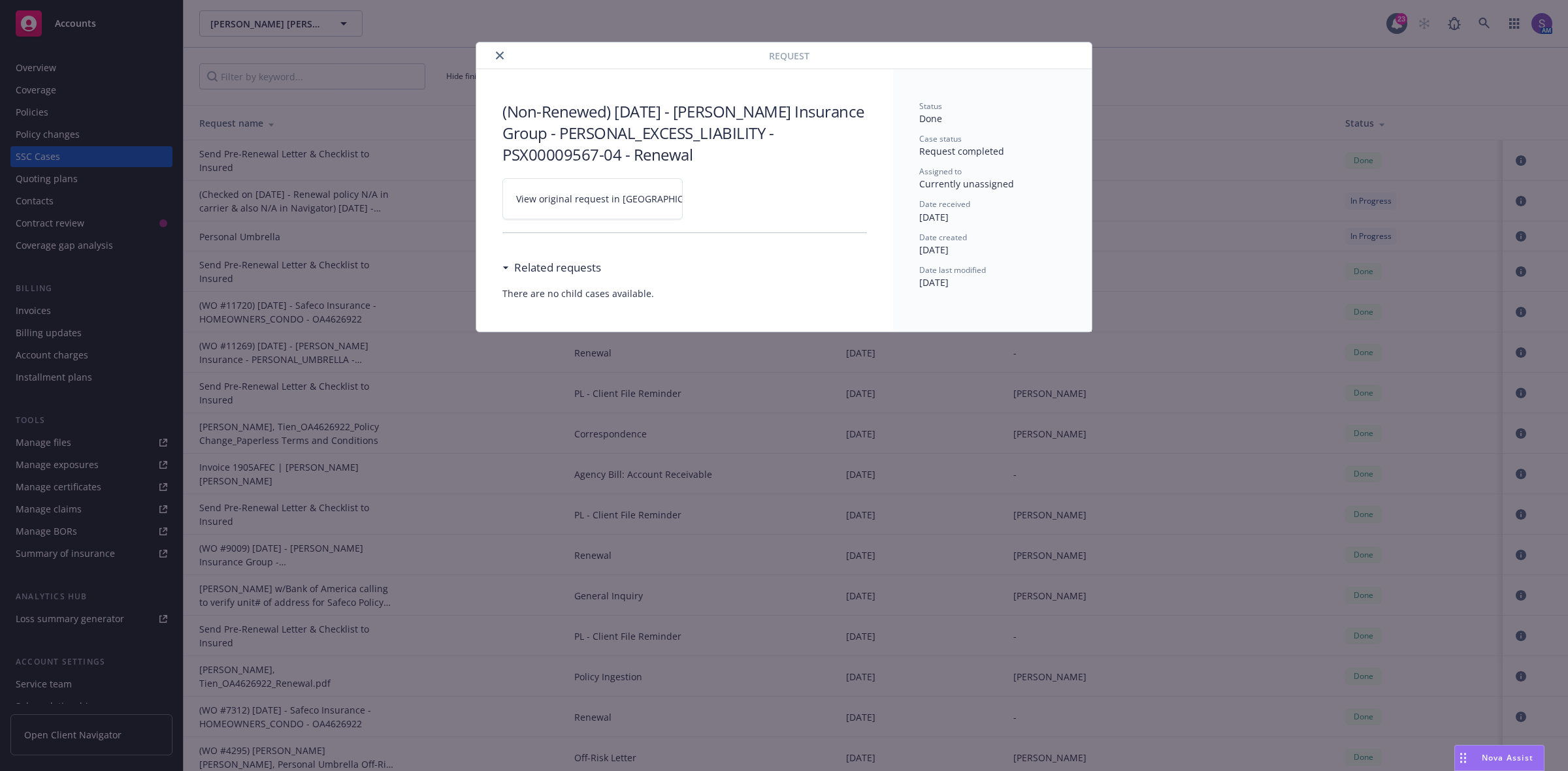
click at [503, 52] on icon "close" at bounding box center [500, 56] width 8 height 8
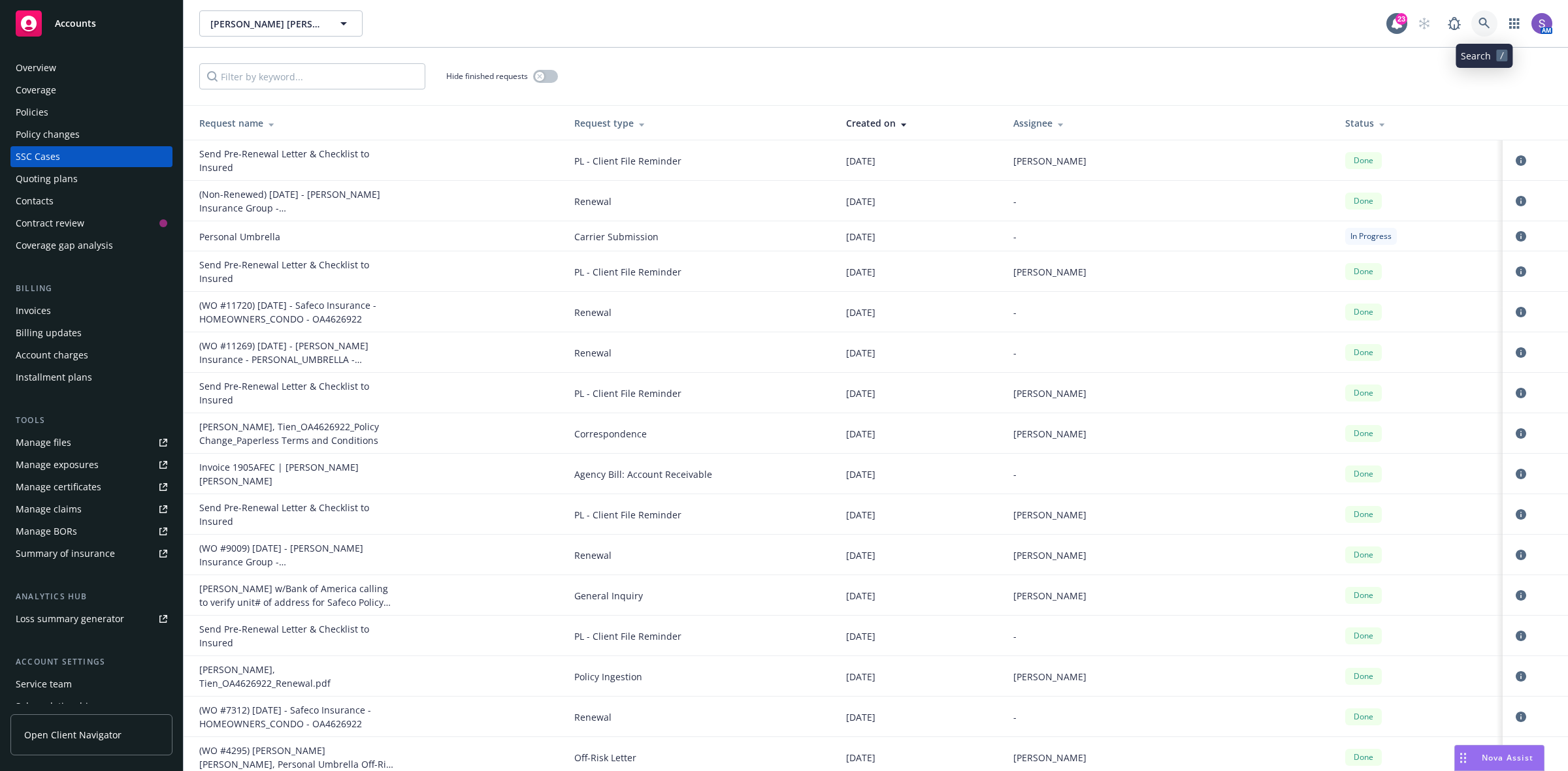
click at [1491, 22] on link at bounding box center [1484, 23] width 26 height 26
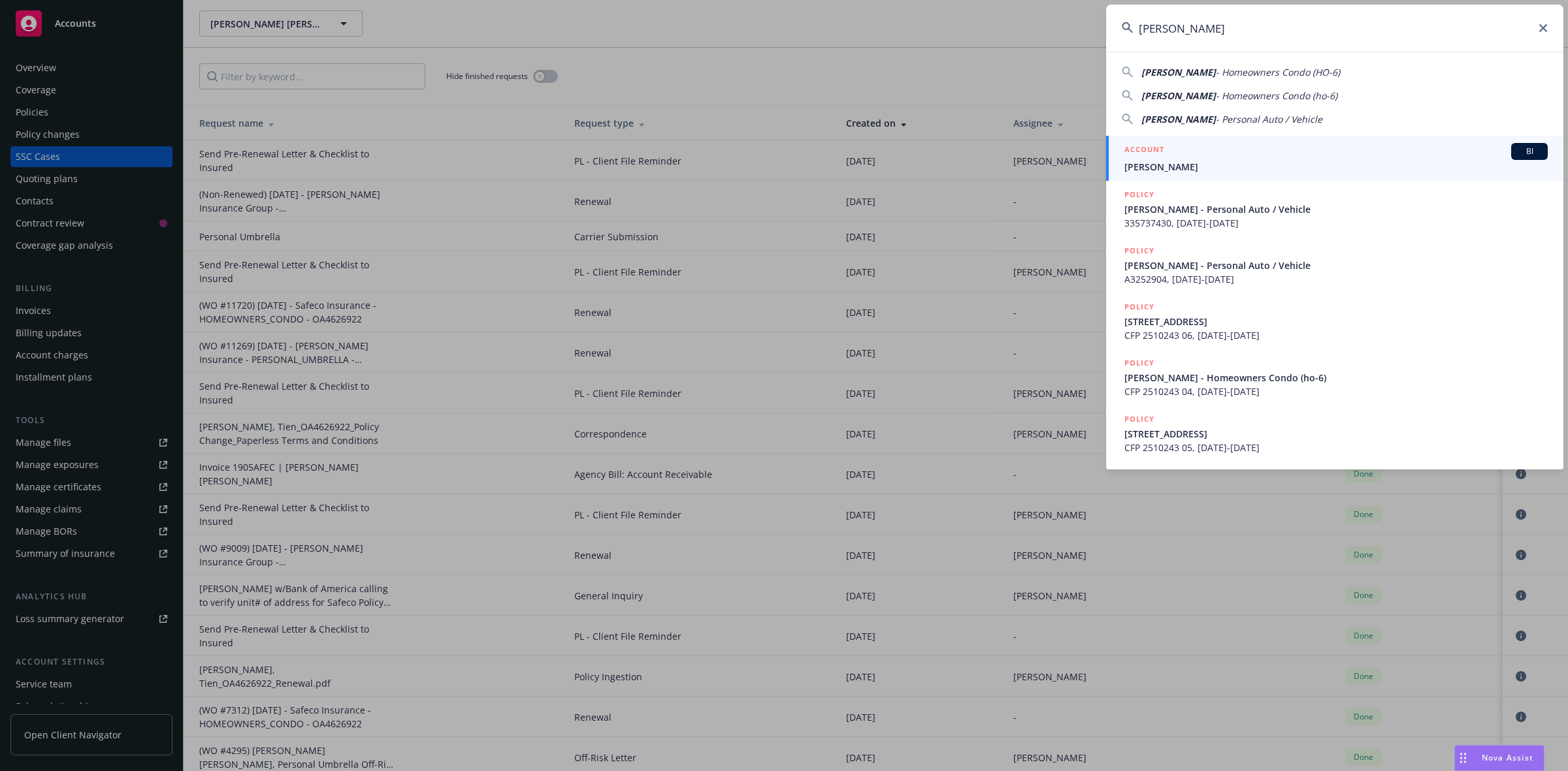
type input "[PERSON_NAME]"
click at [1197, 163] on span "[PERSON_NAME]" at bounding box center [1336, 167] width 424 height 14
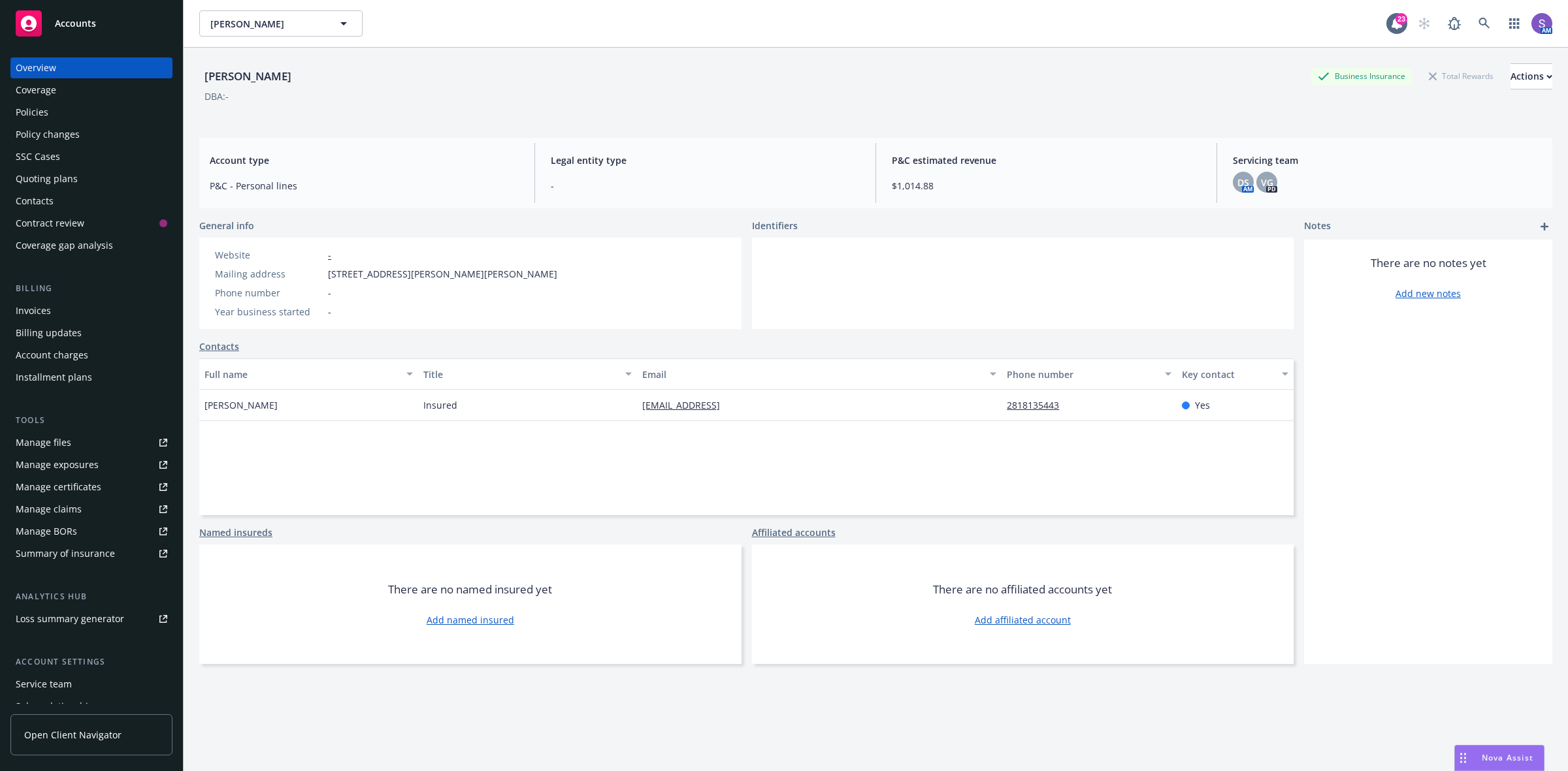
click at [21, 114] on div "Policies" at bounding box center [31, 111] width 32 height 20
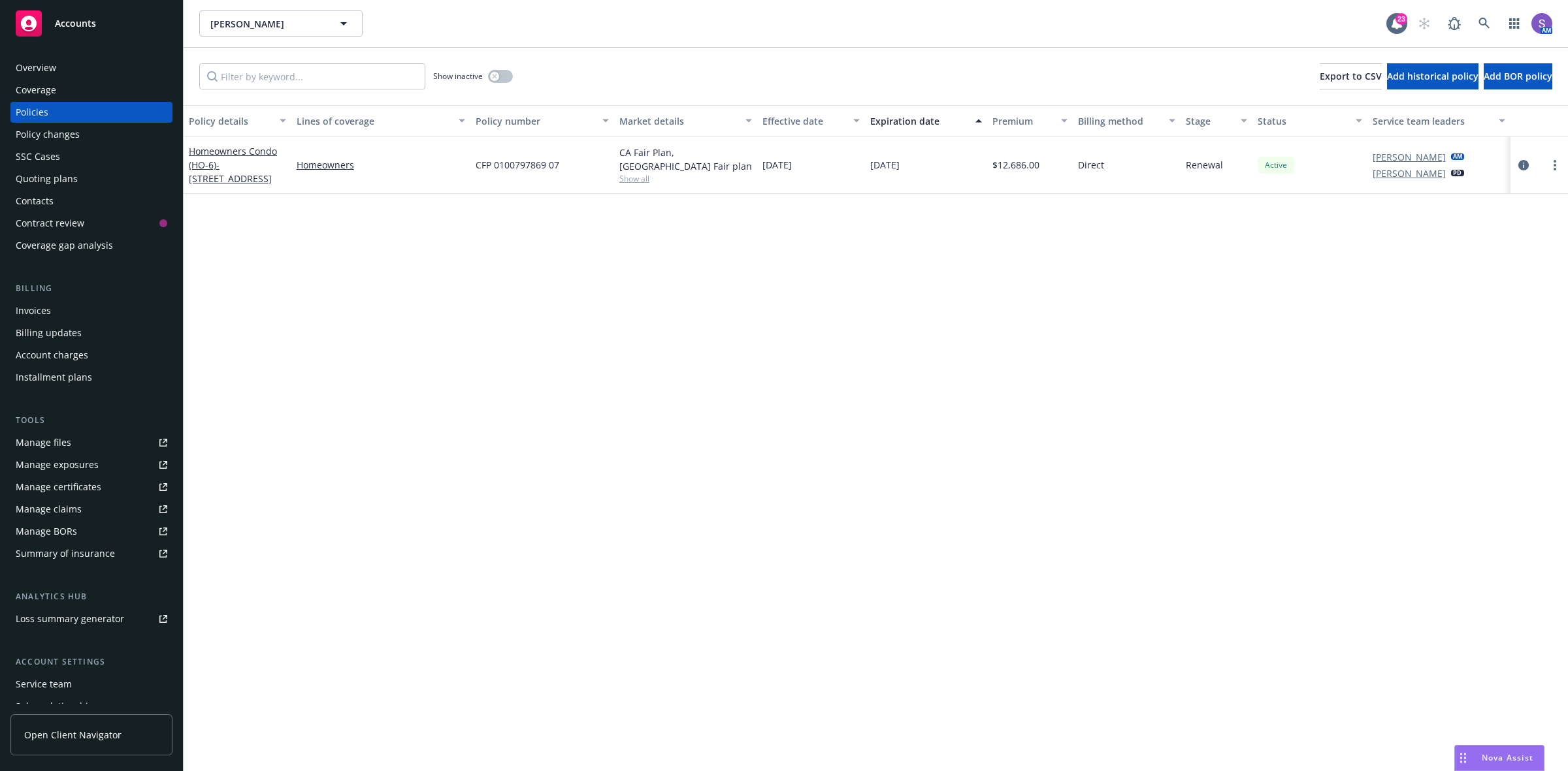
click at [34, 155] on div "SSC Cases" at bounding box center [37, 156] width 44 height 20
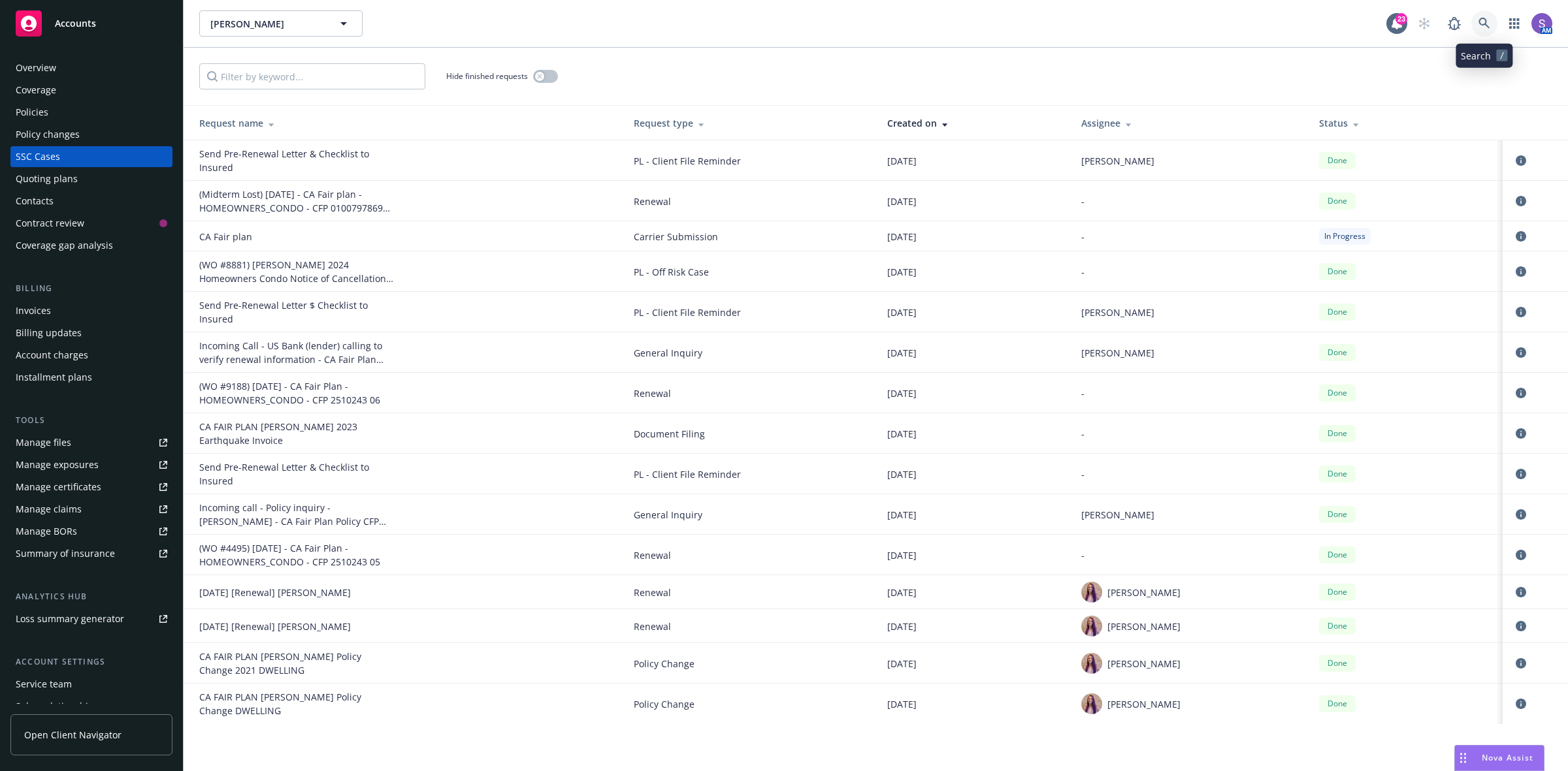
click at [1483, 20] on icon at bounding box center [1484, 23] width 12 height 12
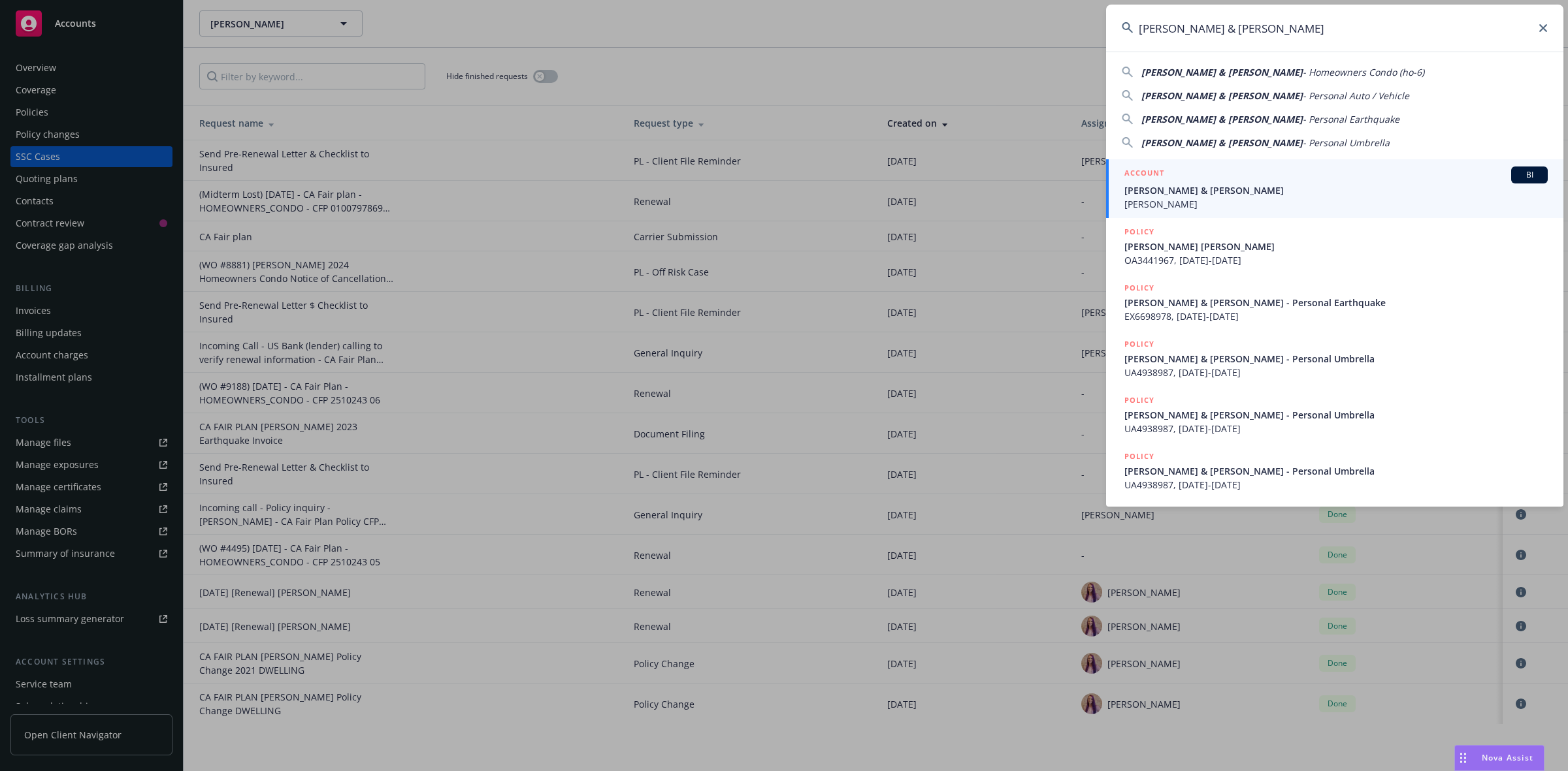
type input "[PERSON_NAME] & [PERSON_NAME]"
click at [1197, 194] on span "[PERSON_NAME] & [PERSON_NAME]" at bounding box center [1336, 190] width 424 height 14
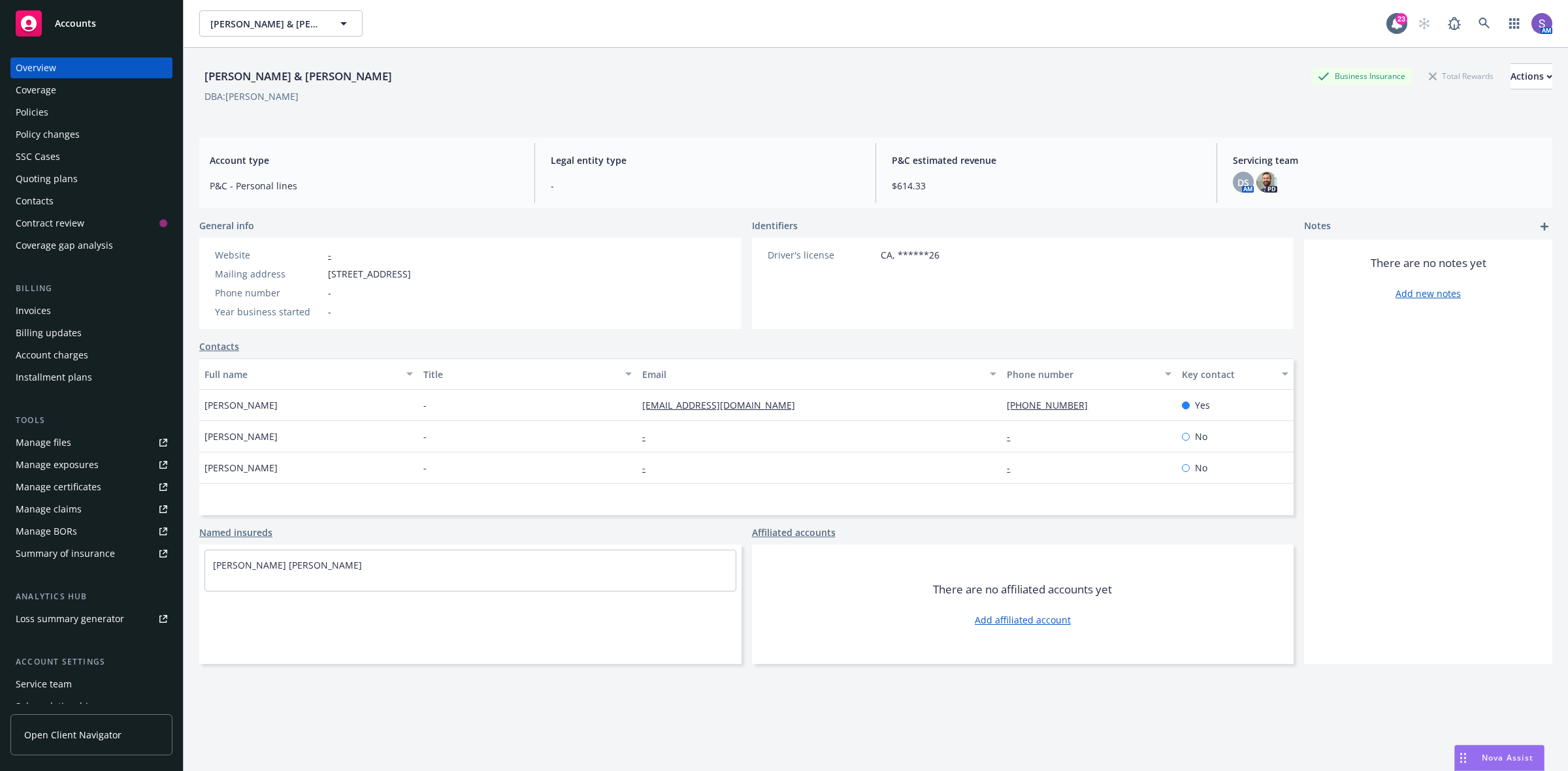
click at [63, 106] on div "Policies" at bounding box center [91, 111] width 151 height 20
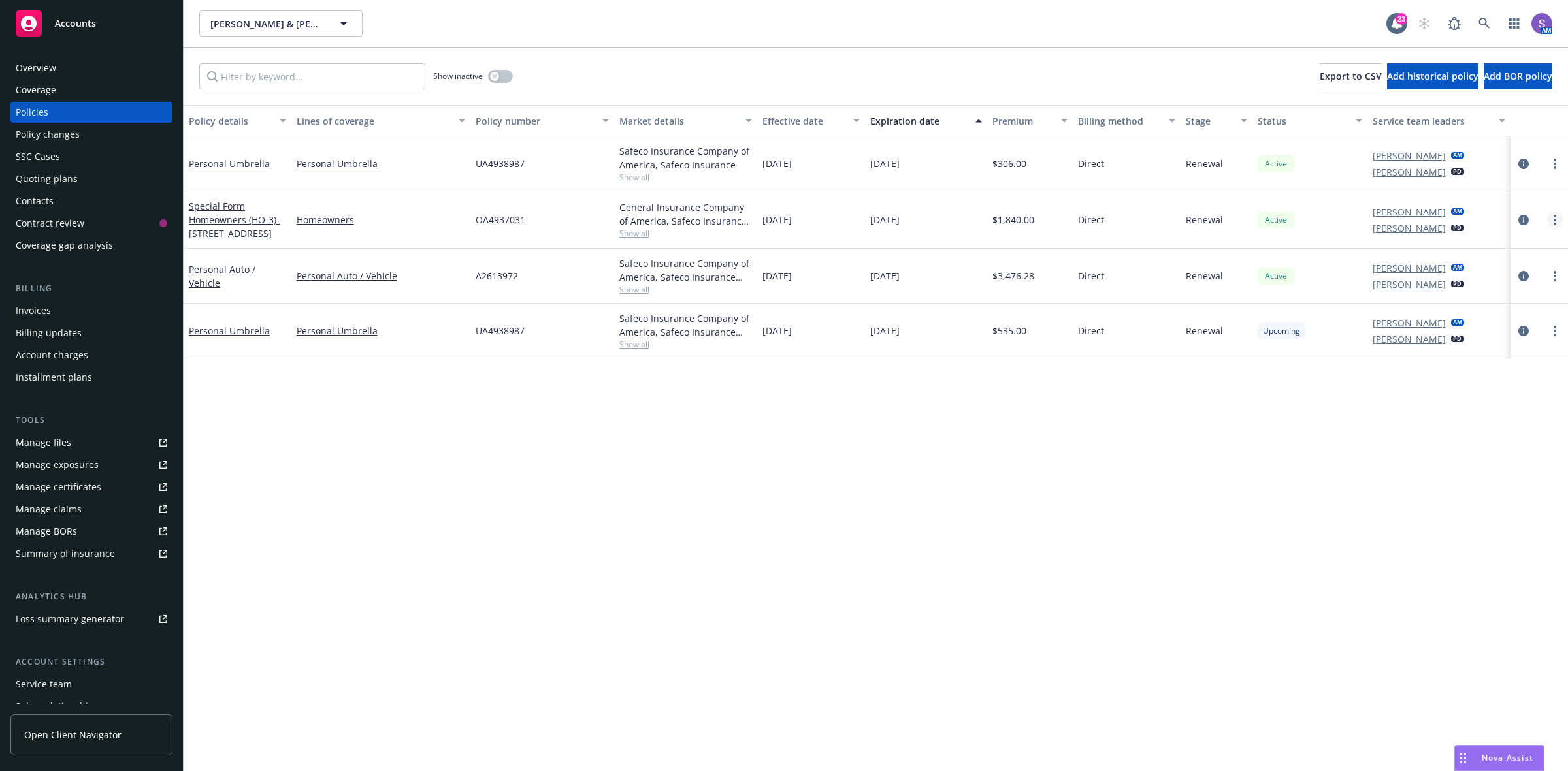
click at [1555, 223] on circle "more" at bounding box center [1554, 223] width 3 height 3
click at [1462, 279] on link "Renew with incumbent" at bounding box center [1485, 273] width 153 height 26
select select "12"
select select "CA"
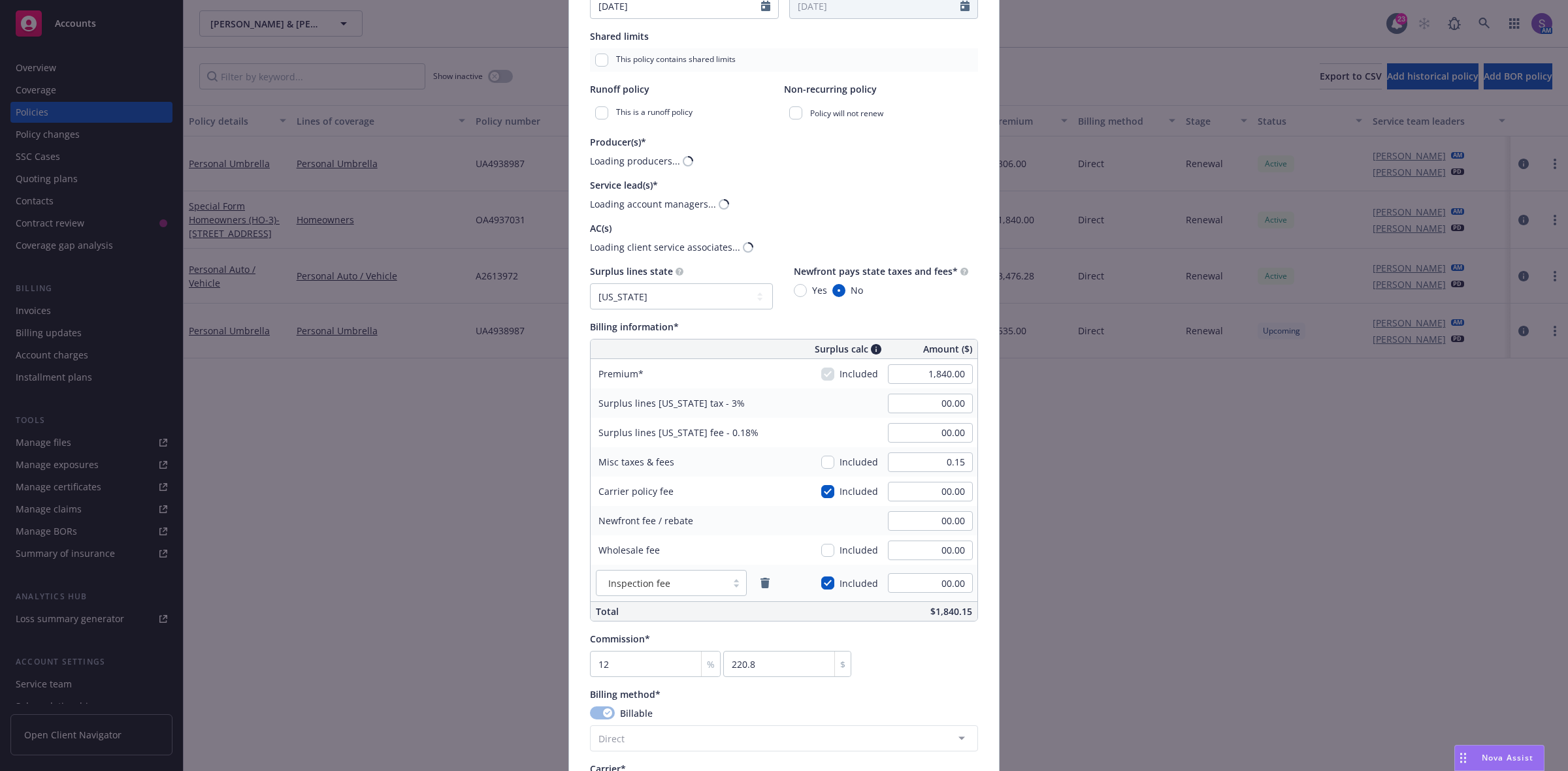
scroll to position [327, 0]
click at [915, 374] on input "1,840.00" at bounding box center [929, 372] width 85 height 20
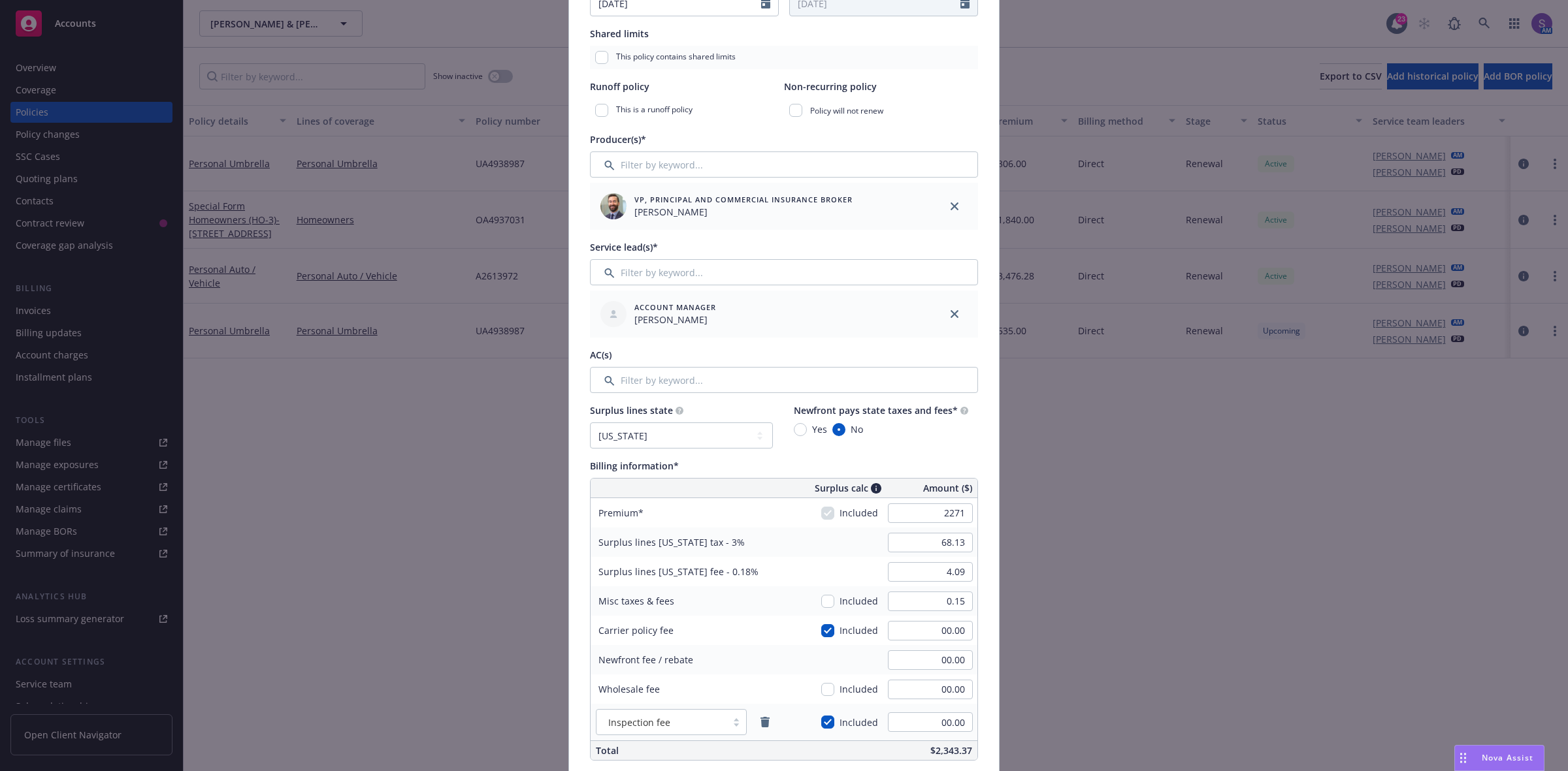
type input "2,271.00"
type input "68.13"
type input "4.09"
type input "272.52"
click at [985, 609] on div "Policy number* OA4937031 Policy number not available at this time Policy displa…" at bounding box center [784, 566] width 430 height 1603
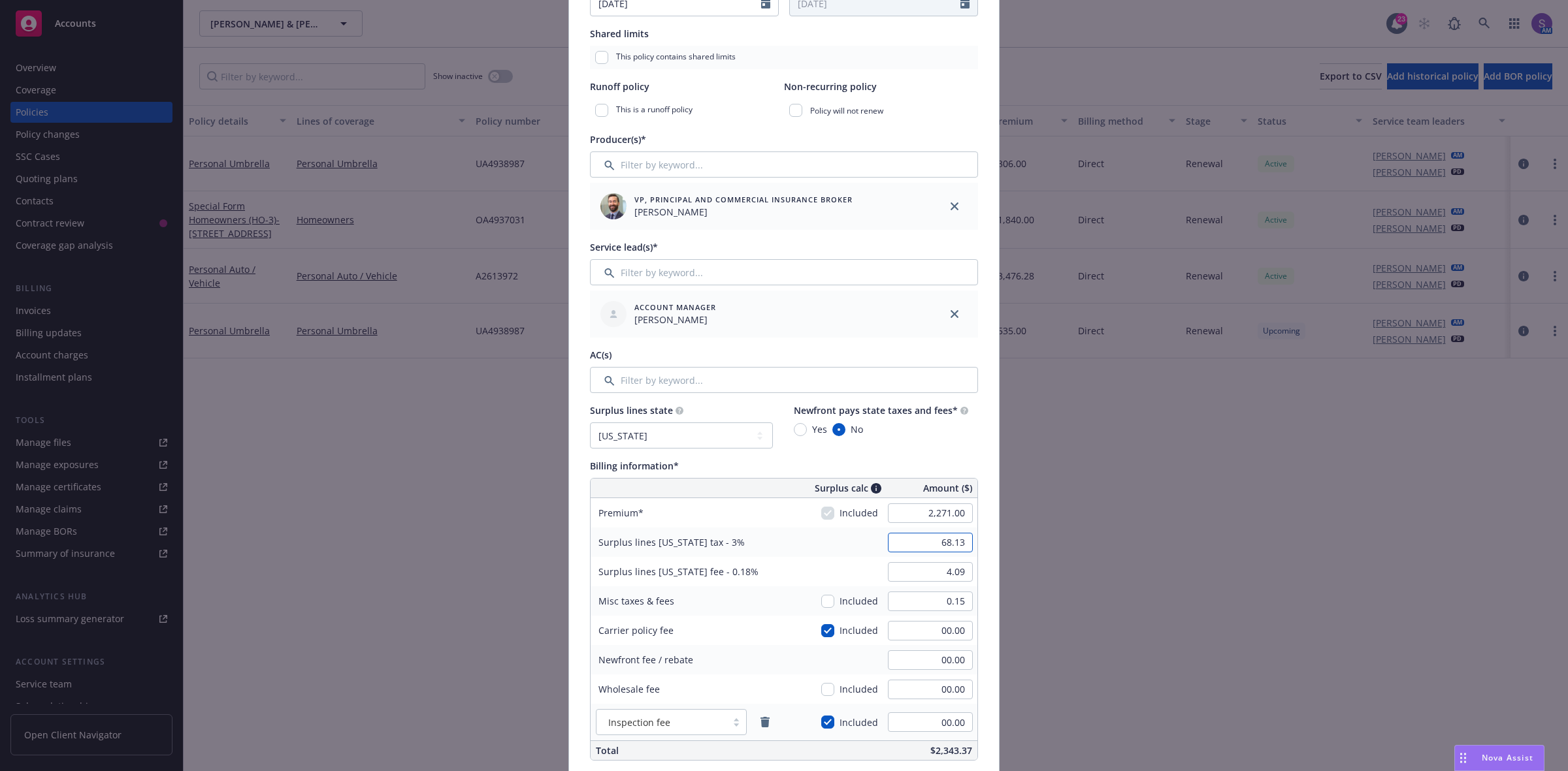
click at [942, 544] on input "68.13" at bounding box center [929, 543] width 85 height 20
type input "00.00"
click at [937, 576] on input "4.09" at bounding box center [929, 572] width 85 height 20
type input "00.00"
click at [996, 630] on div "Create renewal policy with incumbent Policy number* OA4937031 Policy number not…" at bounding box center [784, 386] width 1568 height 771
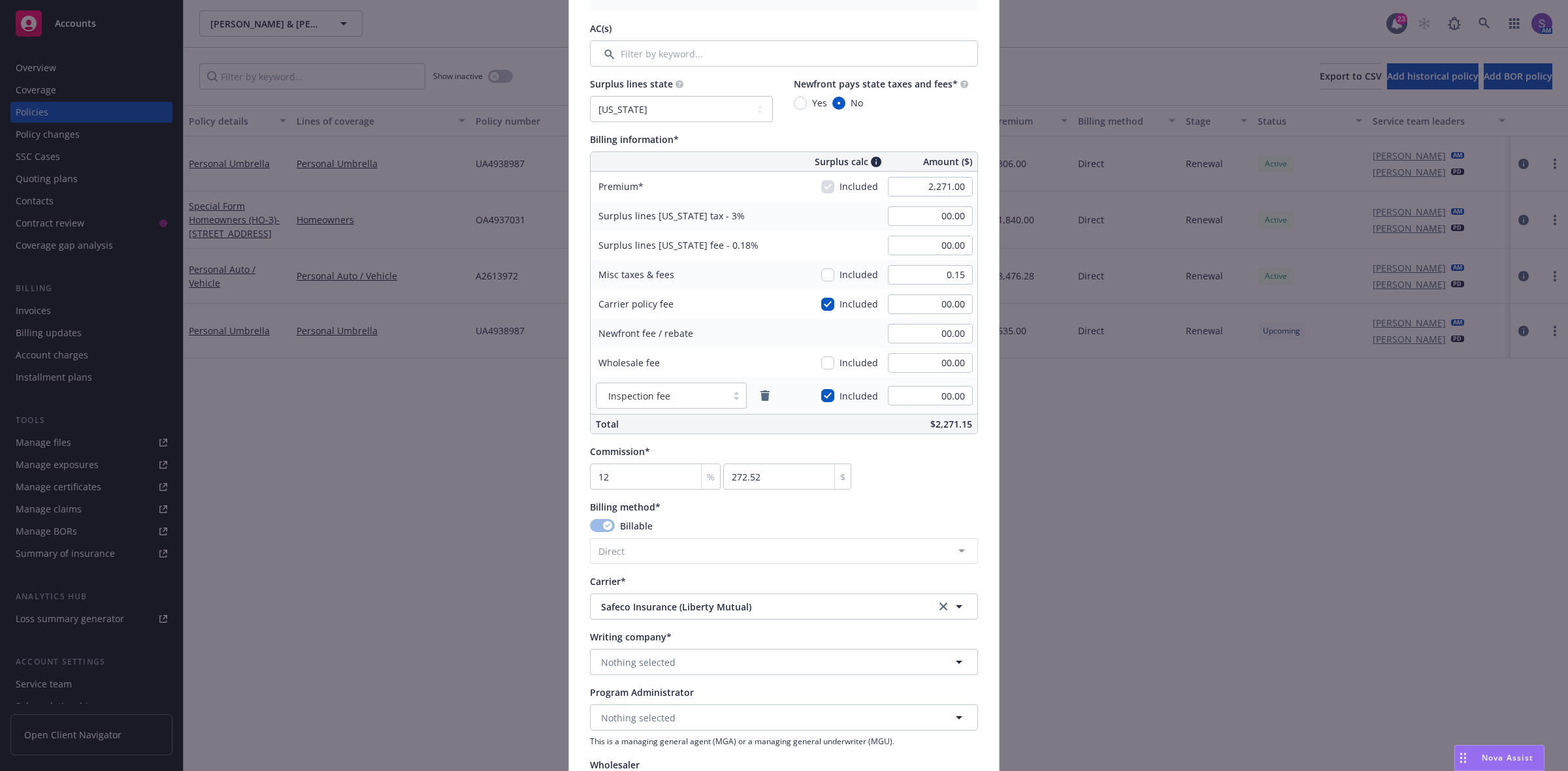
scroll to position [898, 0]
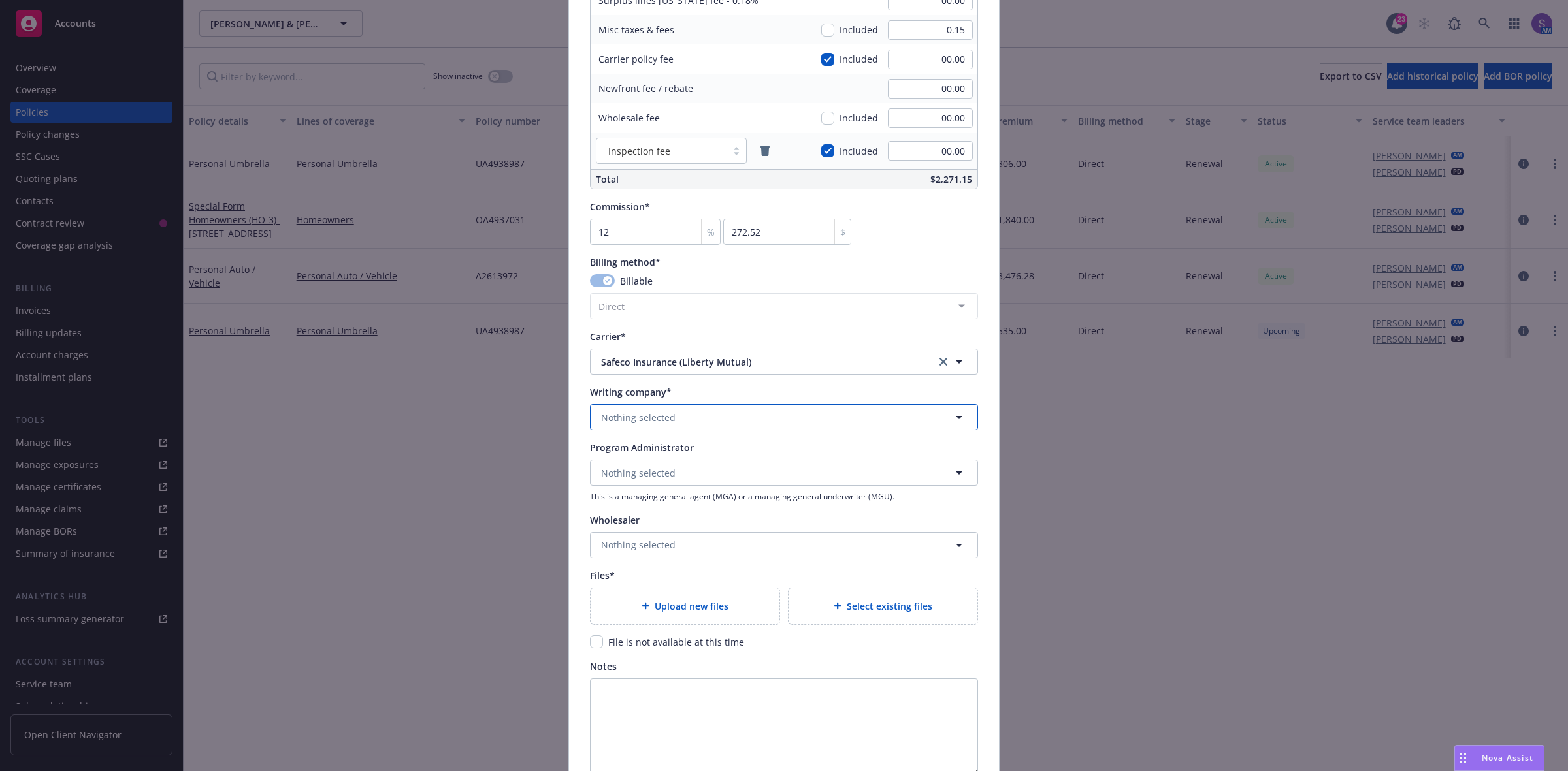
click at [629, 405] on button "Nothing selected" at bounding box center [783, 417] width 388 height 26
click at [629, 422] on span "Nothing selected" at bounding box center [639, 418] width 74 height 14
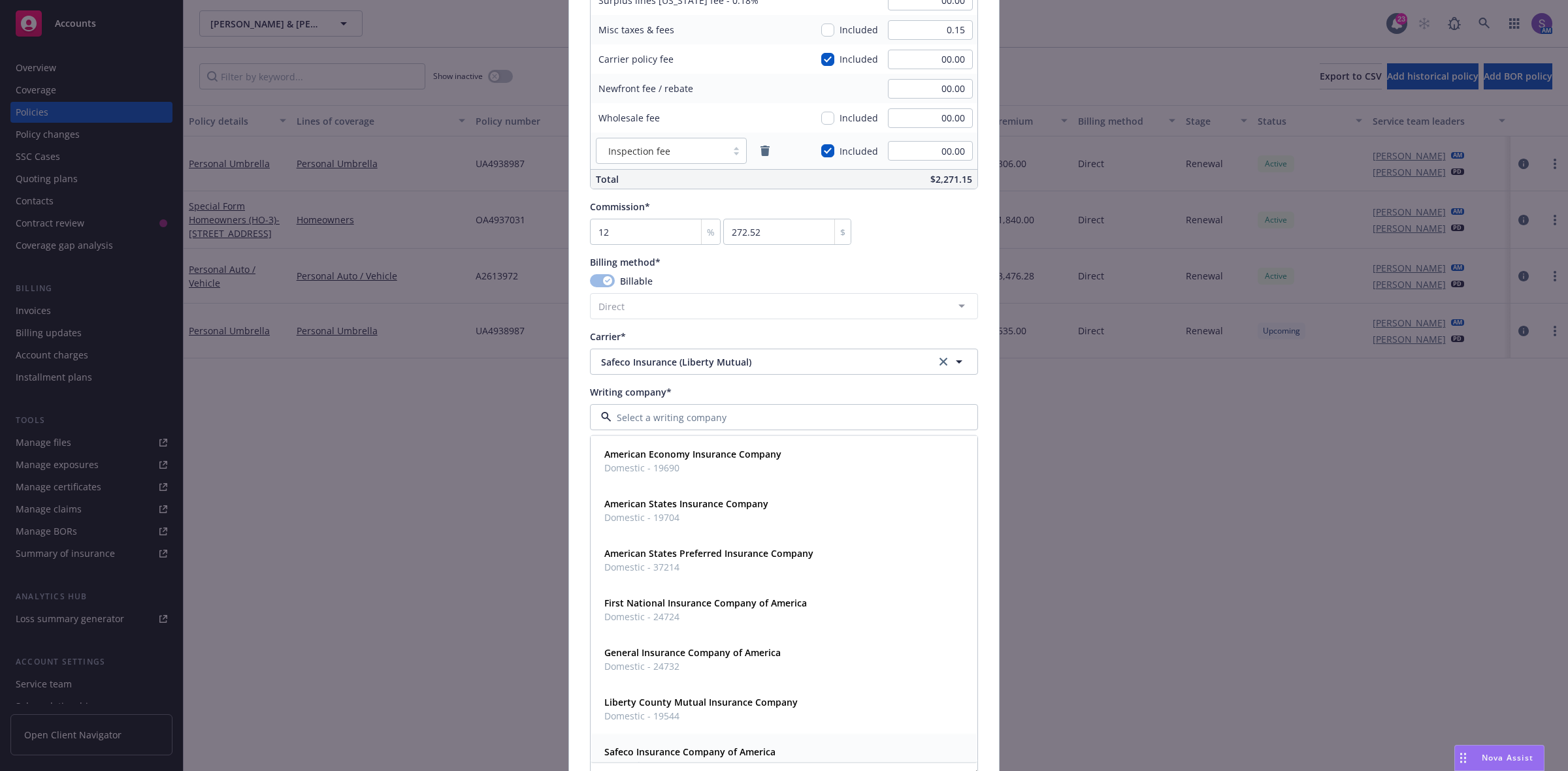
click at [681, 758] on span "Safeco Insurance Company of America" at bounding box center [689, 751] width 171 height 14
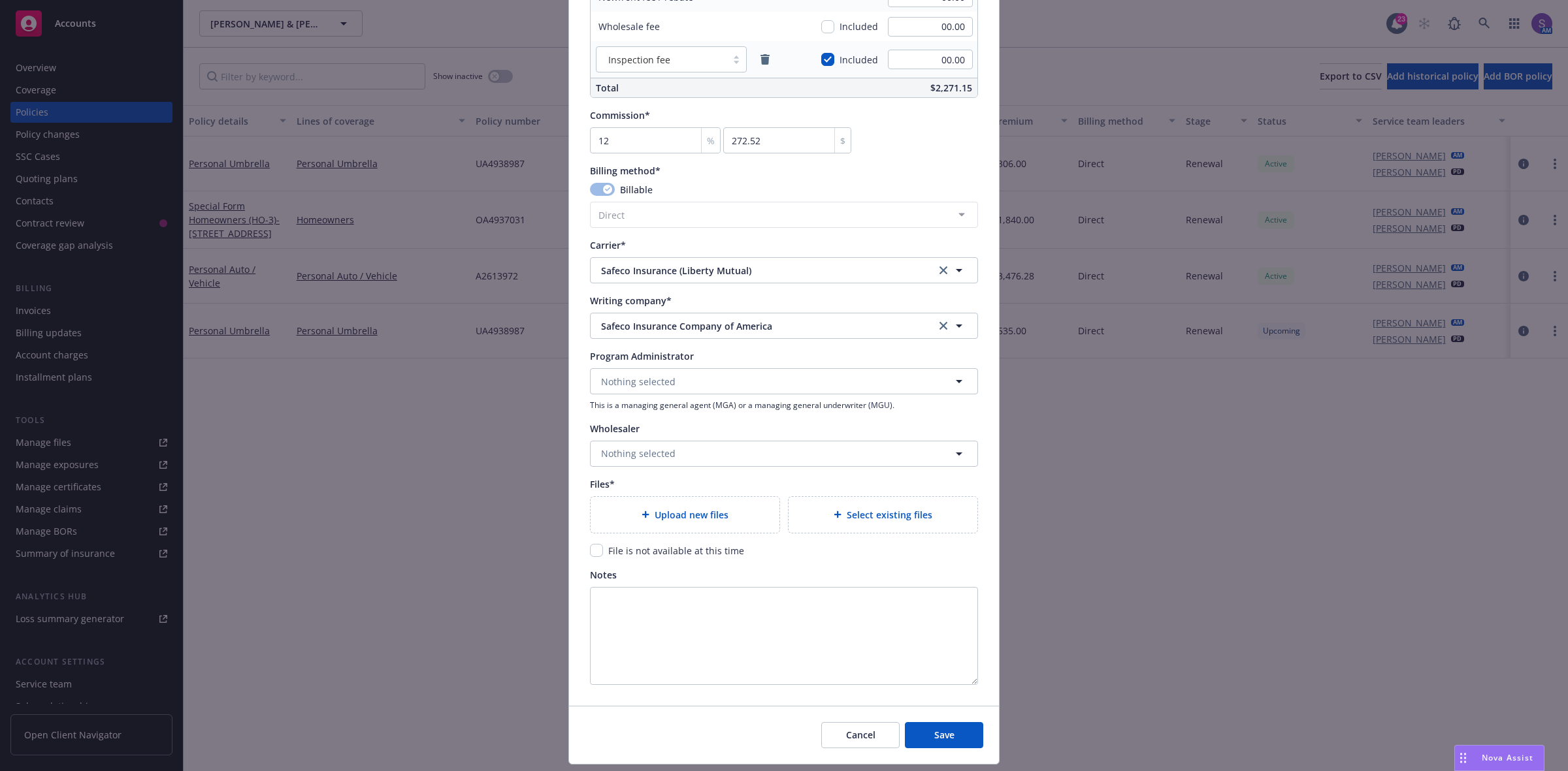
scroll to position [1025, 0]
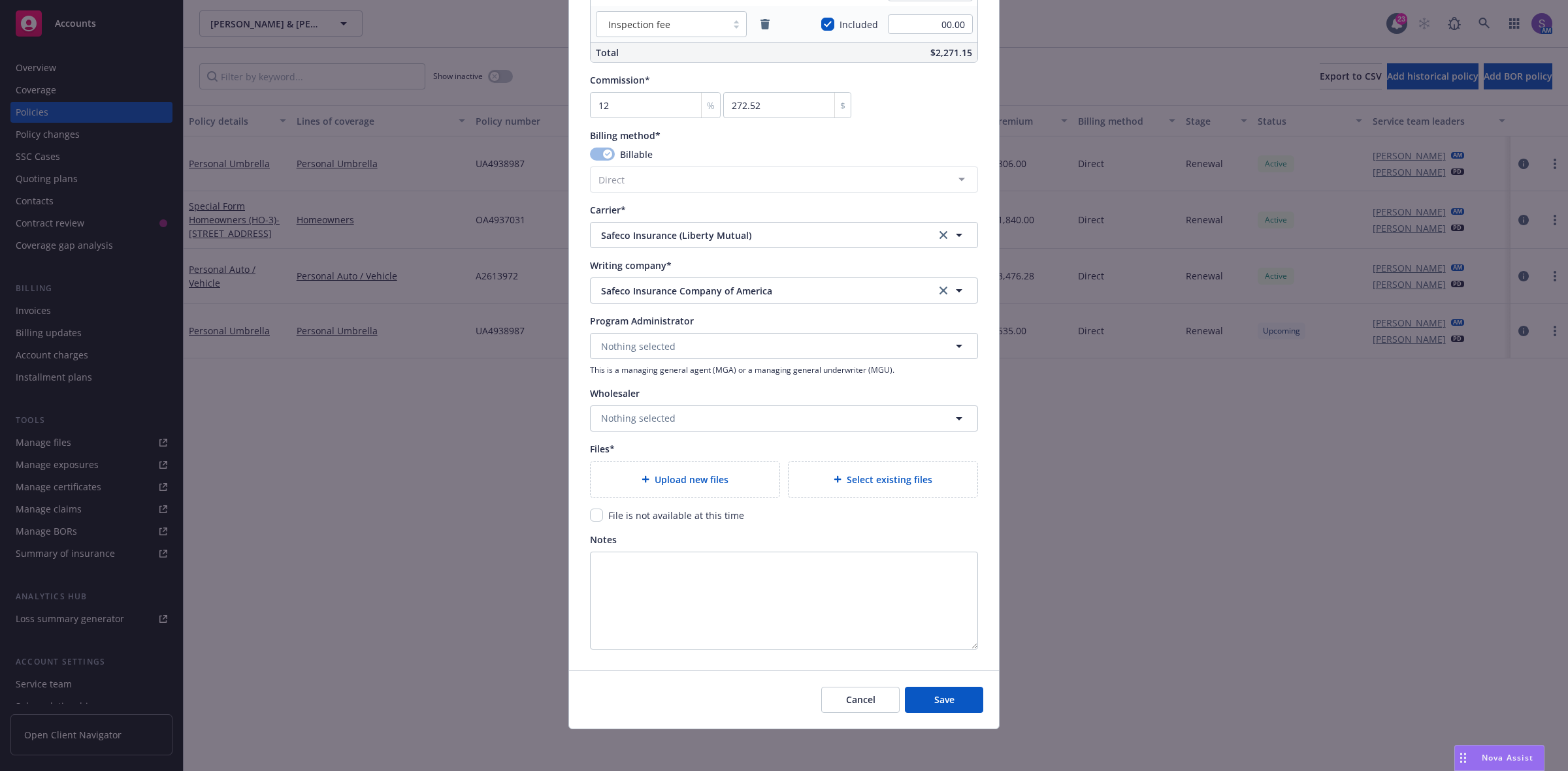
click at [664, 470] on div "Upload new files" at bounding box center [684, 479] width 188 height 36
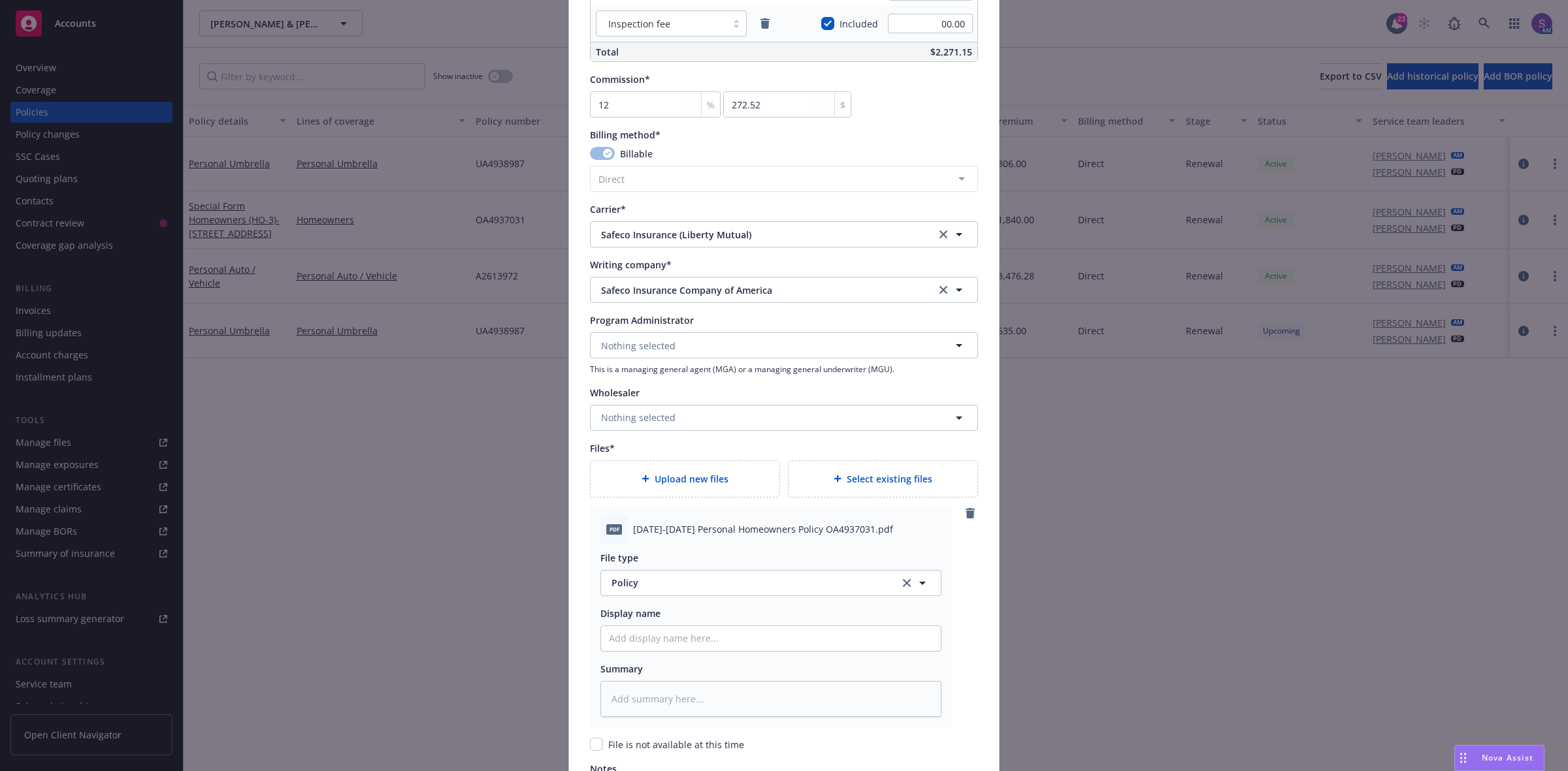
click at [676, 526] on span "[DATE]-[DATE] Personal Homeowners Policy OA4937031.pdf" at bounding box center [763, 529] width 260 height 14
click at [650, 633] on input "Policy display name" at bounding box center [771, 638] width 340 height 24
paste input "[DATE]-[DATE] Personal Homeowners Policy OA4937031.pdf"
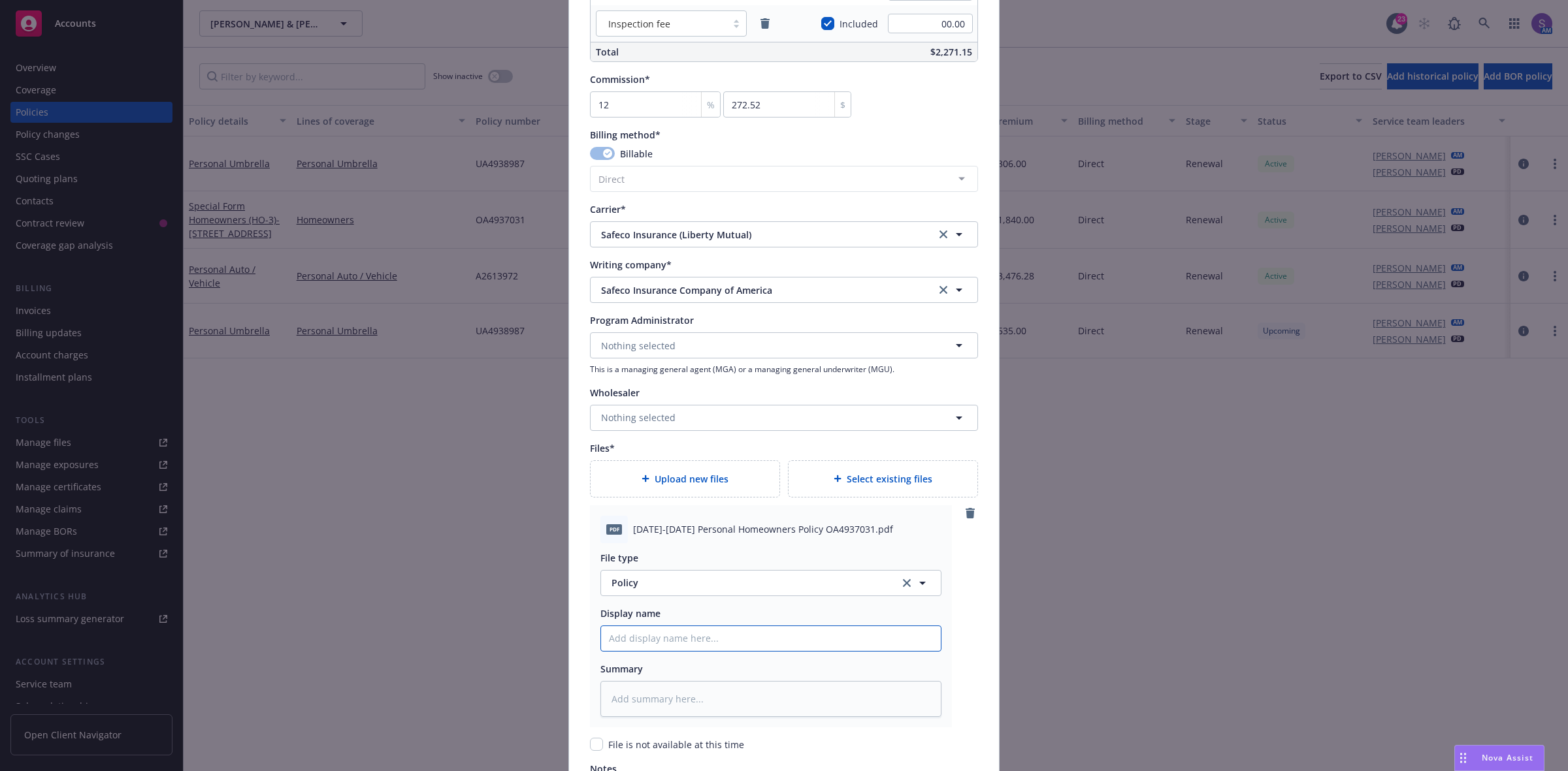
type textarea "x"
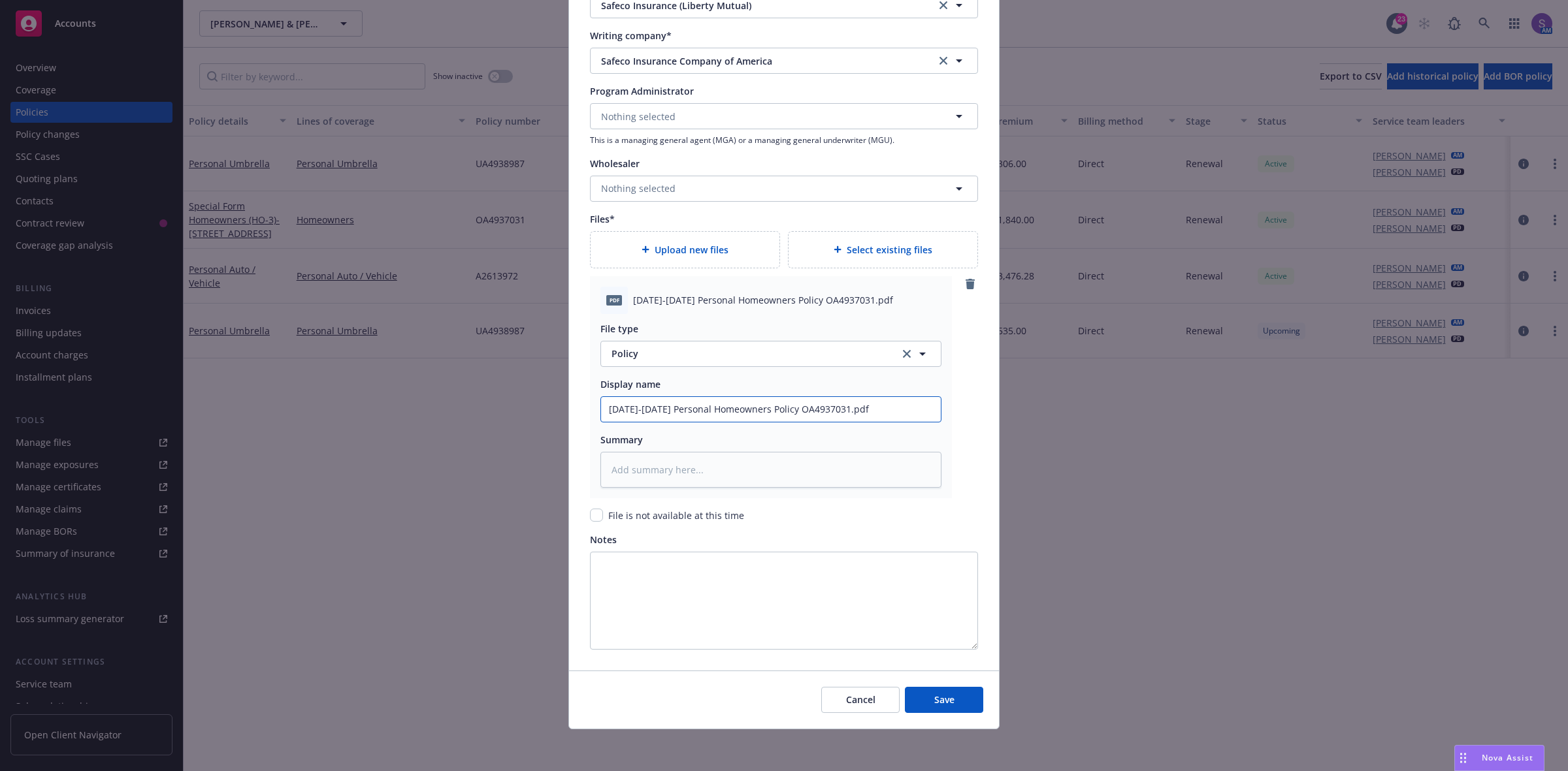
scroll to position [1255, 0]
type input "[DATE]-[DATE] Personal Homeowners Policy OA4937031.pdf"
click at [934, 701] on span "Save" at bounding box center [944, 700] width 21 height 13
type textarea "x"
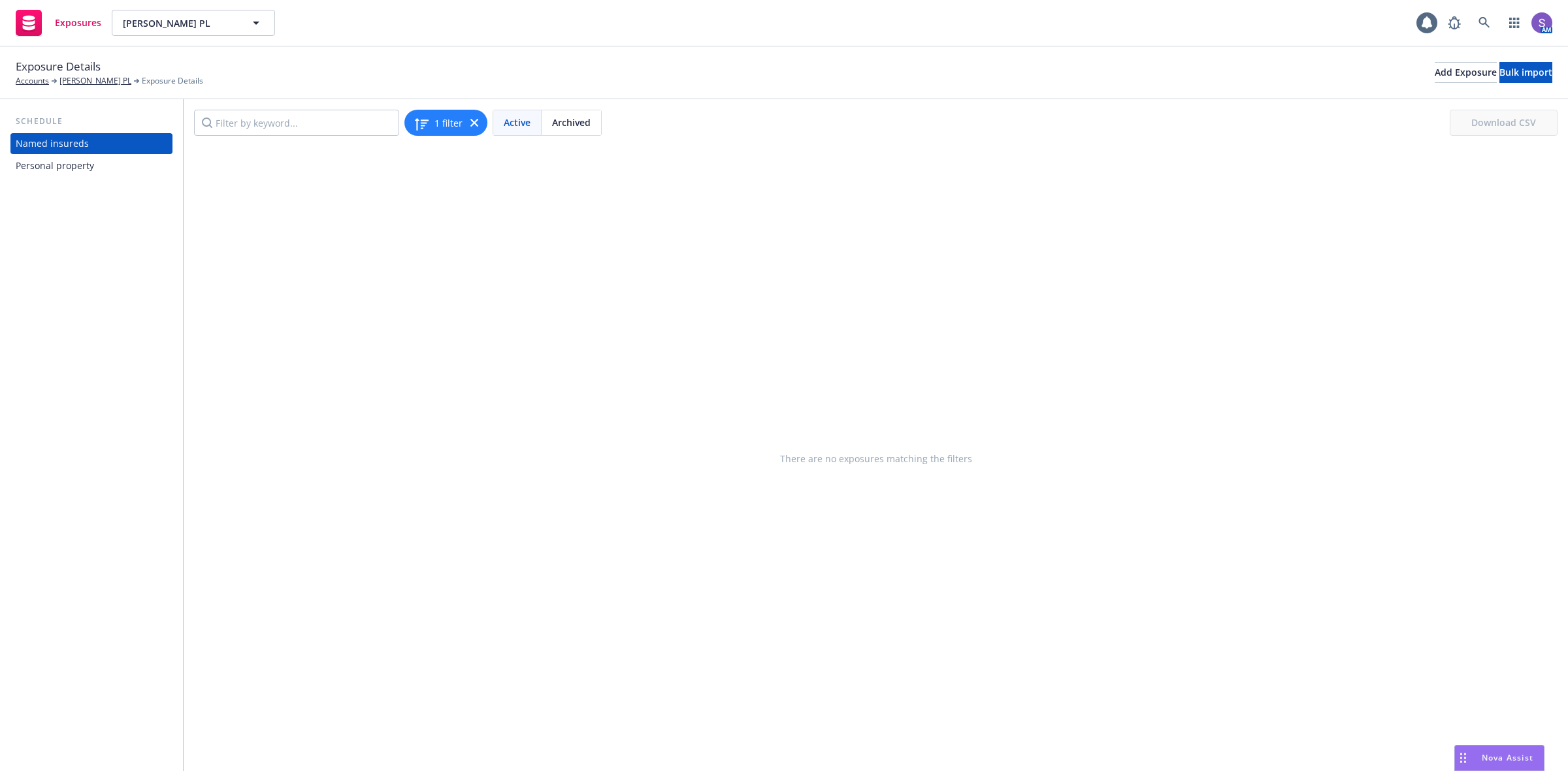
click at [67, 163] on div "Personal property" at bounding box center [55, 165] width 78 height 20
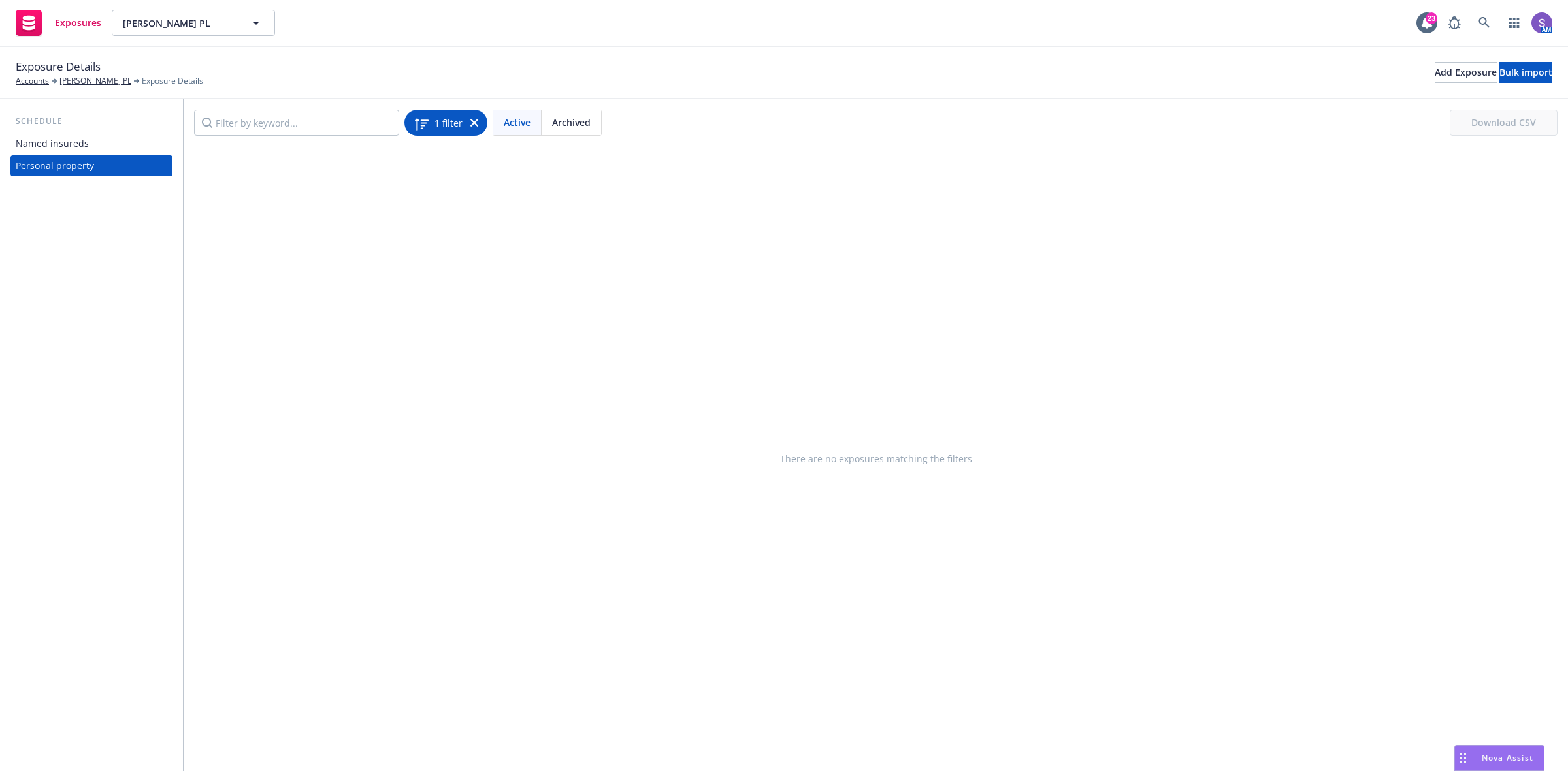
click at [473, 121] on icon at bounding box center [475, 123] width 8 height 8
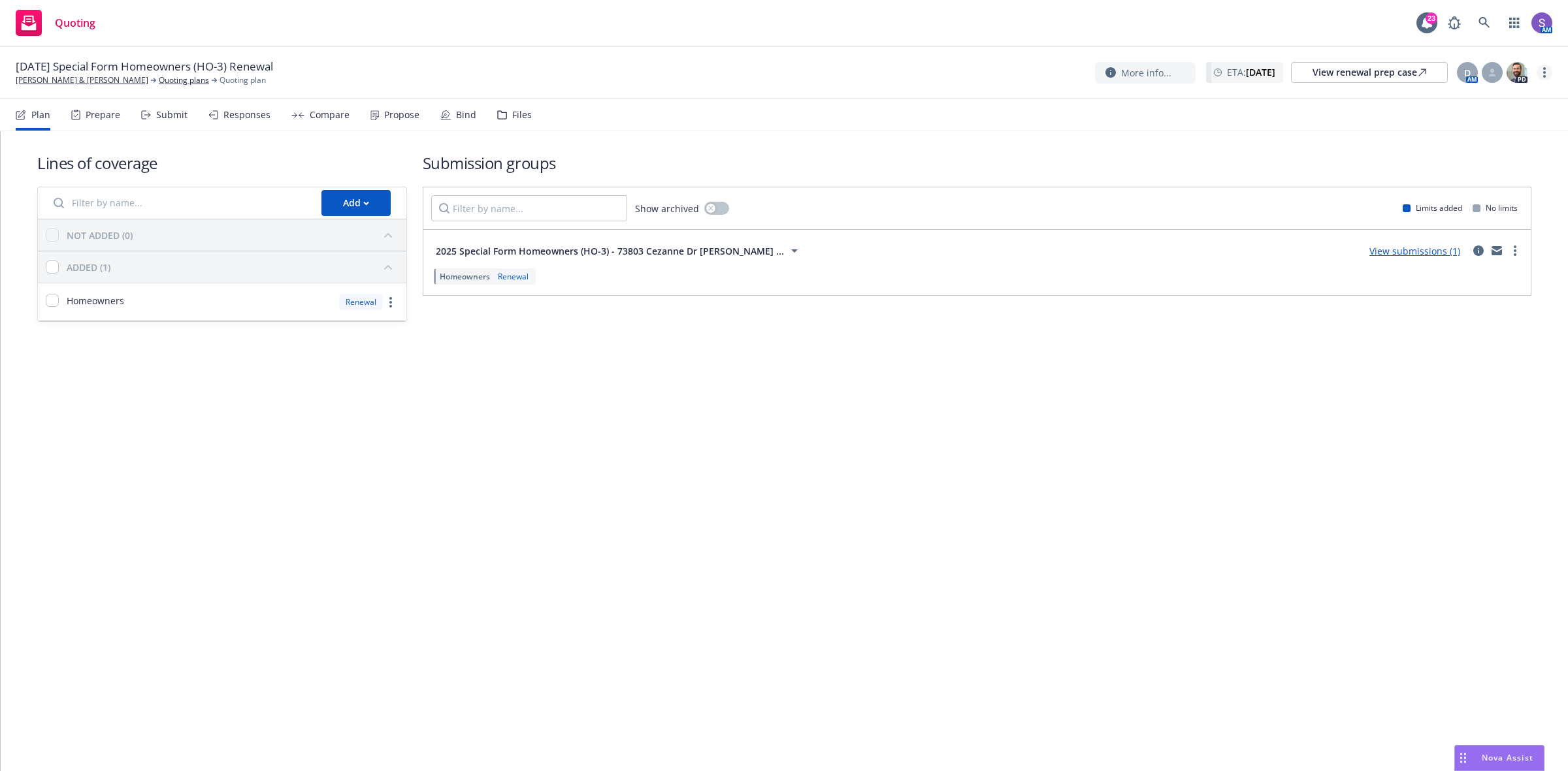
click at [1544, 80] on link "more" at bounding box center [1545, 72] width 16 height 16
click at [1458, 180] on link "Archive quoting plan" at bounding box center [1478, 178] width 145 height 26
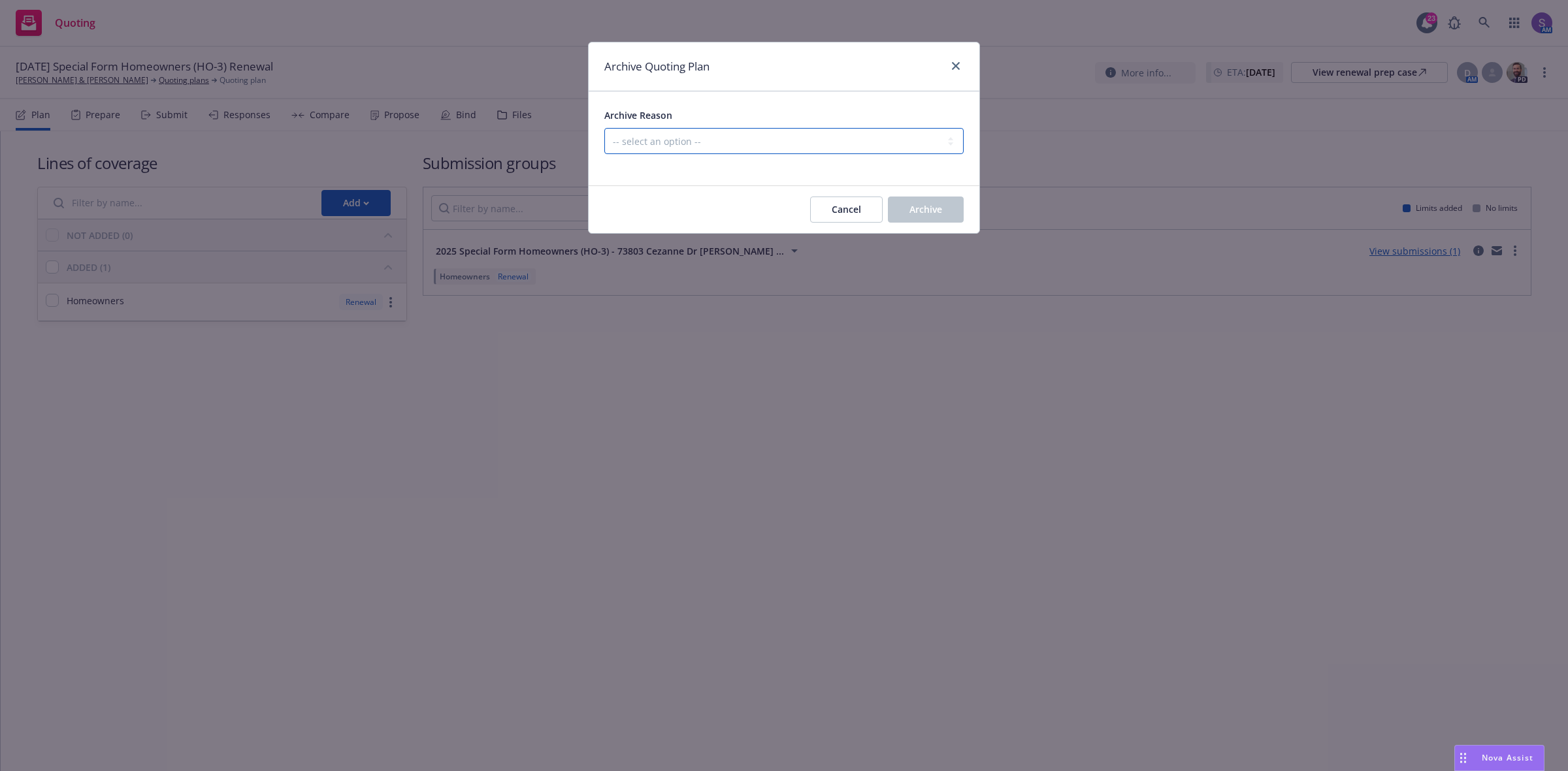
drag, startPoint x: 629, startPoint y: 147, endPoint x: 636, endPoint y: 145, distance: 7.3
click at [629, 147] on select "-- select an option -- All policies in this renewal plan are auto-renewed Creat…" at bounding box center [784, 141] width 359 height 26
select select "ARCHIVED_RENEWAL_POLICY_AUTO_RENEWED"
click at [604, 128] on select "-- select an option -- All policies in this renewal plan are auto-renewed Creat…" at bounding box center [784, 141] width 359 height 26
click at [938, 216] on button "Archive" at bounding box center [926, 209] width 76 height 26
